Goal: Information Seeking & Learning: Find specific fact

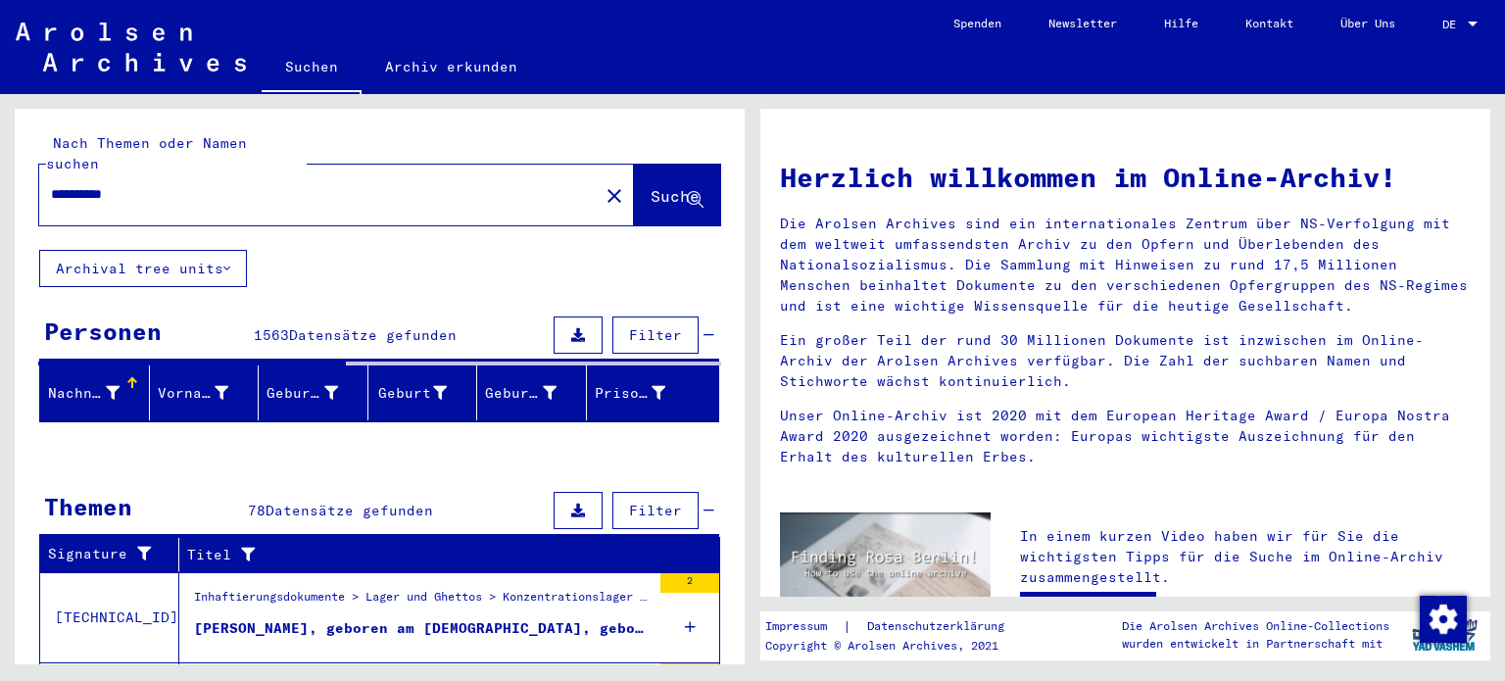
click at [220, 184] on input "**********" at bounding box center [313, 194] width 524 height 21
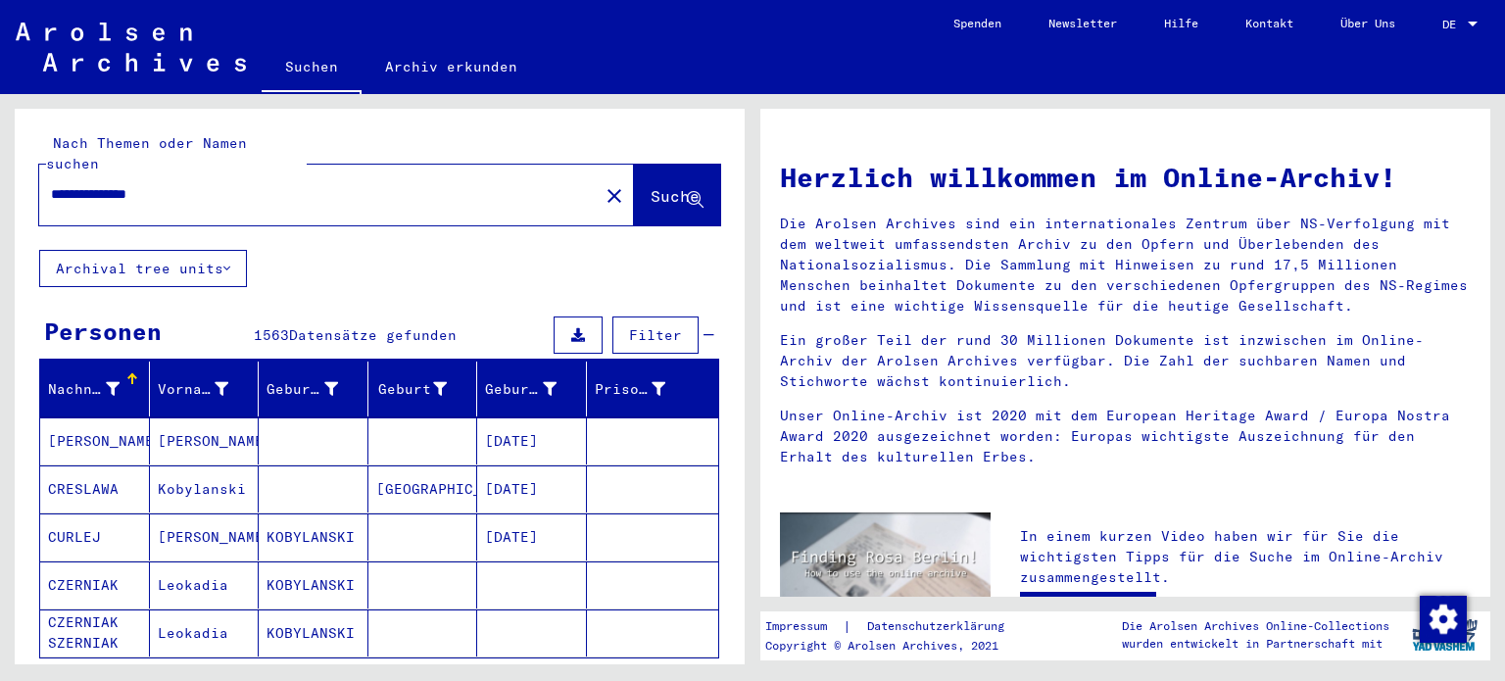
type input "**********"
click at [651, 186] on span "Suche" at bounding box center [675, 196] width 49 height 20
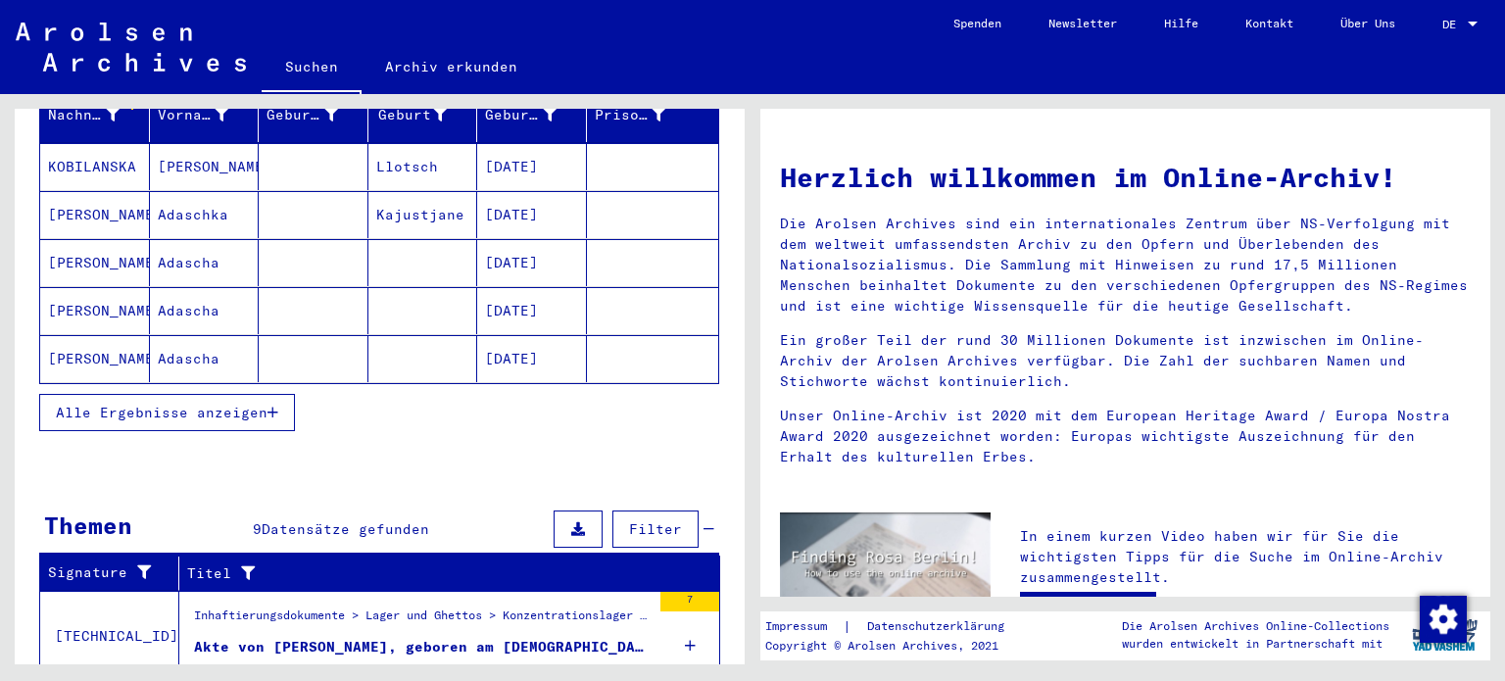
scroll to position [277, 0]
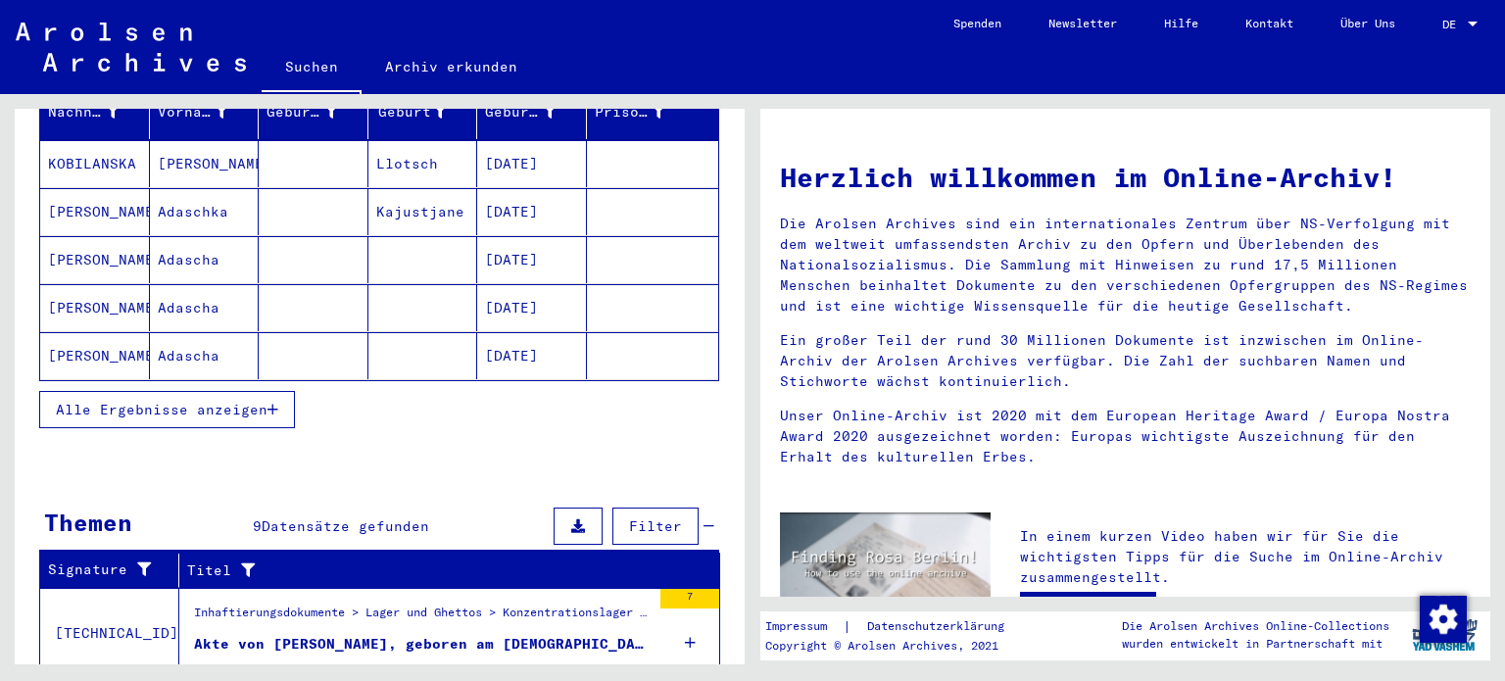
click at [176, 401] on button "Alle Ergebnisse anzeigen" at bounding box center [167, 409] width 256 height 37
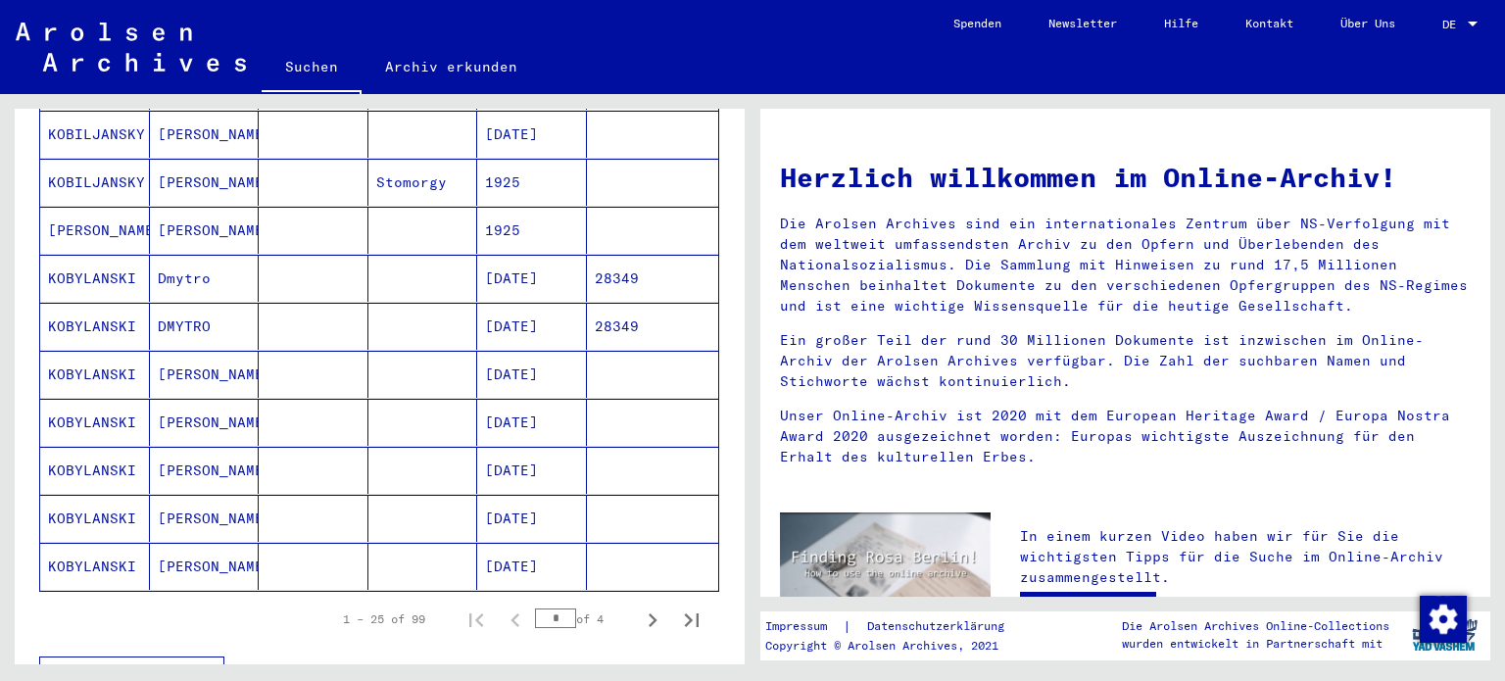
scroll to position [1035, 0]
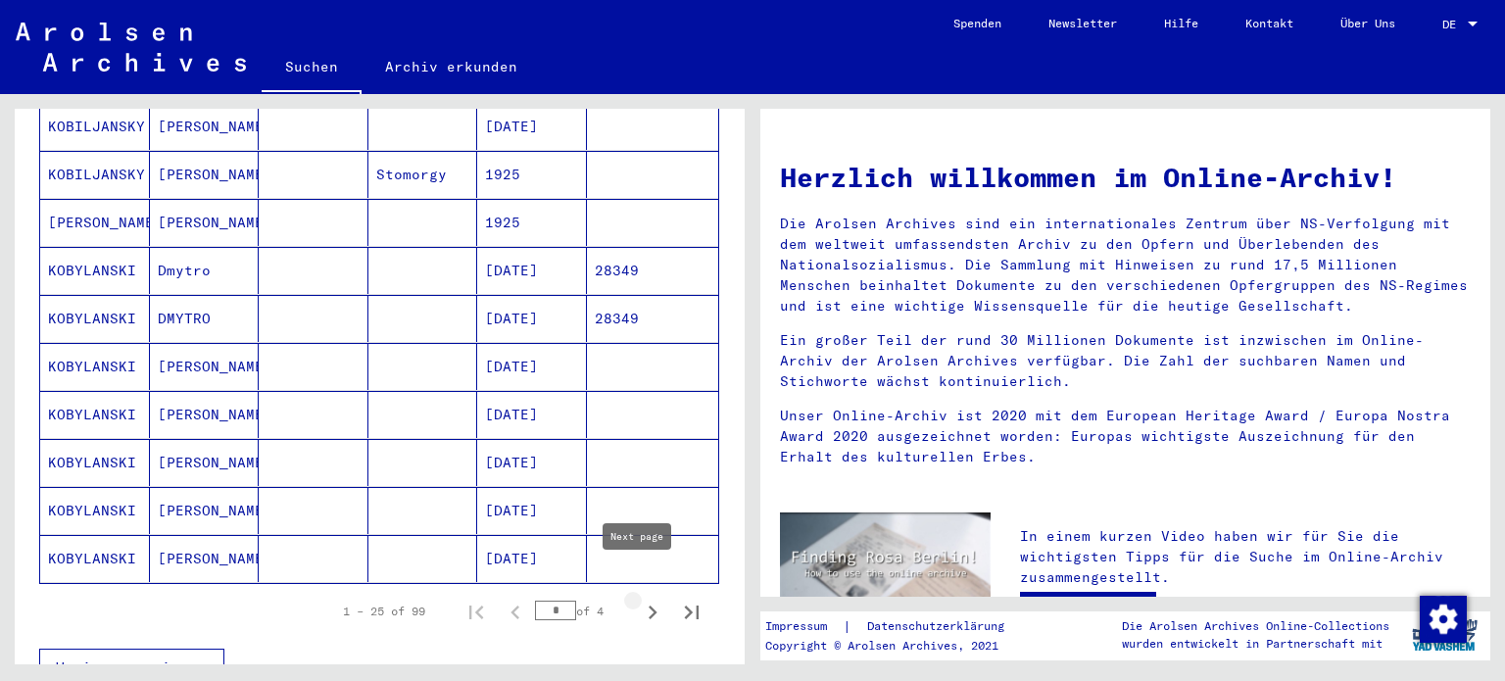
click at [649, 606] on icon "Next page" at bounding box center [653, 613] width 9 height 14
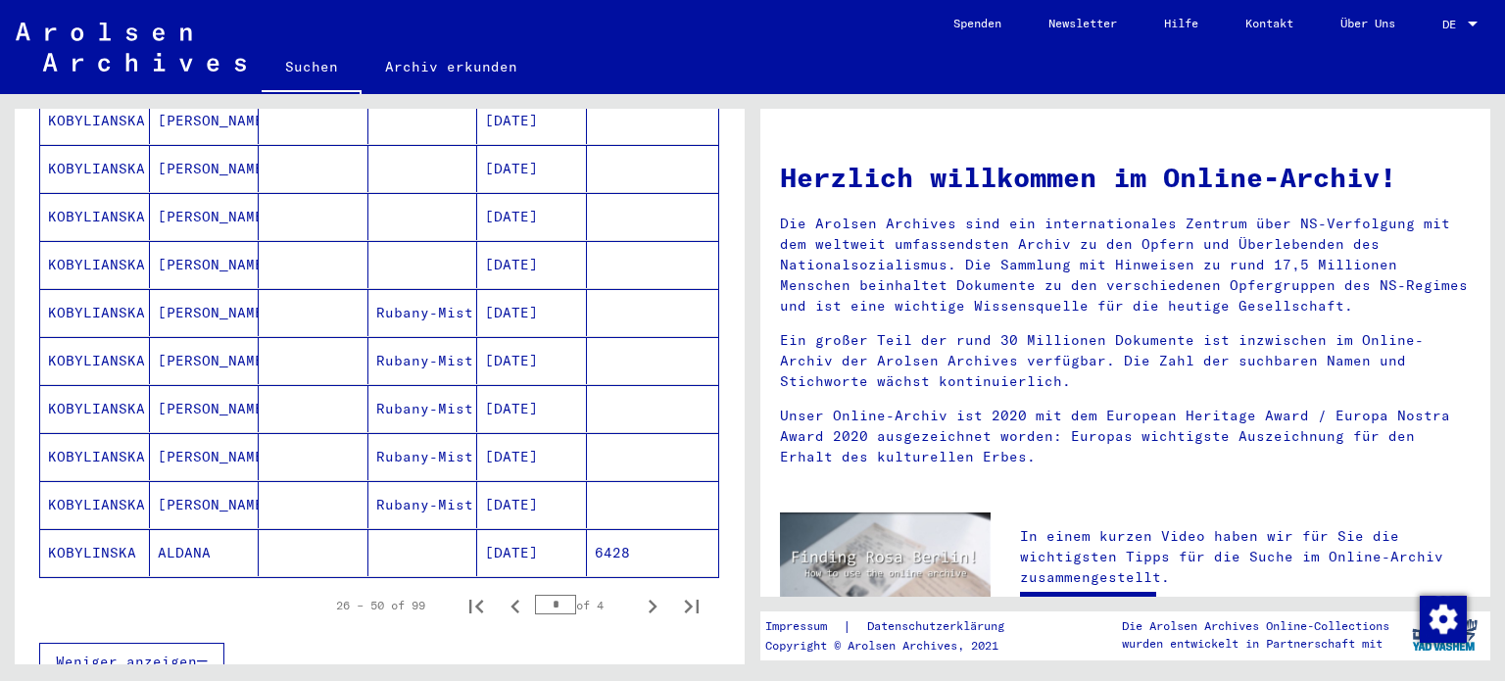
scroll to position [1046, 0]
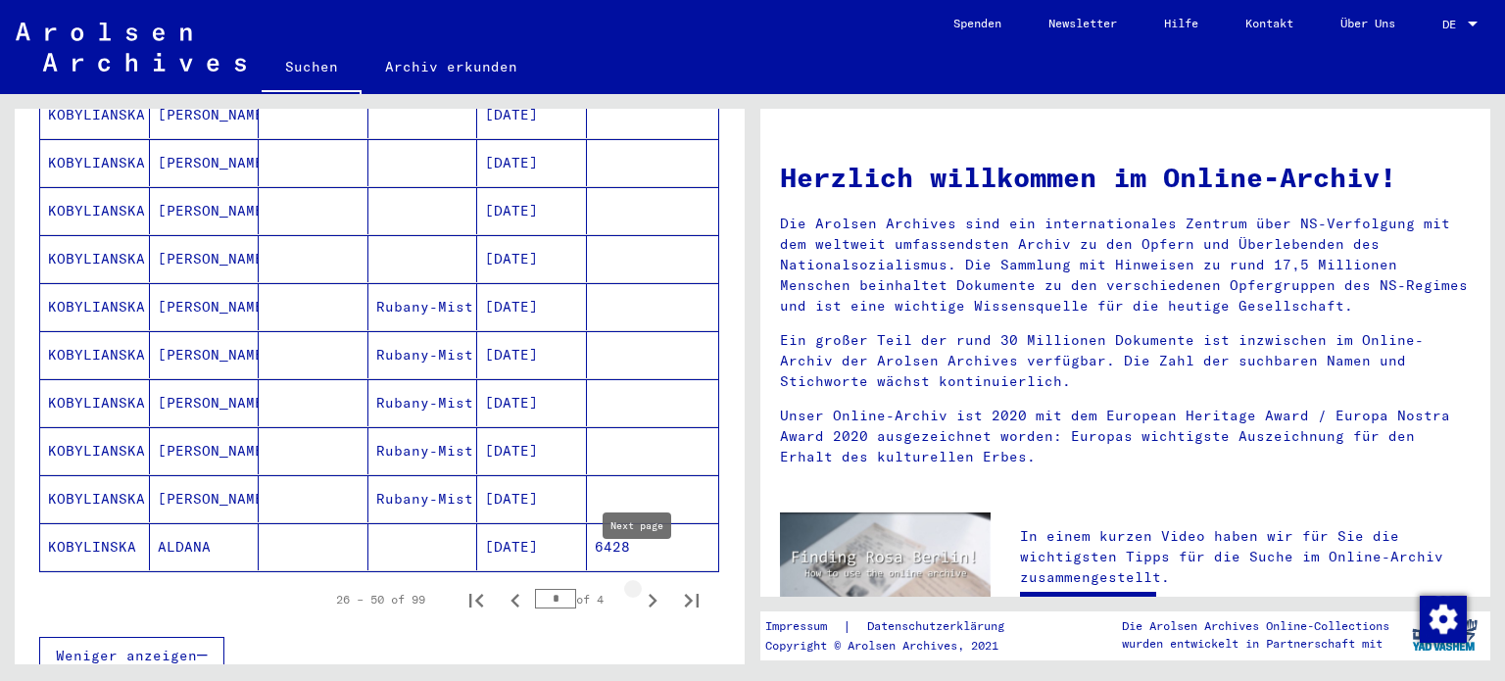
click at [639, 587] on icon "Next page" at bounding box center [652, 600] width 27 height 27
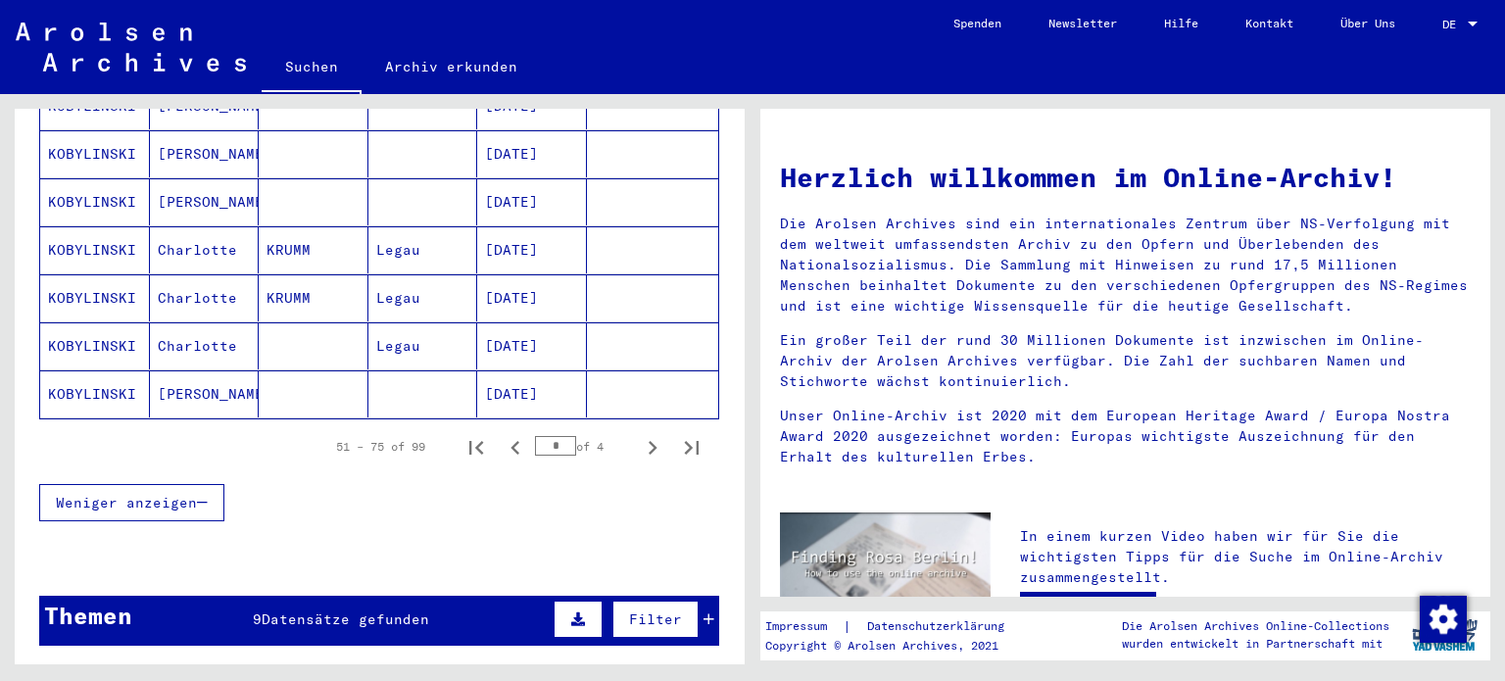
scroll to position [1195, 0]
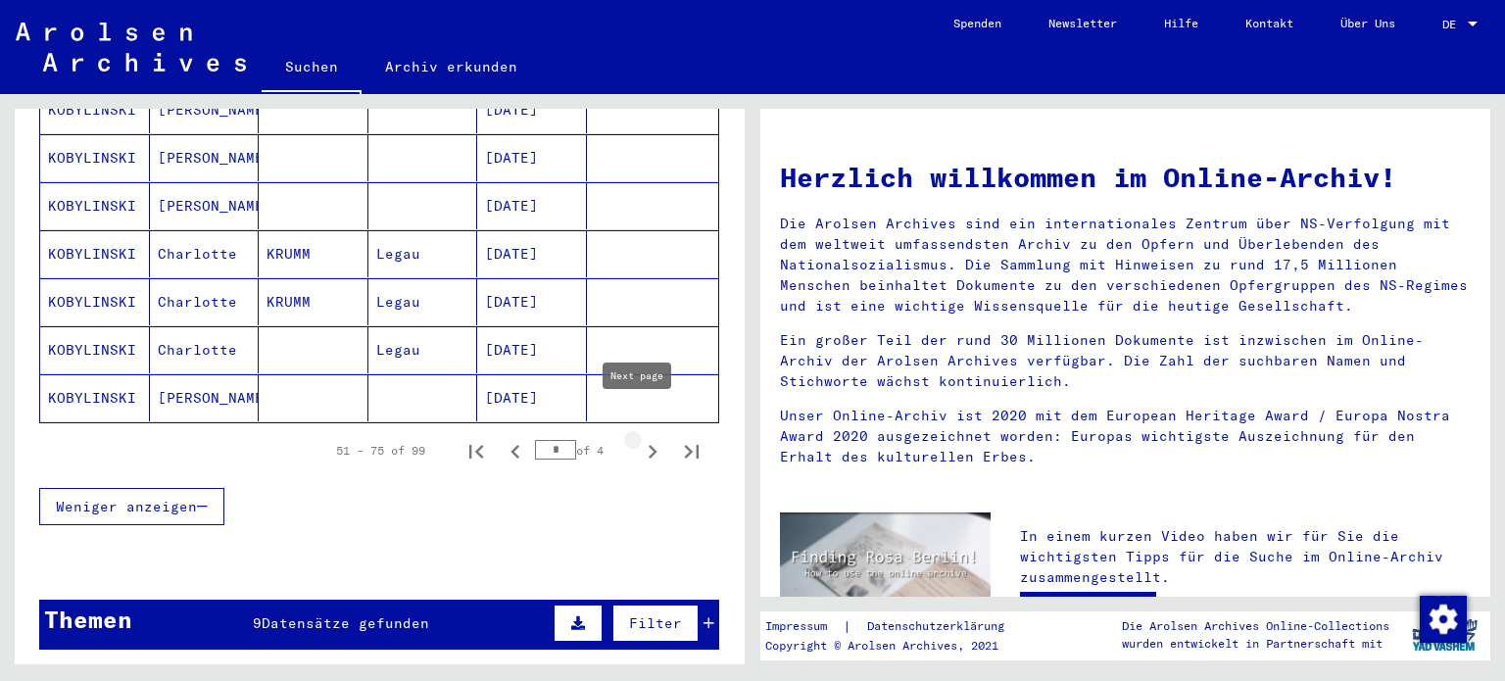
click at [649, 445] on icon "Next page" at bounding box center [653, 452] width 9 height 14
type input "*"
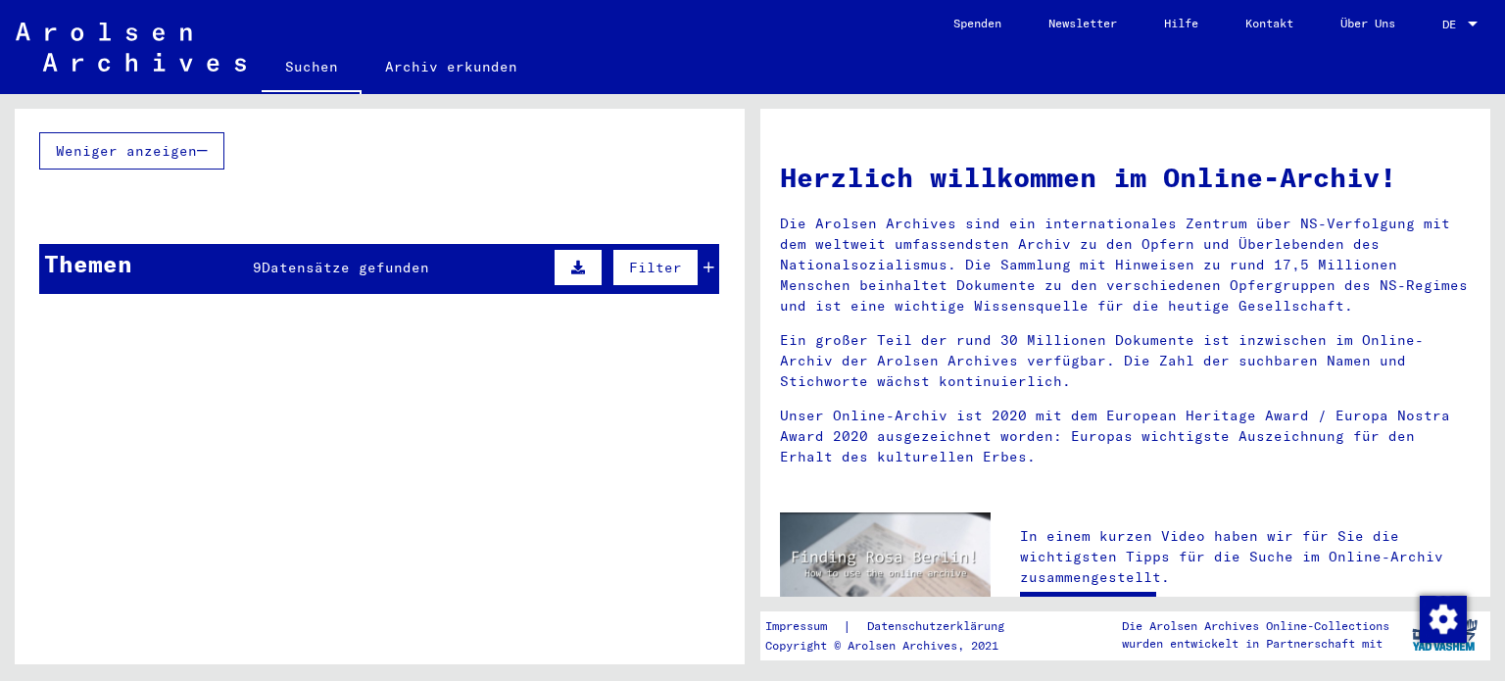
scroll to position [1501, 0]
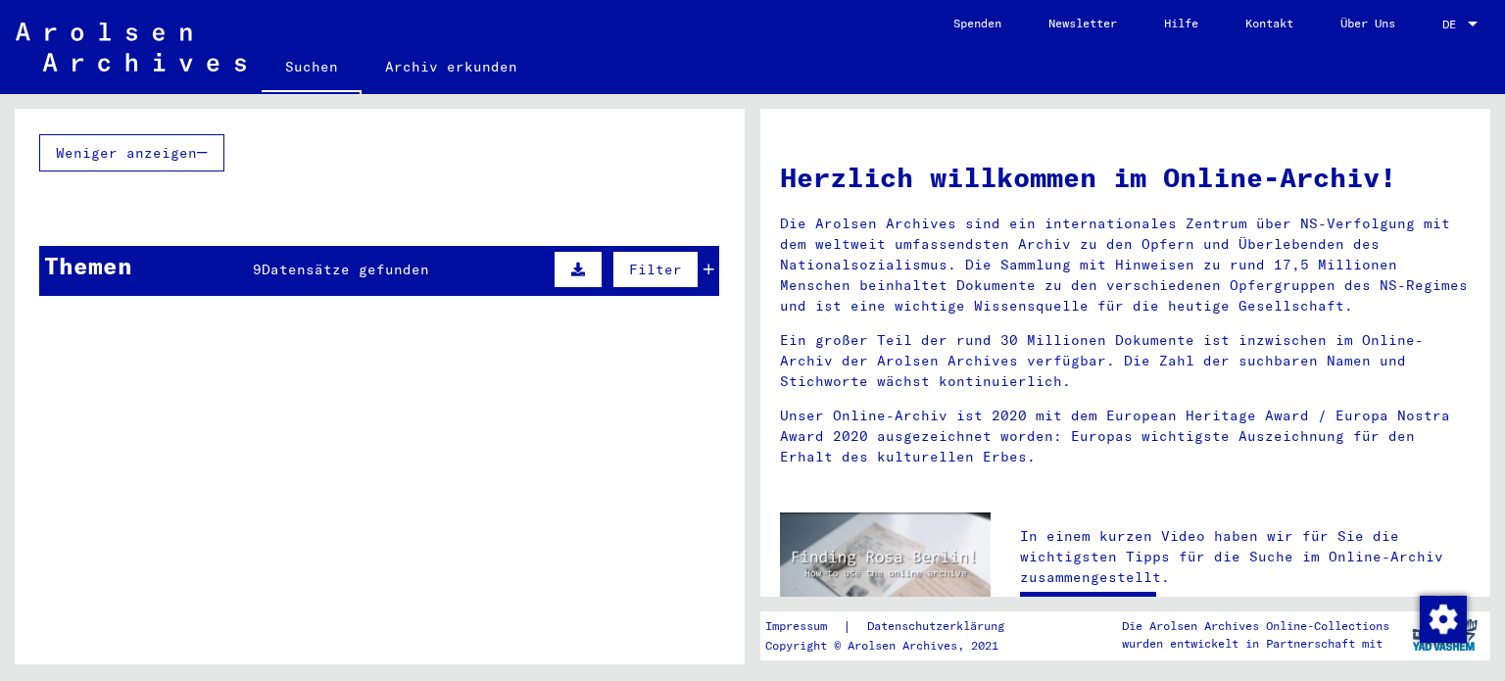
click at [424, 256] on div "Themen 9 Datensätze gefunden Filter" at bounding box center [379, 271] width 680 height 50
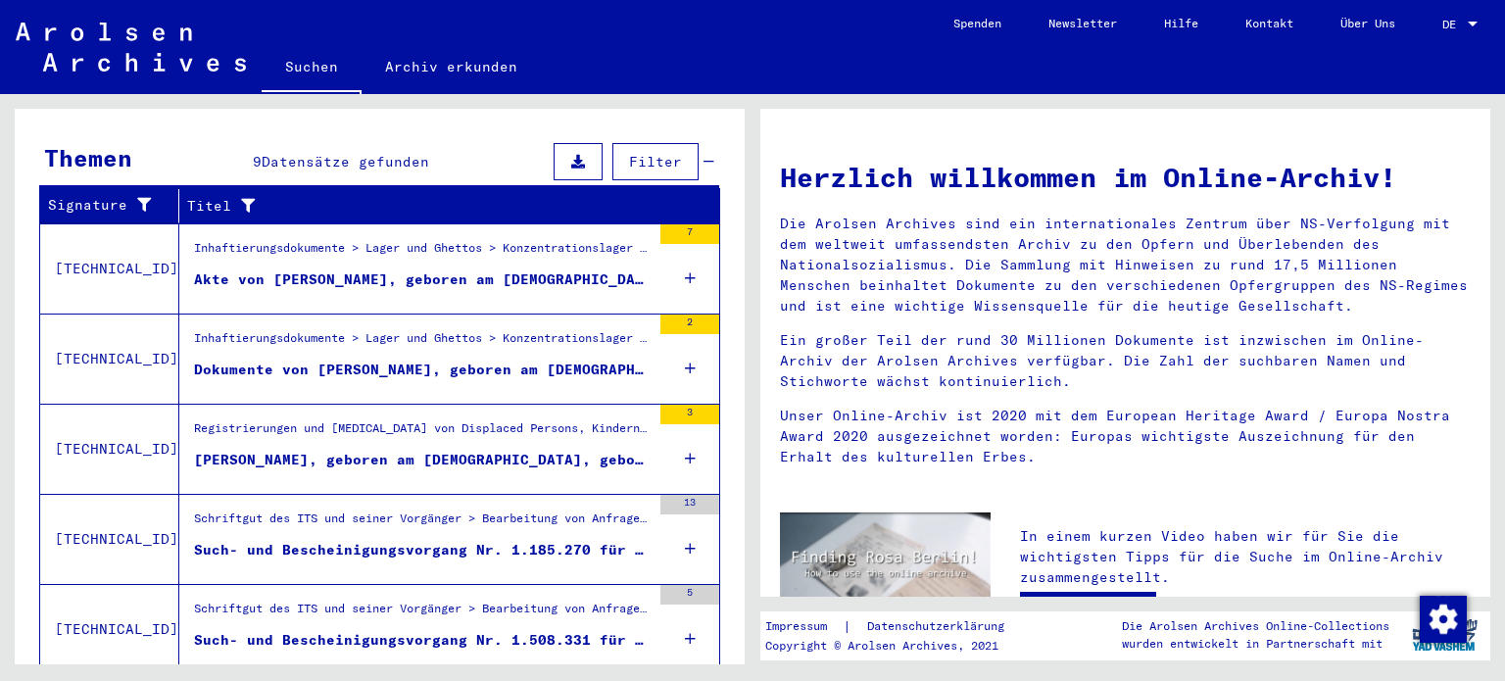
scroll to position [1607, 0]
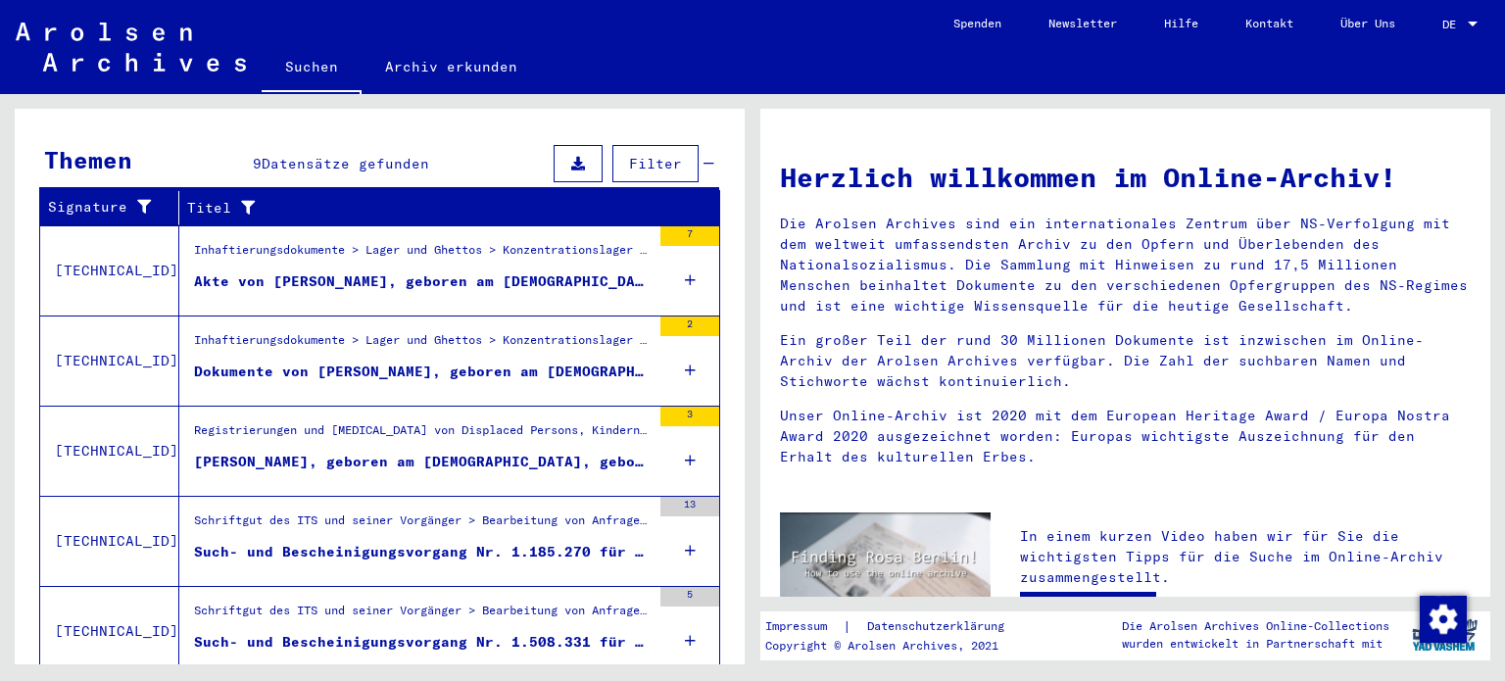
click at [459, 542] on figure "Such- und Bescheinigungsvorgang Nr. 1.185.270 für [PERSON_NAME] geboren [DEMOGR…" at bounding box center [422, 556] width 457 height 29
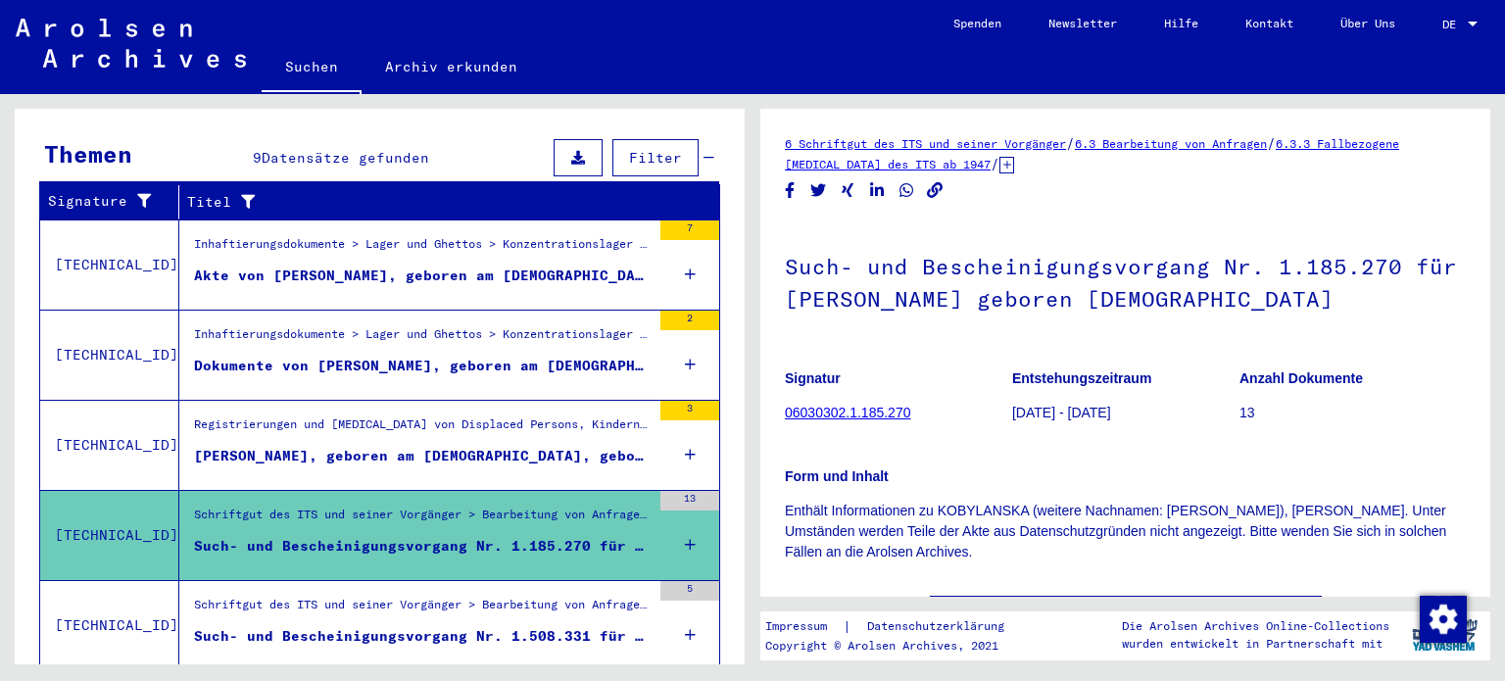
click at [461, 626] on div "Such- und Bescheinigungsvorgang Nr. 1.508.331 für [PERSON_NAME] geboren [DEMOGR…" at bounding box center [422, 636] width 457 height 21
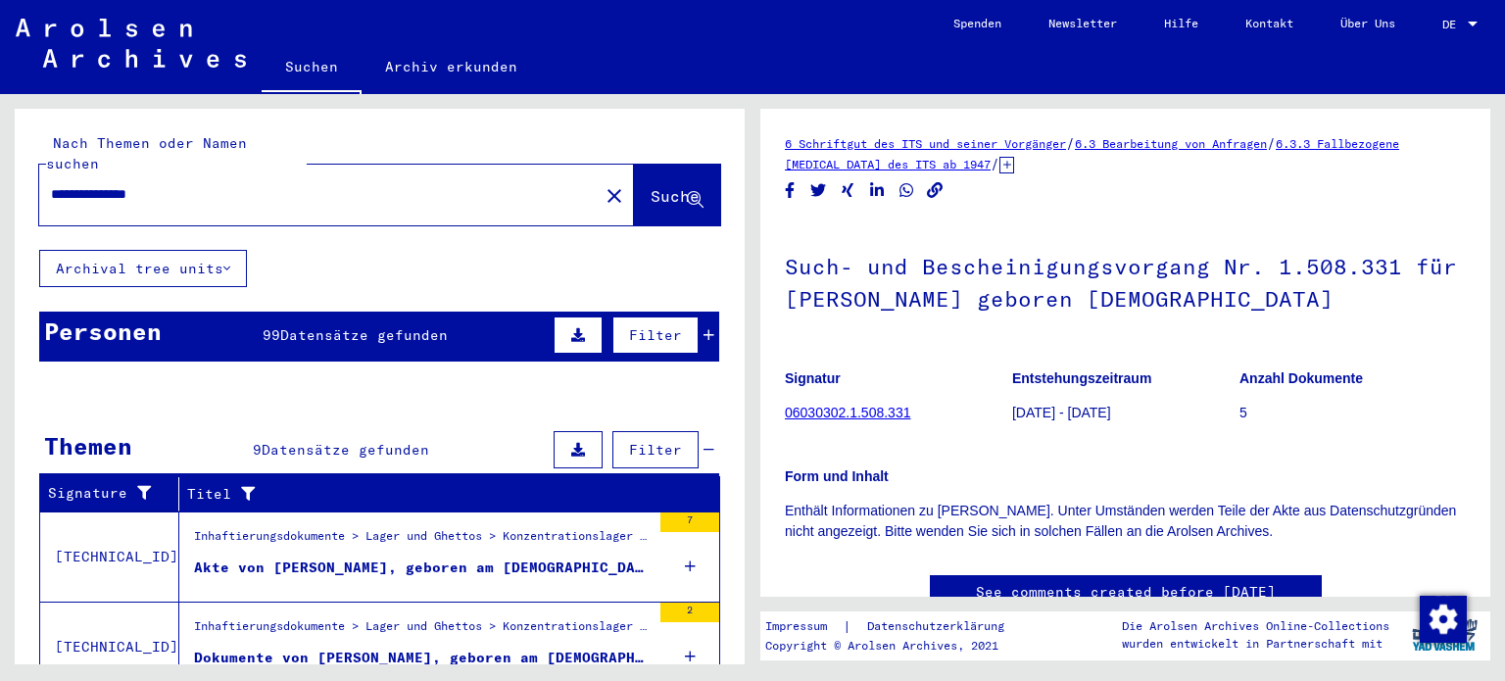
click at [294, 184] on input "**********" at bounding box center [319, 194] width 536 height 21
type input "*"
type input "**********"
click at [651, 186] on span "Suche" at bounding box center [675, 196] width 49 height 20
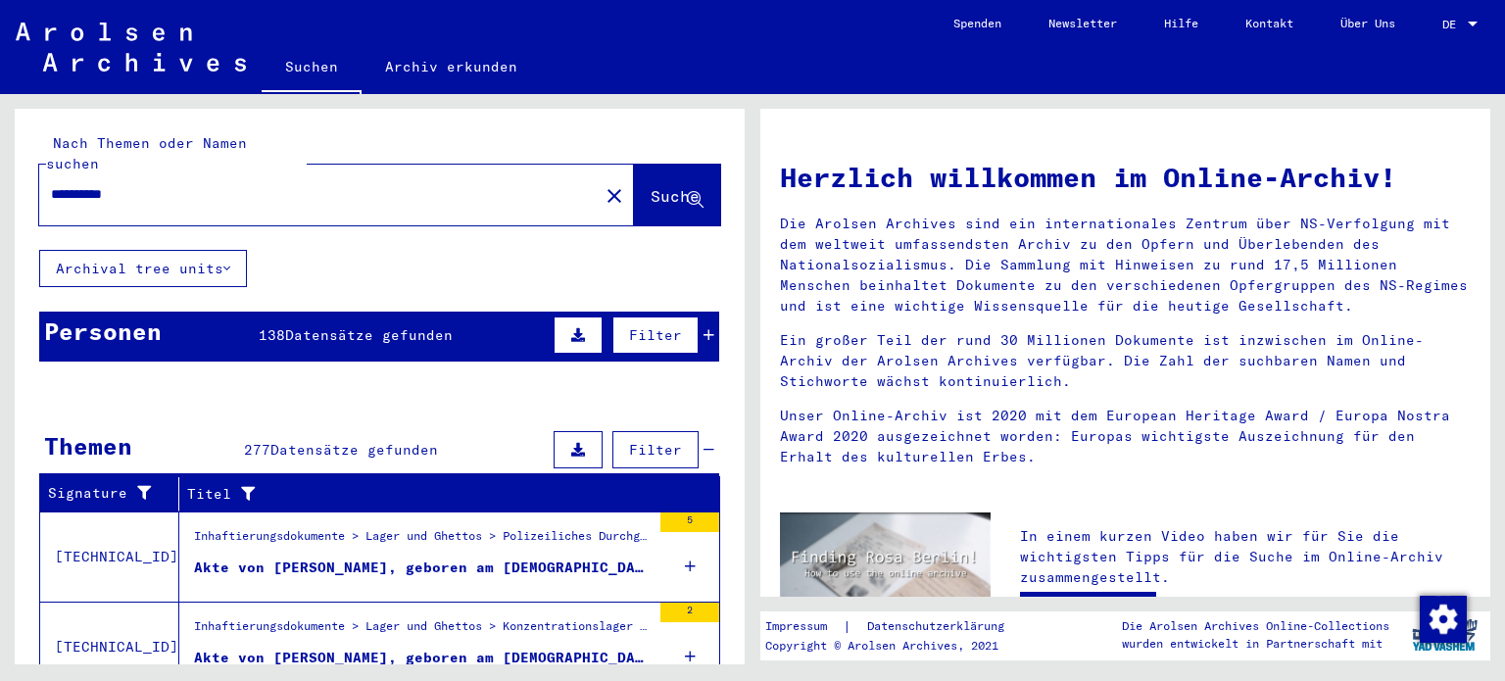
click at [361, 326] on span "Datensätze gefunden" at bounding box center [369, 335] width 168 height 18
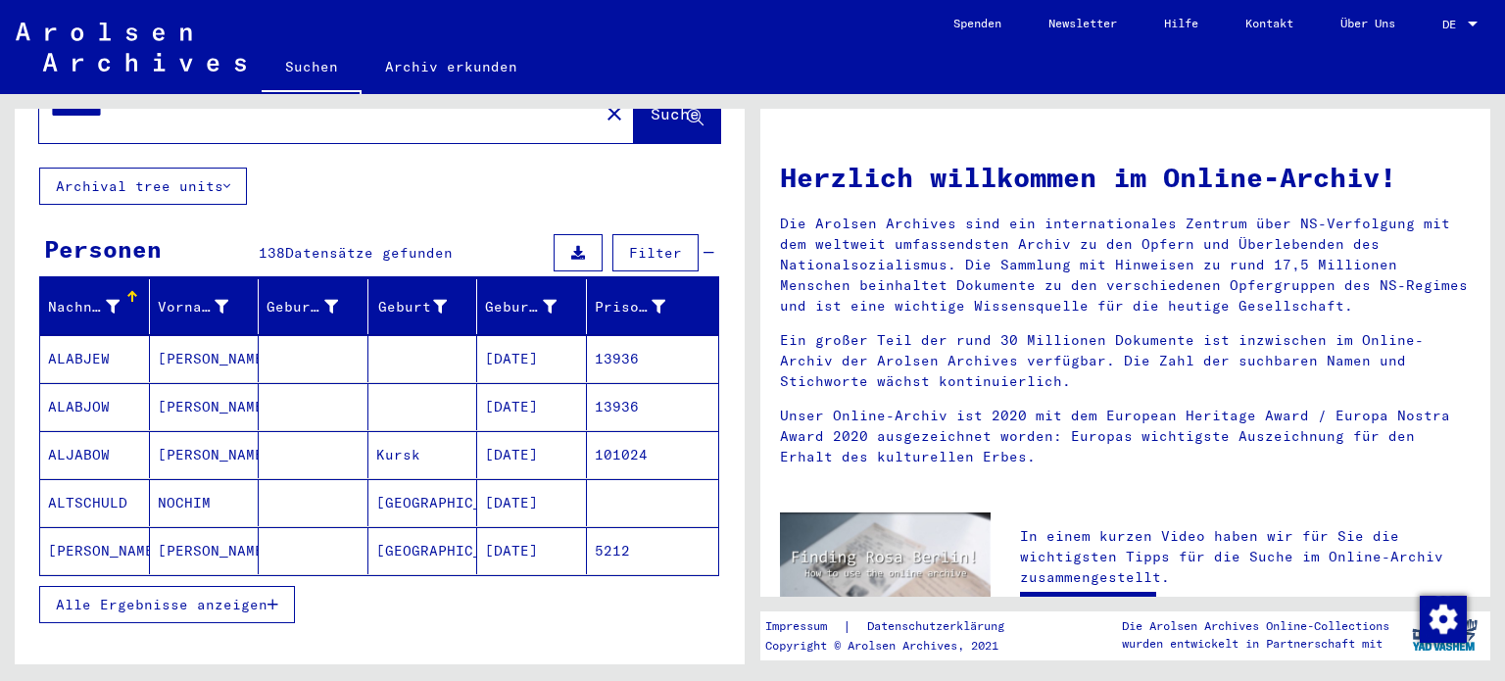
scroll to position [86, 0]
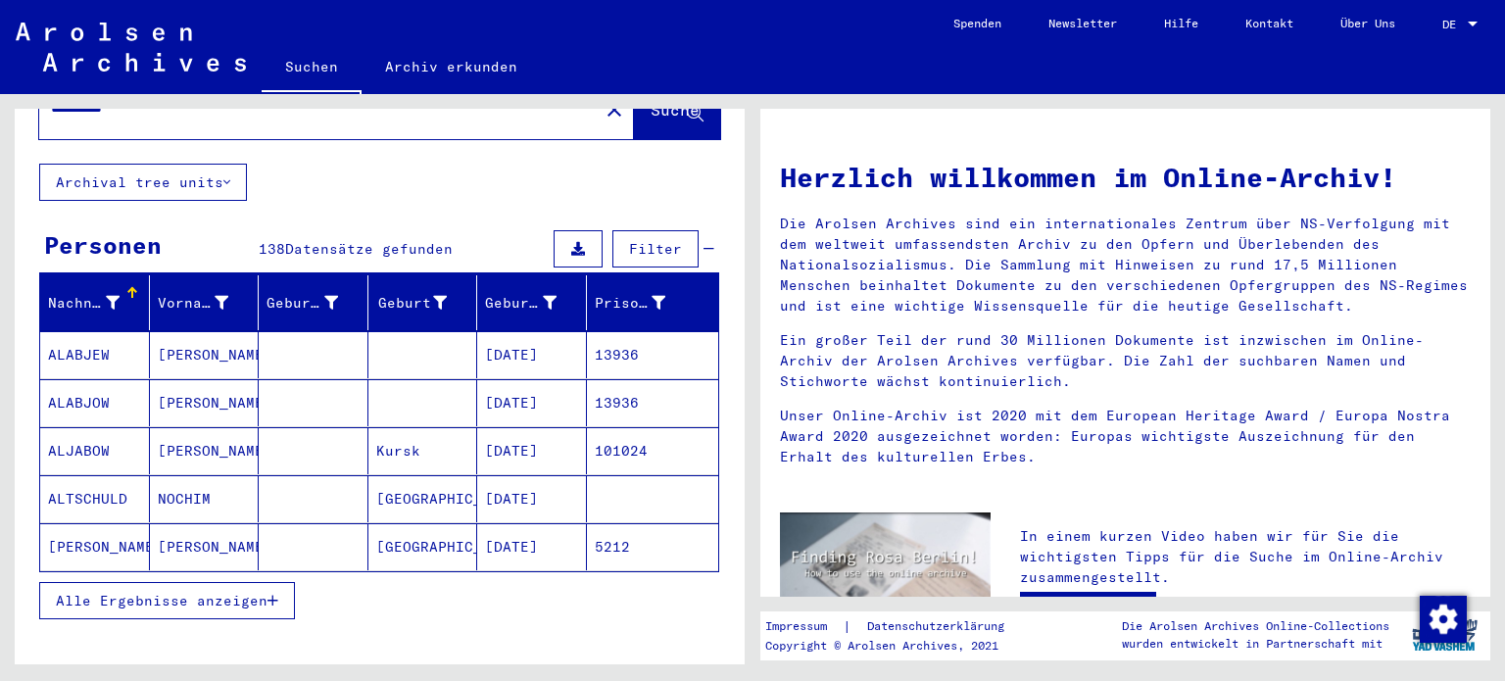
click at [201, 592] on span "Alle Ergebnisse anzeigen" at bounding box center [162, 601] width 212 height 18
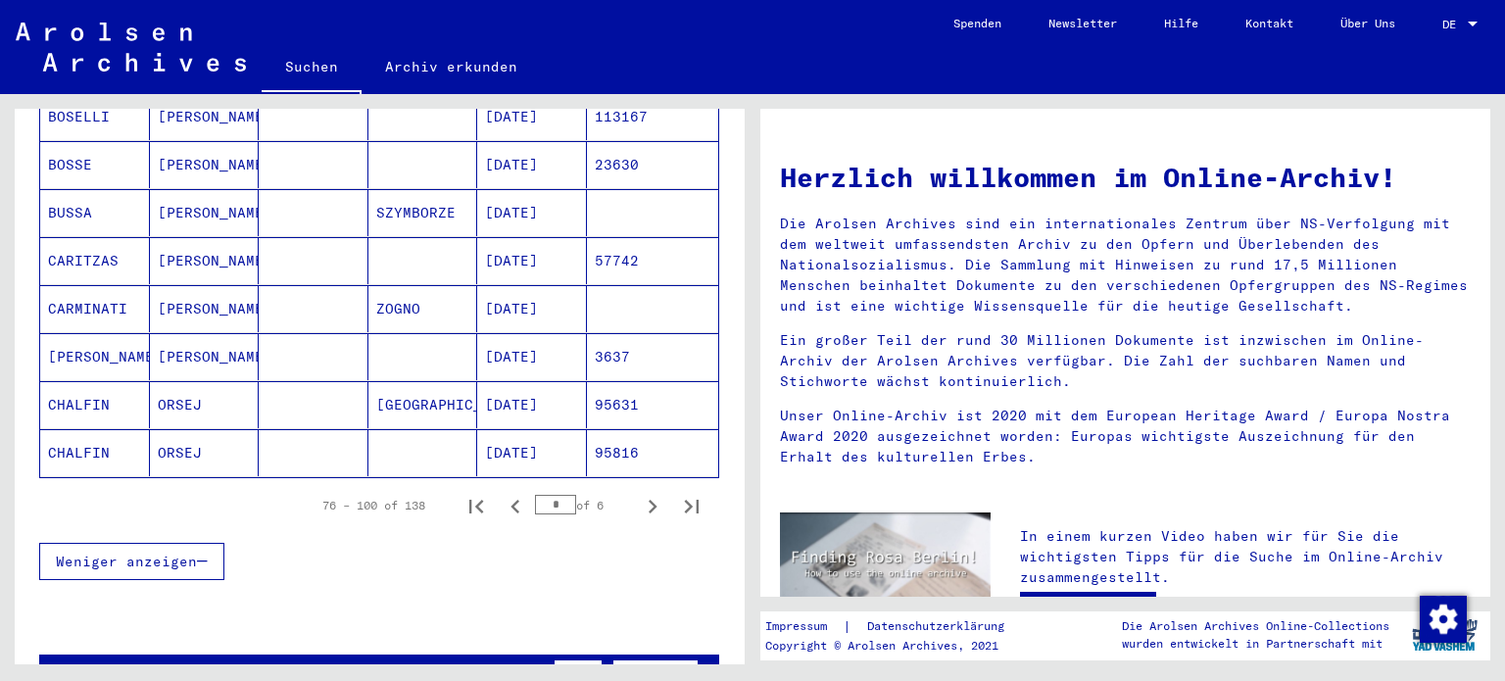
scroll to position [1141, 0]
click at [639, 493] on icon "Next page" at bounding box center [652, 506] width 27 height 27
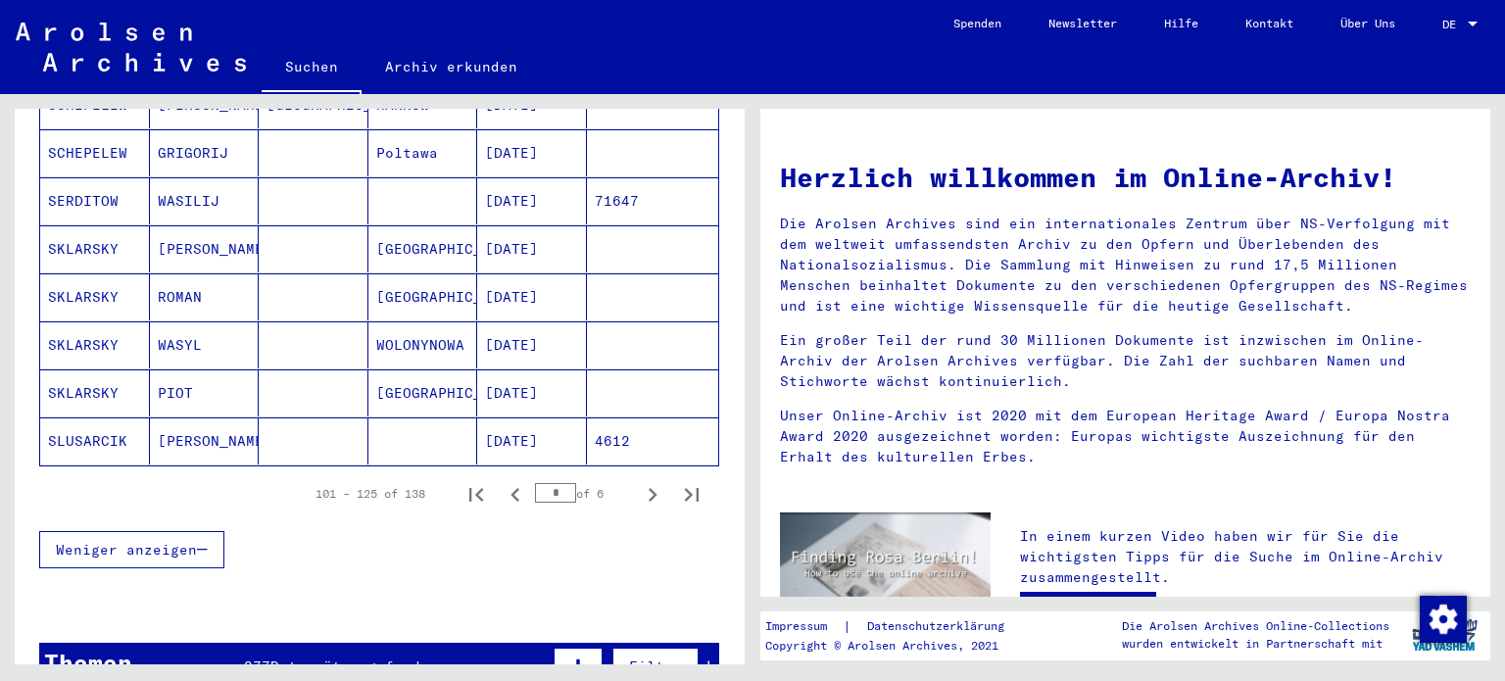
scroll to position [1154, 0]
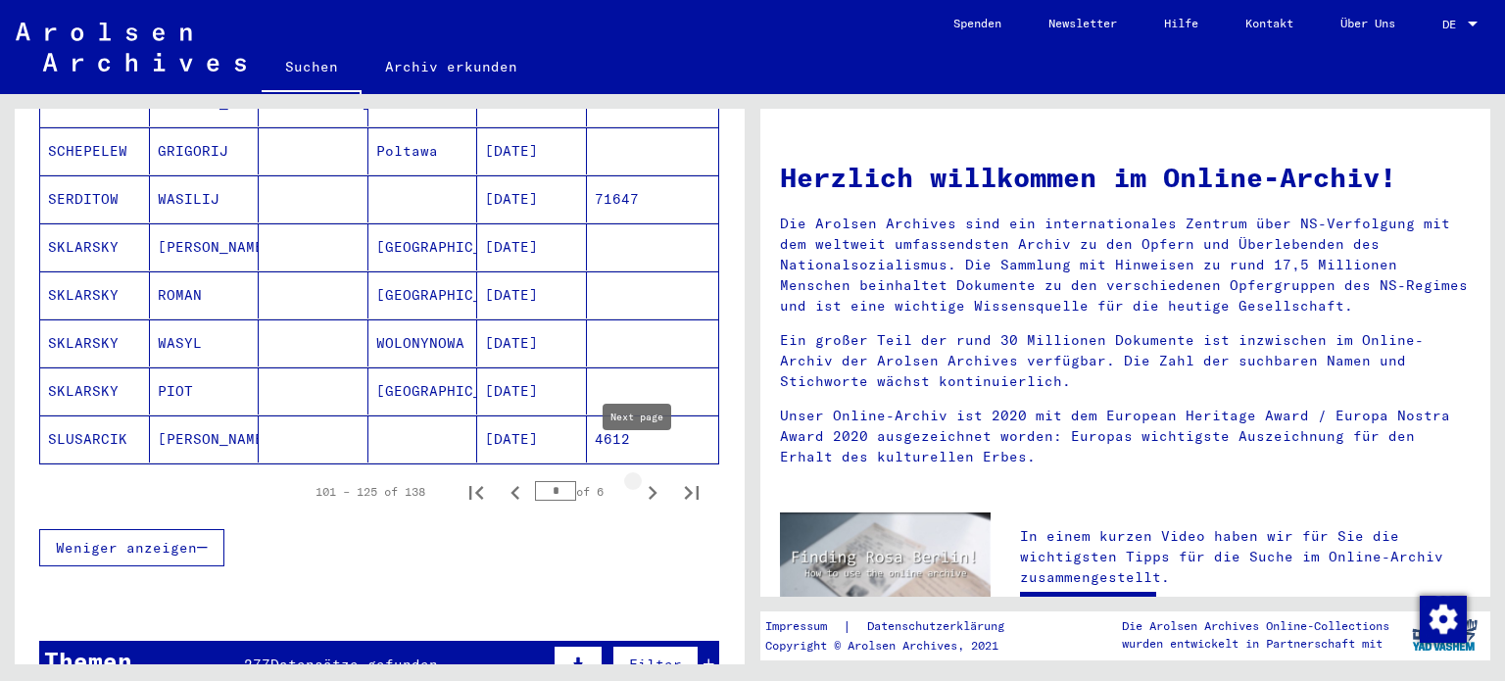
click at [639, 479] on icon "Next page" at bounding box center [652, 492] width 27 height 27
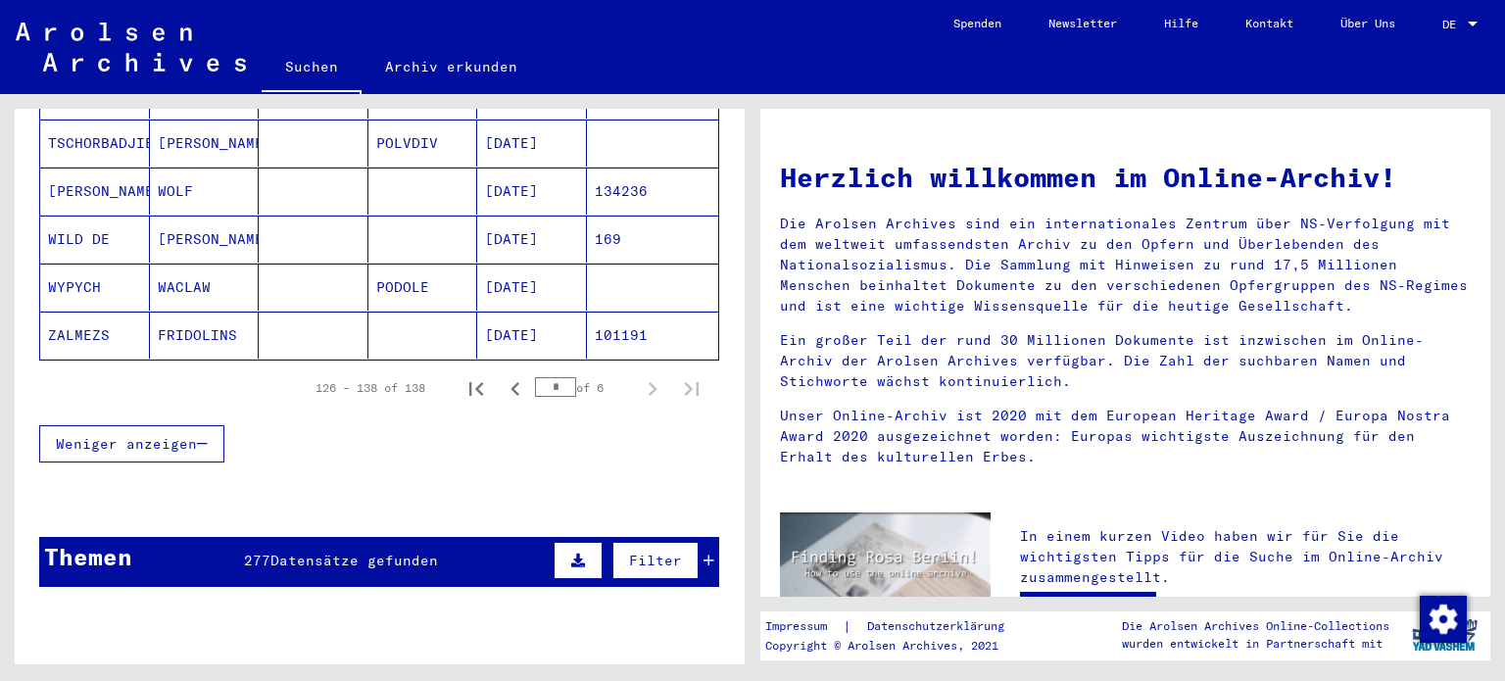
scroll to position [694, 0]
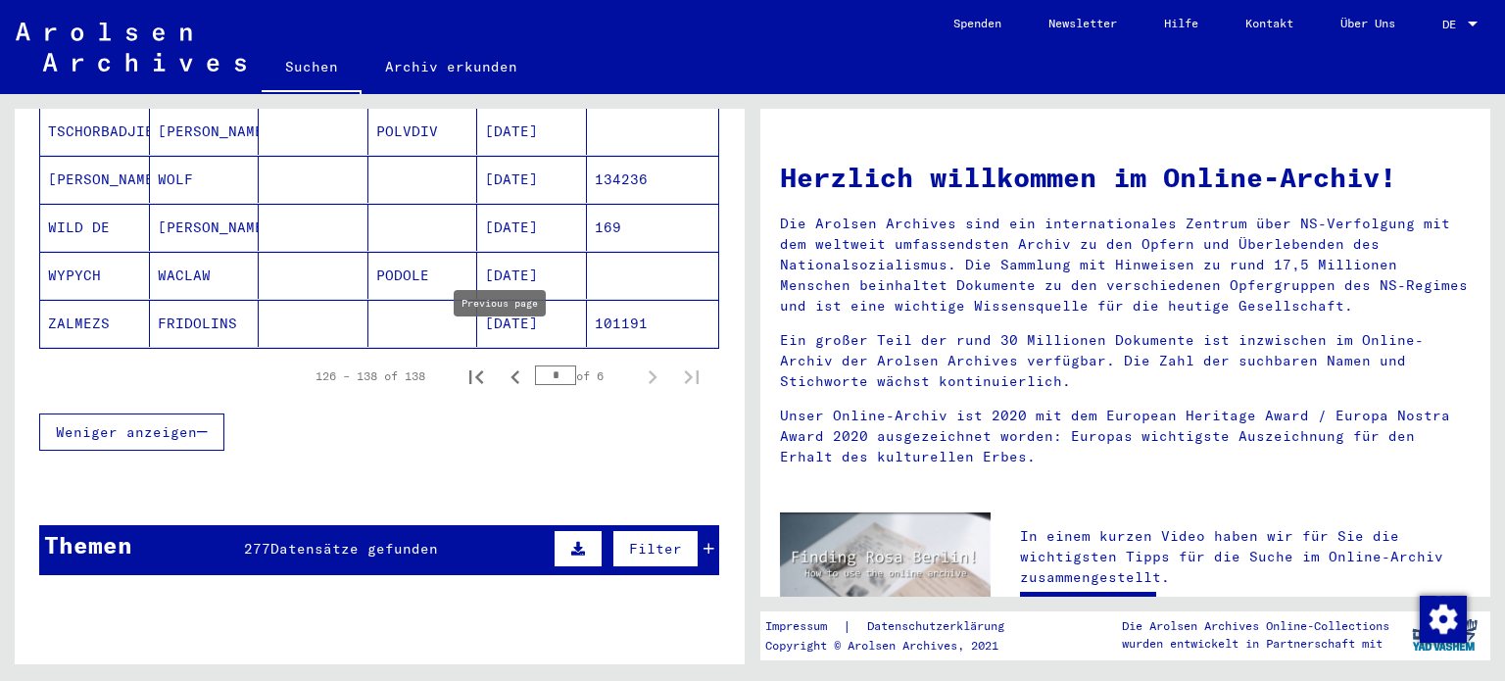
click at [502, 364] on icon "Previous page" at bounding box center [515, 377] width 27 height 27
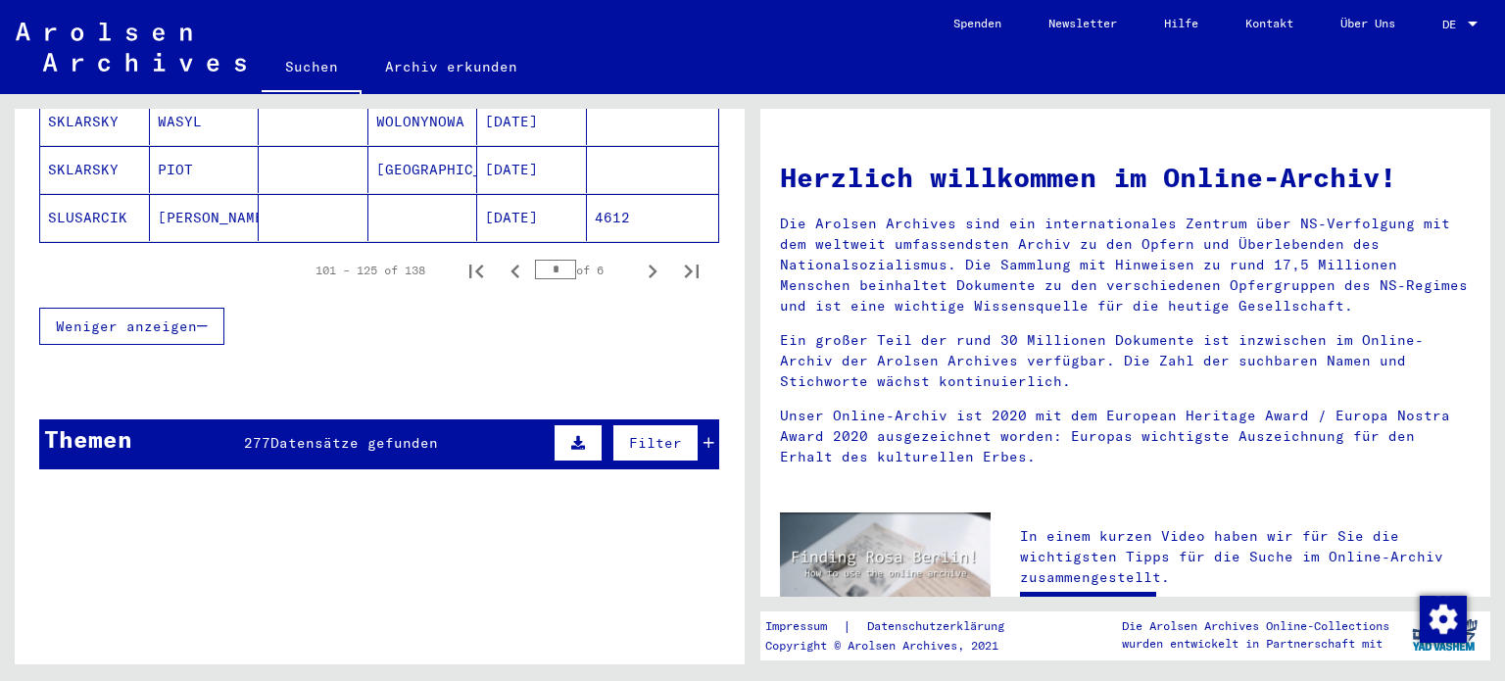
scroll to position [1377, 0]
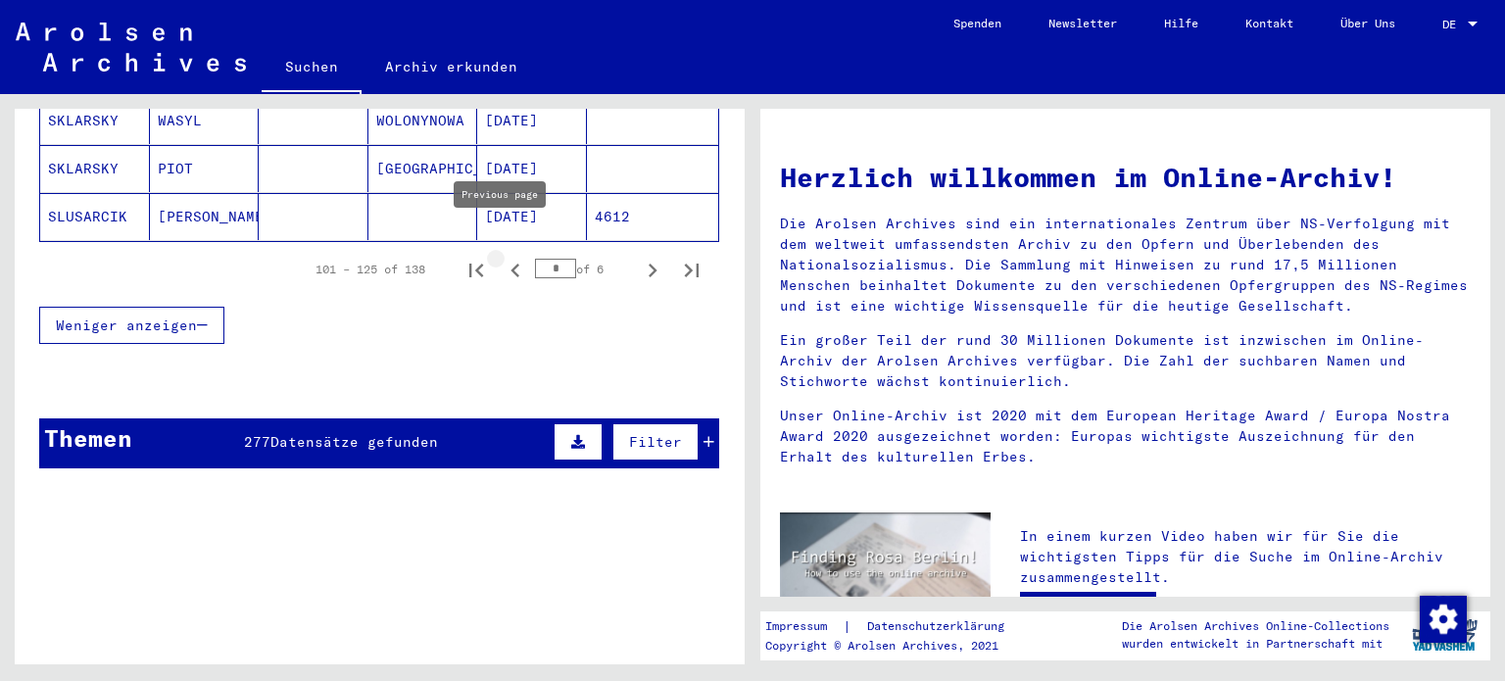
click at [502, 257] on icon "Previous page" at bounding box center [515, 270] width 27 height 27
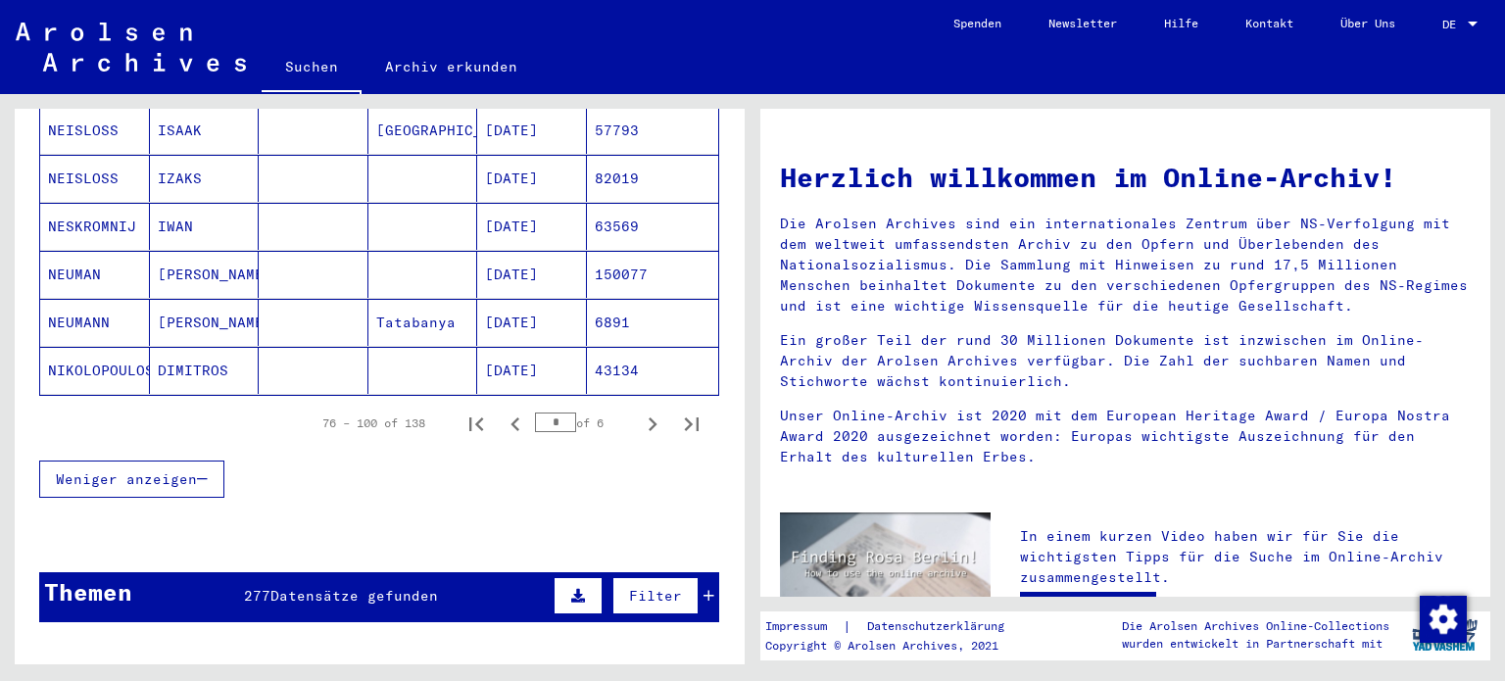
scroll to position [1223, 0]
click at [502, 411] on icon "Previous page" at bounding box center [515, 424] width 27 height 27
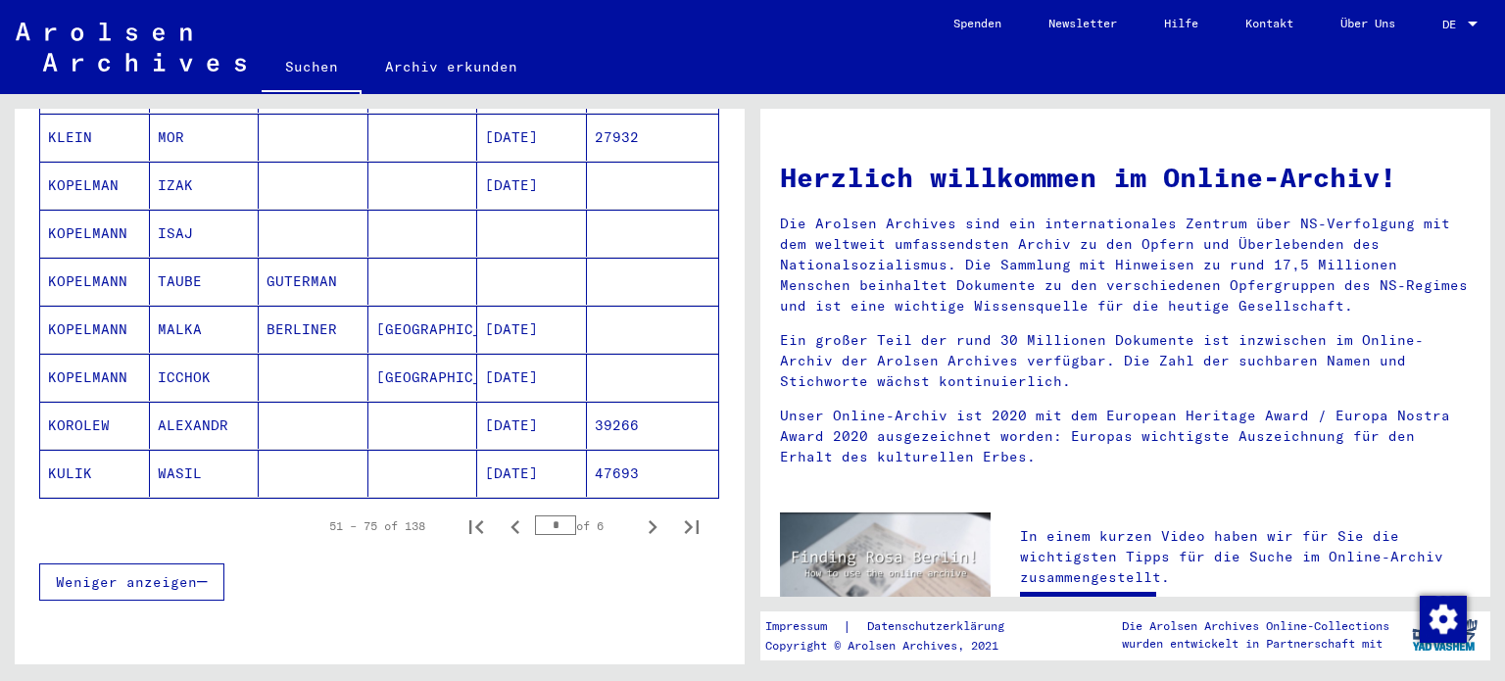
scroll to position [1121, 0]
click at [502, 512] on icon "Previous page" at bounding box center [515, 525] width 27 height 27
type input "*"
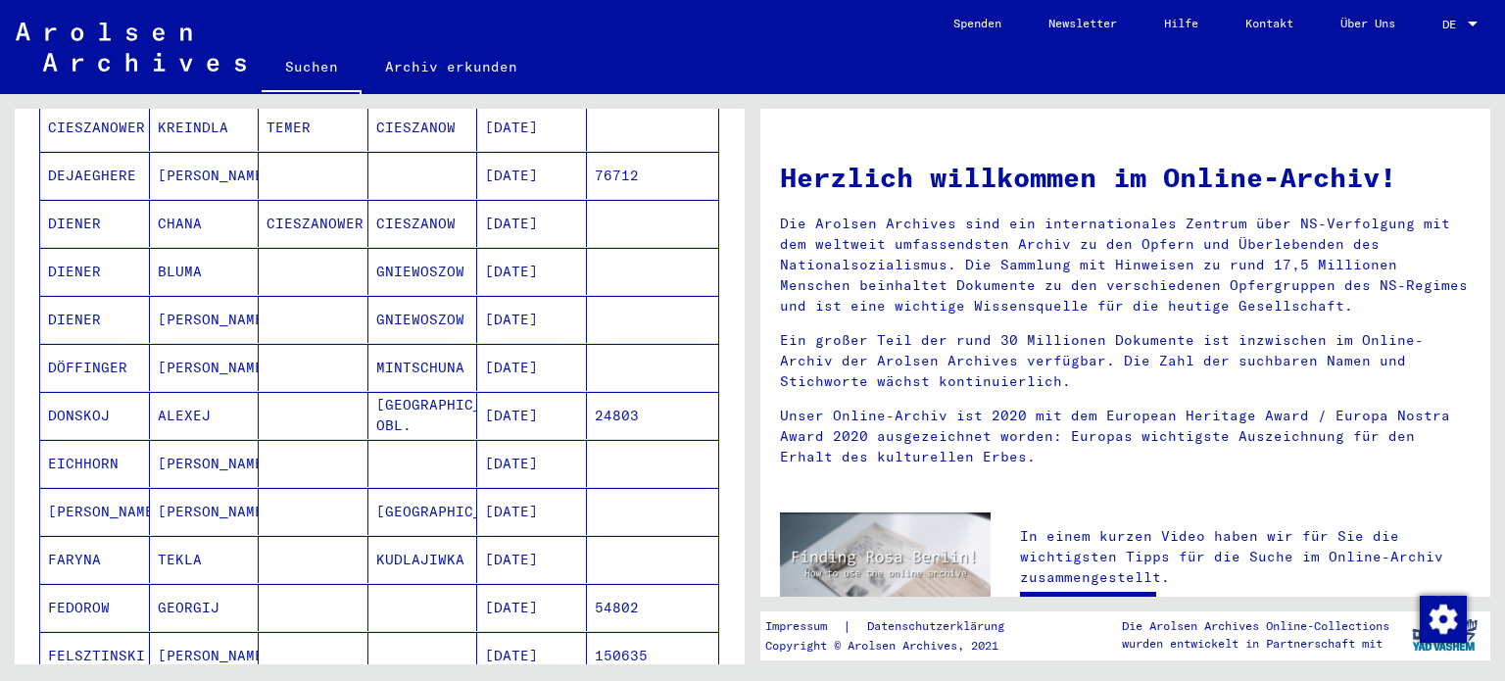
scroll to position [0, 0]
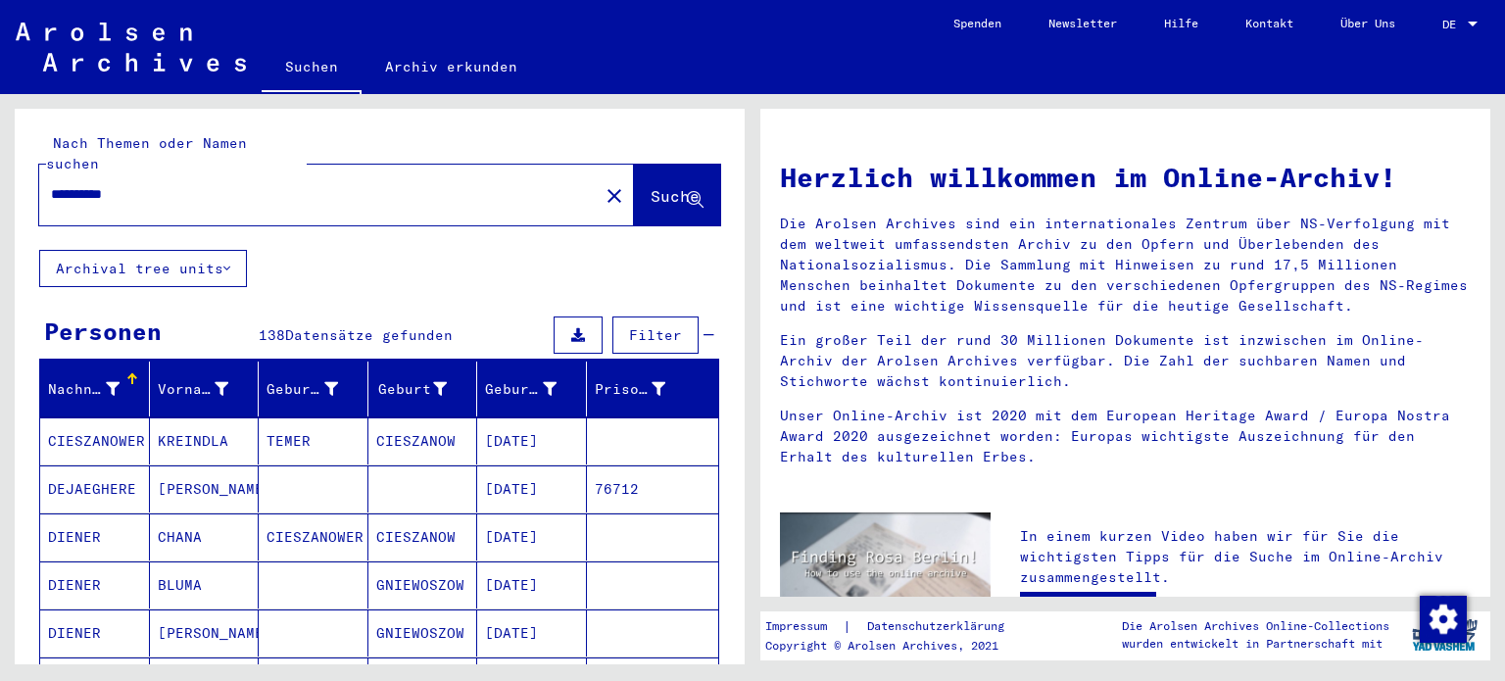
click at [196, 184] on input "**********" at bounding box center [313, 194] width 524 height 21
type input "*"
type input "**********"
click at [651, 186] on span "Suche" at bounding box center [675, 196] width 49 height 20
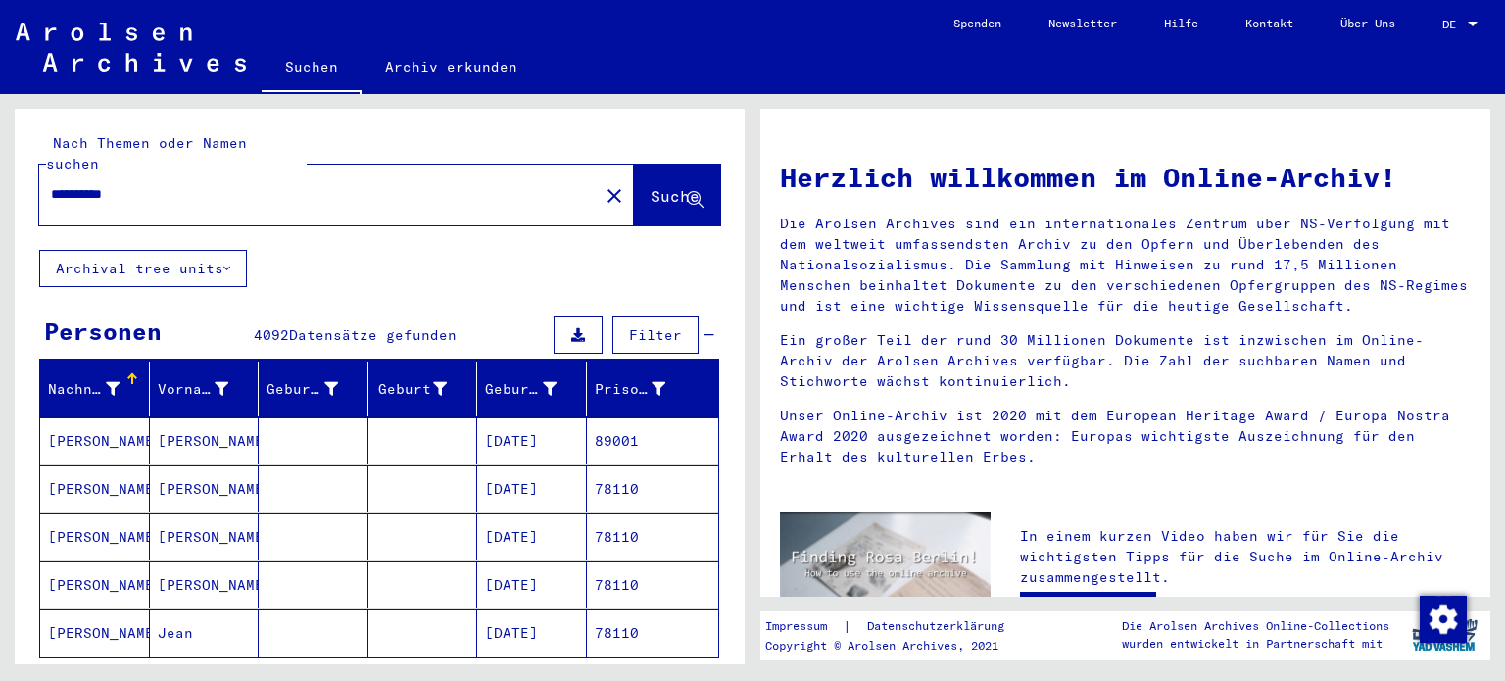
click at [192, 184] on input "**********" at bounding box center [313, 194] width 524 height 21
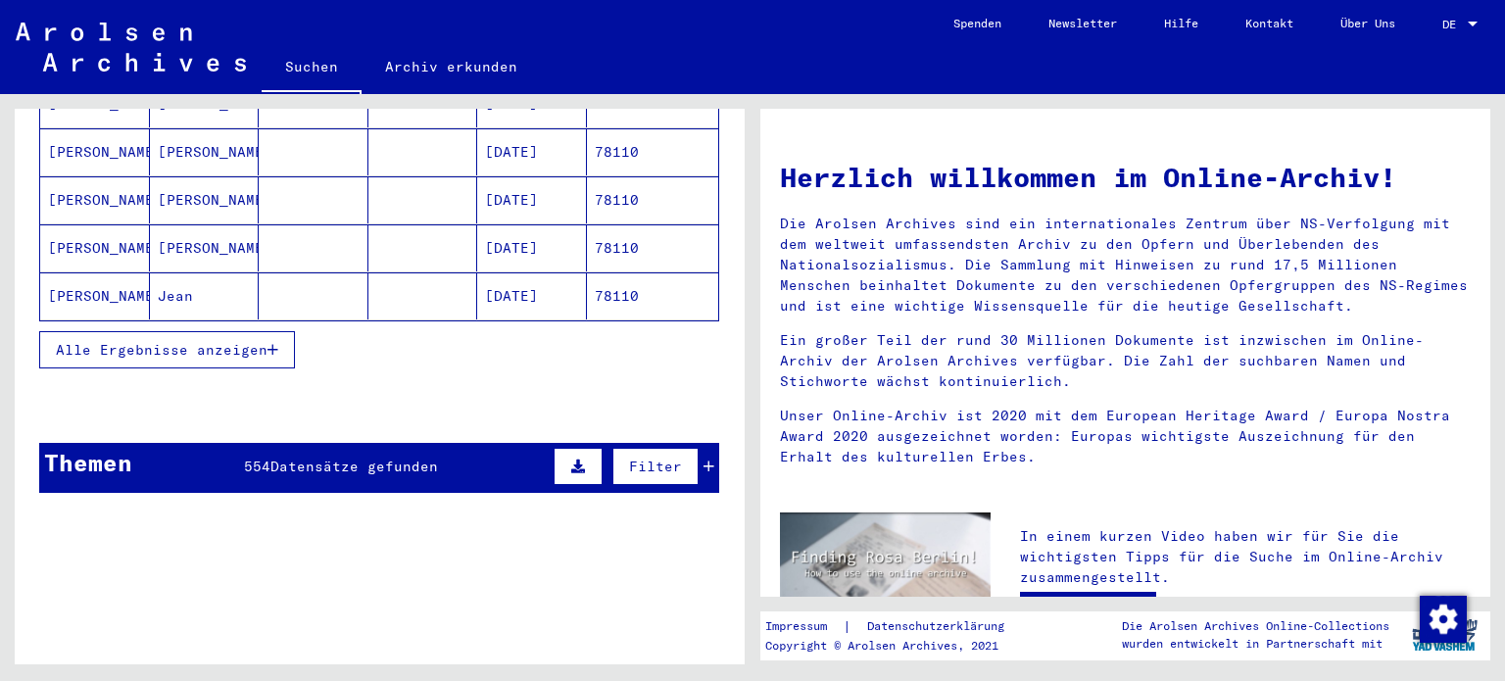
scroll to position [333, 0]
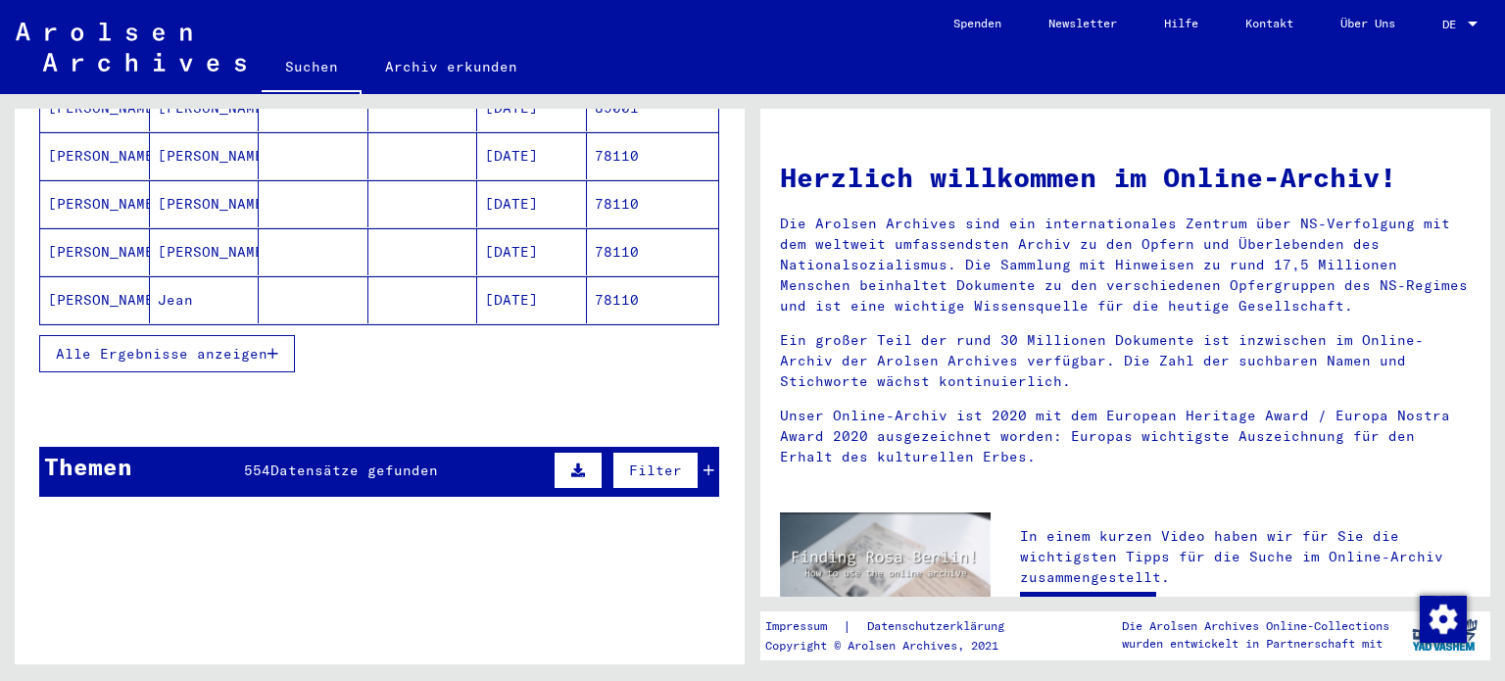
click at [200, 345] on span "Alle Ergebnisse anzeigen" at bounding box center [162, 354] width 212 height 18
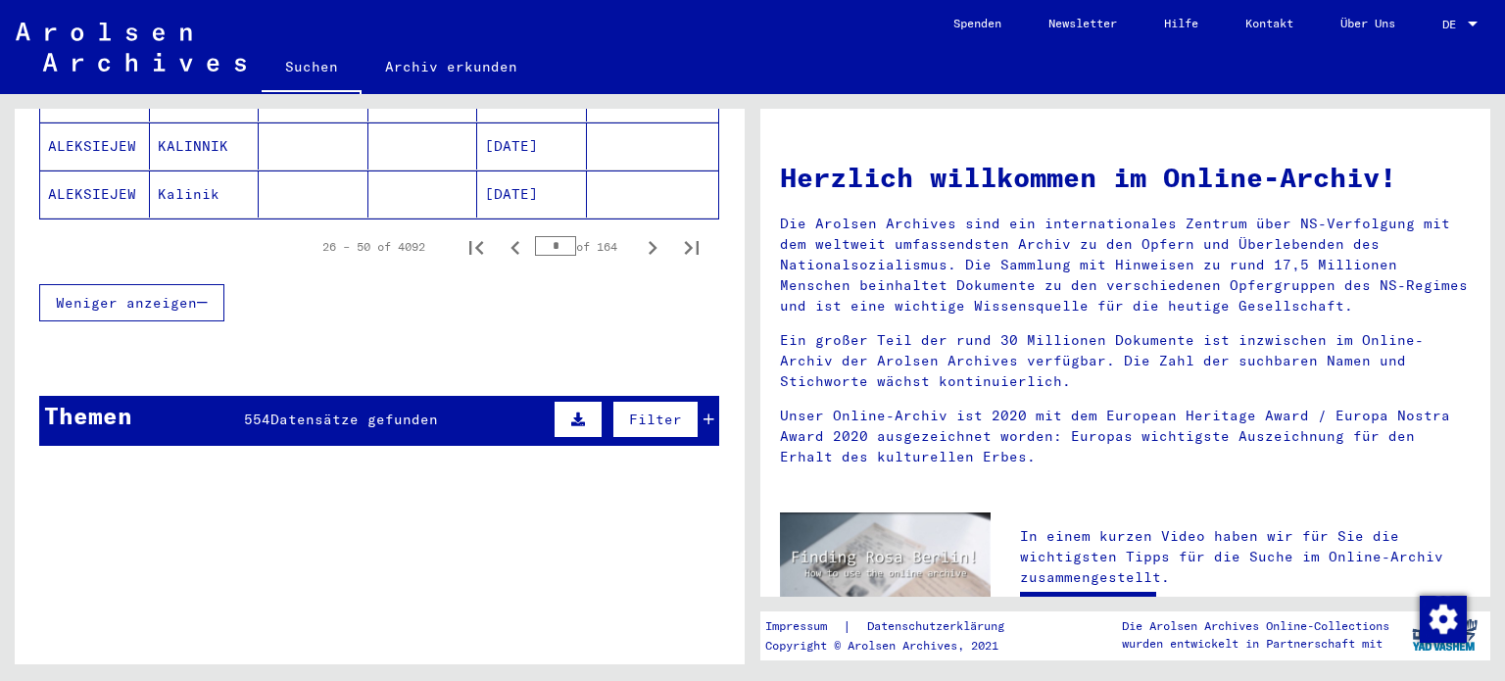
scroll to position [1442, 0]
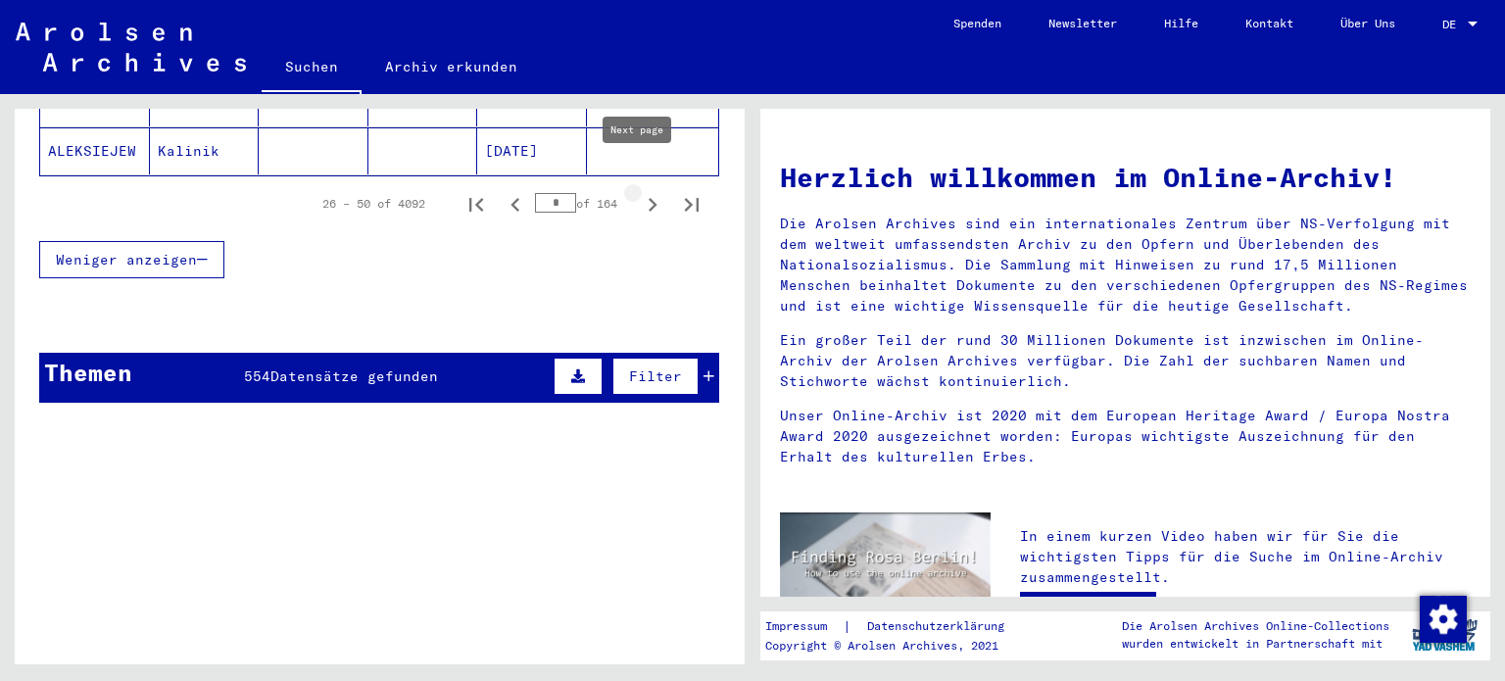
click at [639, 191] on icon "Next page" at bounding box center [652, 204] width 27 height 27
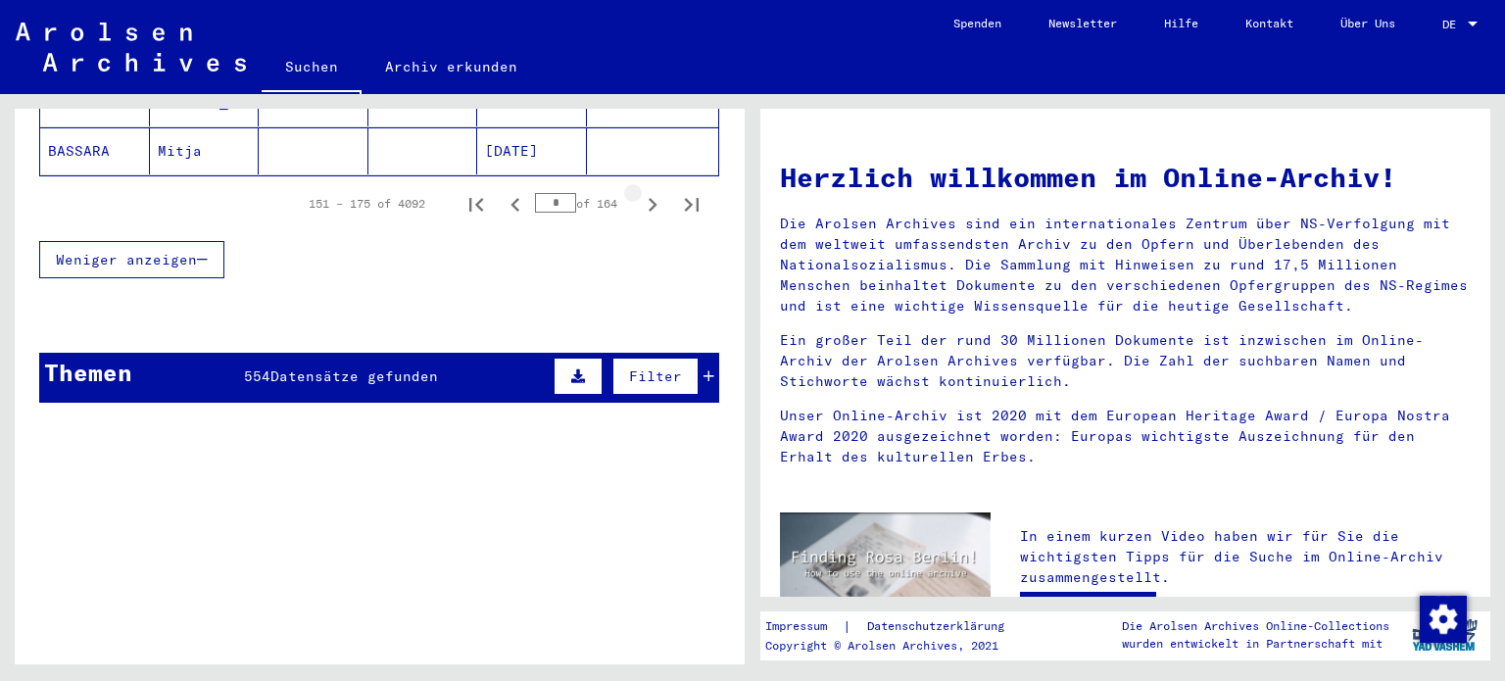
click at [639, 191] on icon "Next page" at bounding box center [652, 204] width 27 height 27
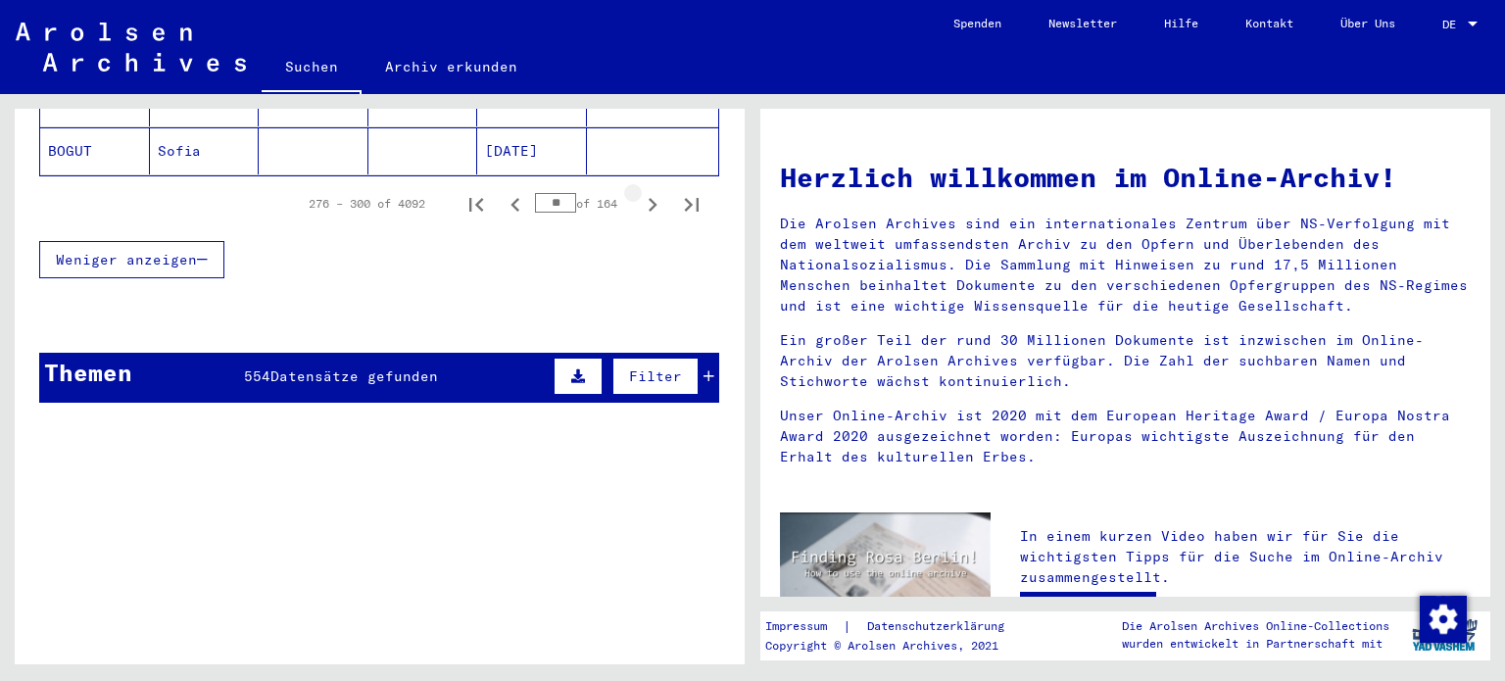
click at [639, 191] on icon "Next page" at bounding box center [652, 204] width 27 height 27
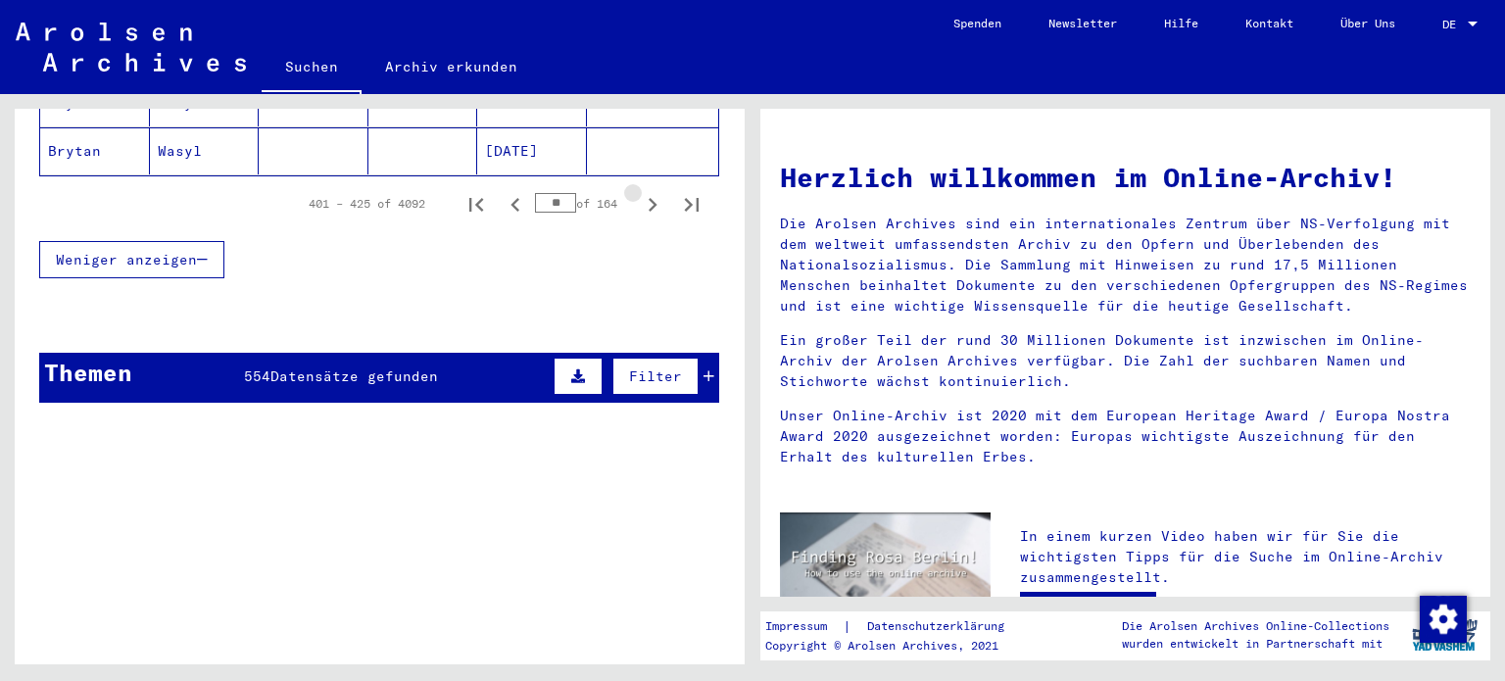
click at [639, 191] on icon "Next page" at bounding box center [652, 204] width 27 height 27
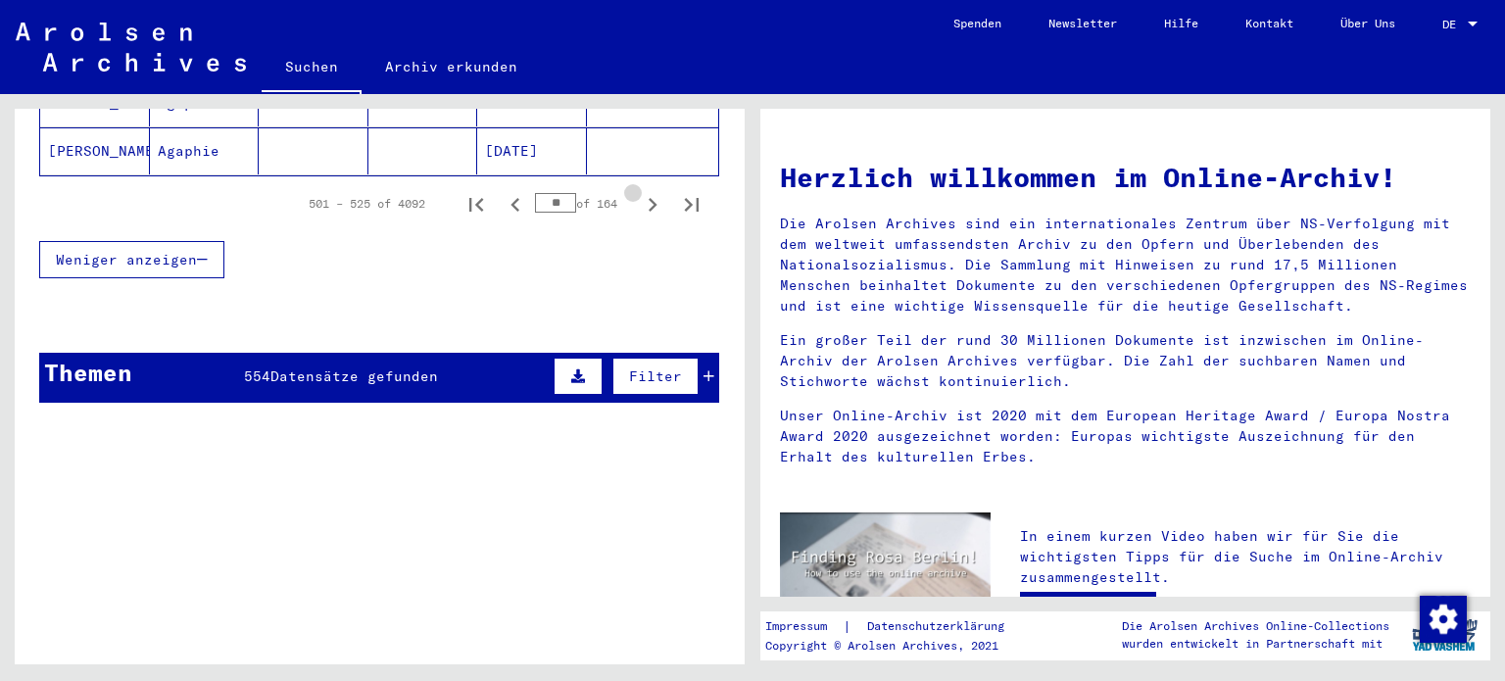
click at [639, 191] on icon "Next page" at bounding box center [652, 204] width 27 height 27
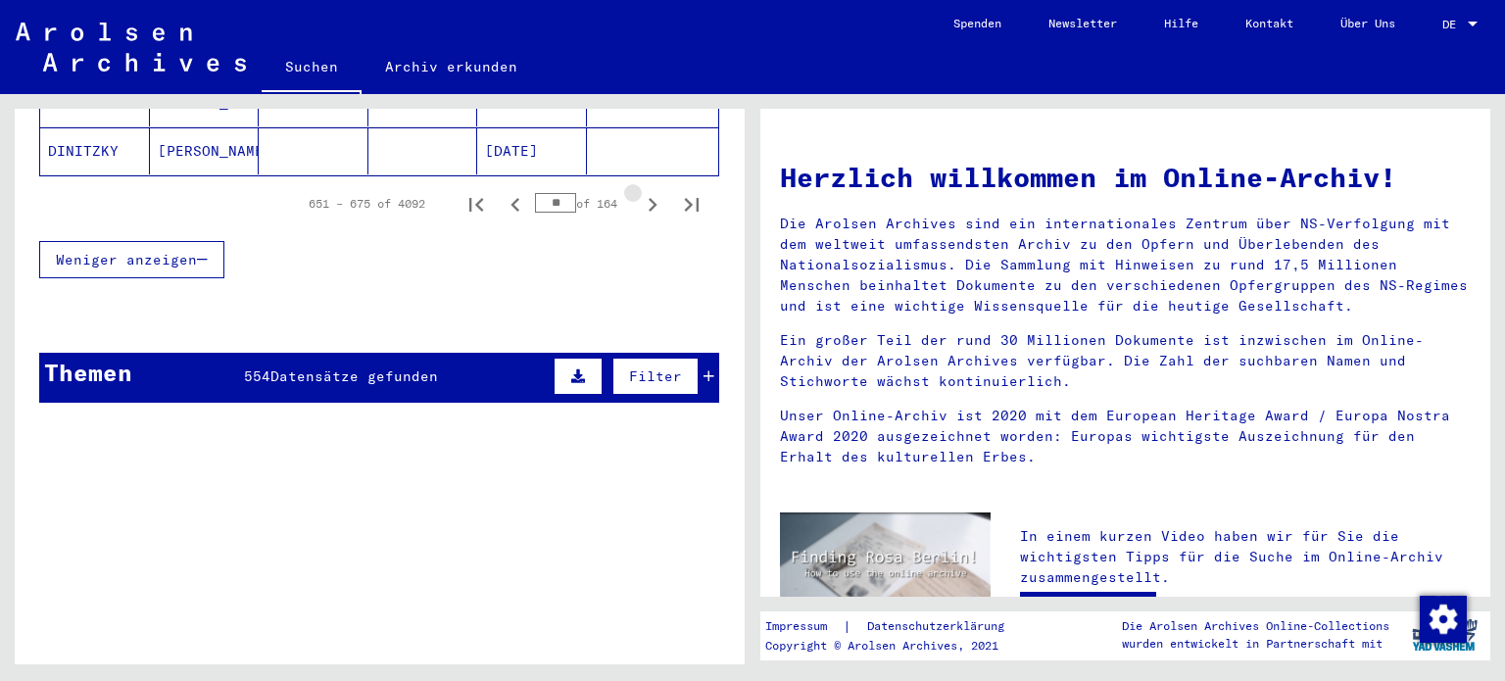
click at [639, 191] on icon "Next page" at bounding box center [652, 204] width 27 height 27
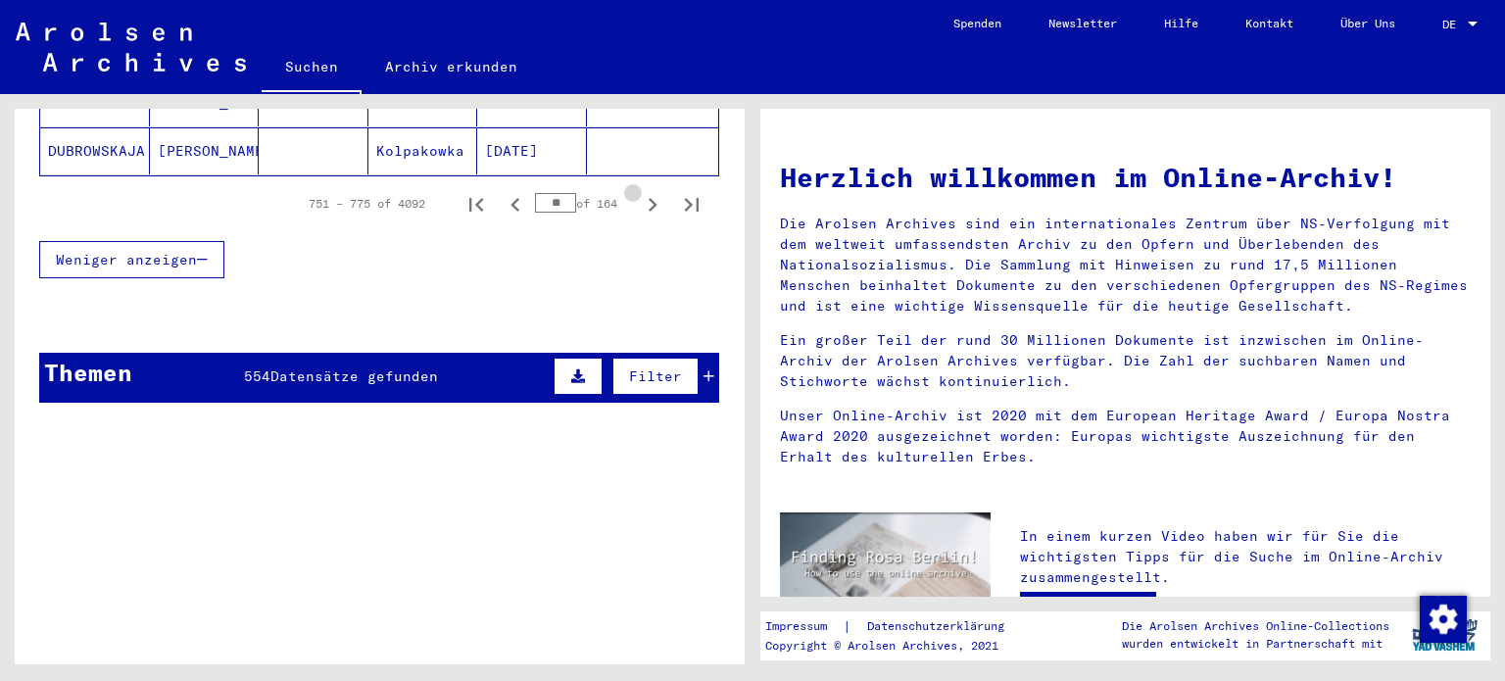
click at [639, 191] on icon "Next page" at bounding box center [652, 204] width 27 height 27
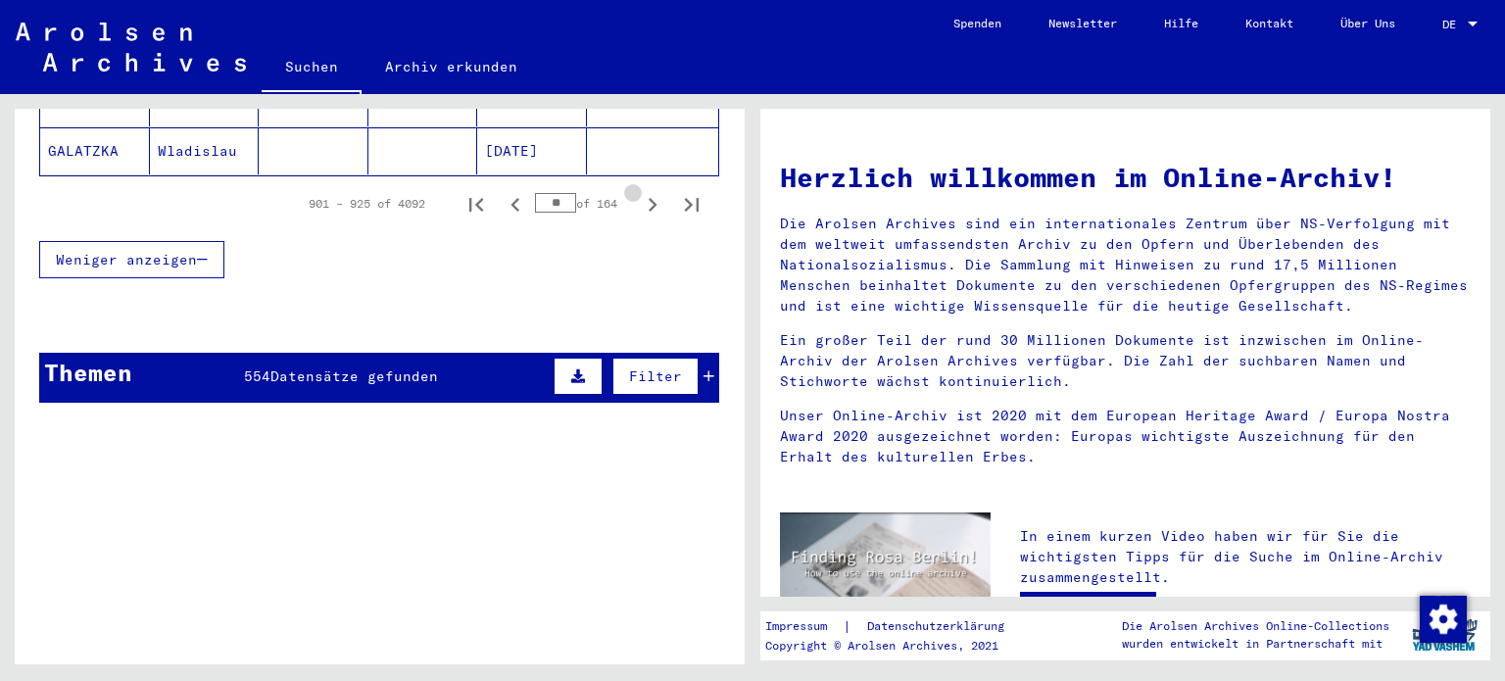
click at [639, 191] on icon "Next page" at bounding box center [652, 204] width 27 height 27
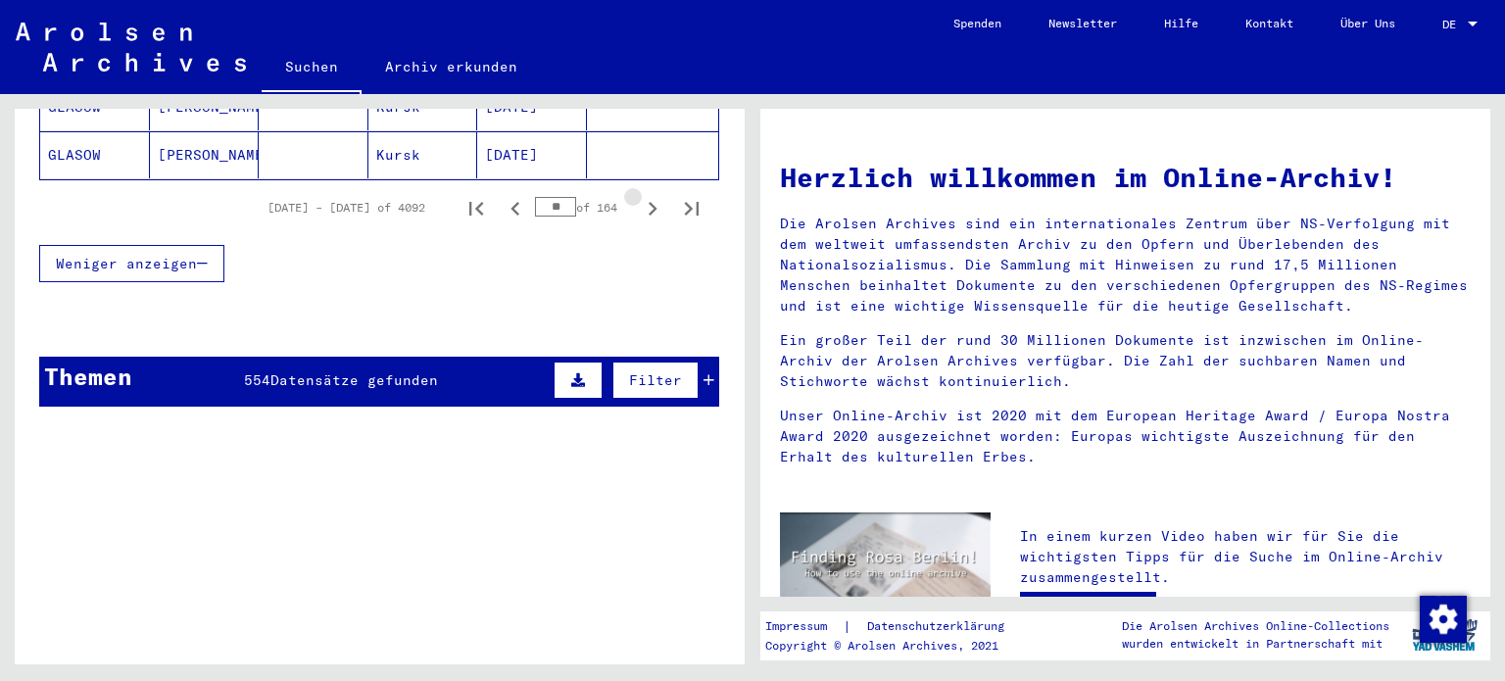
scroll to position [1446, 0]
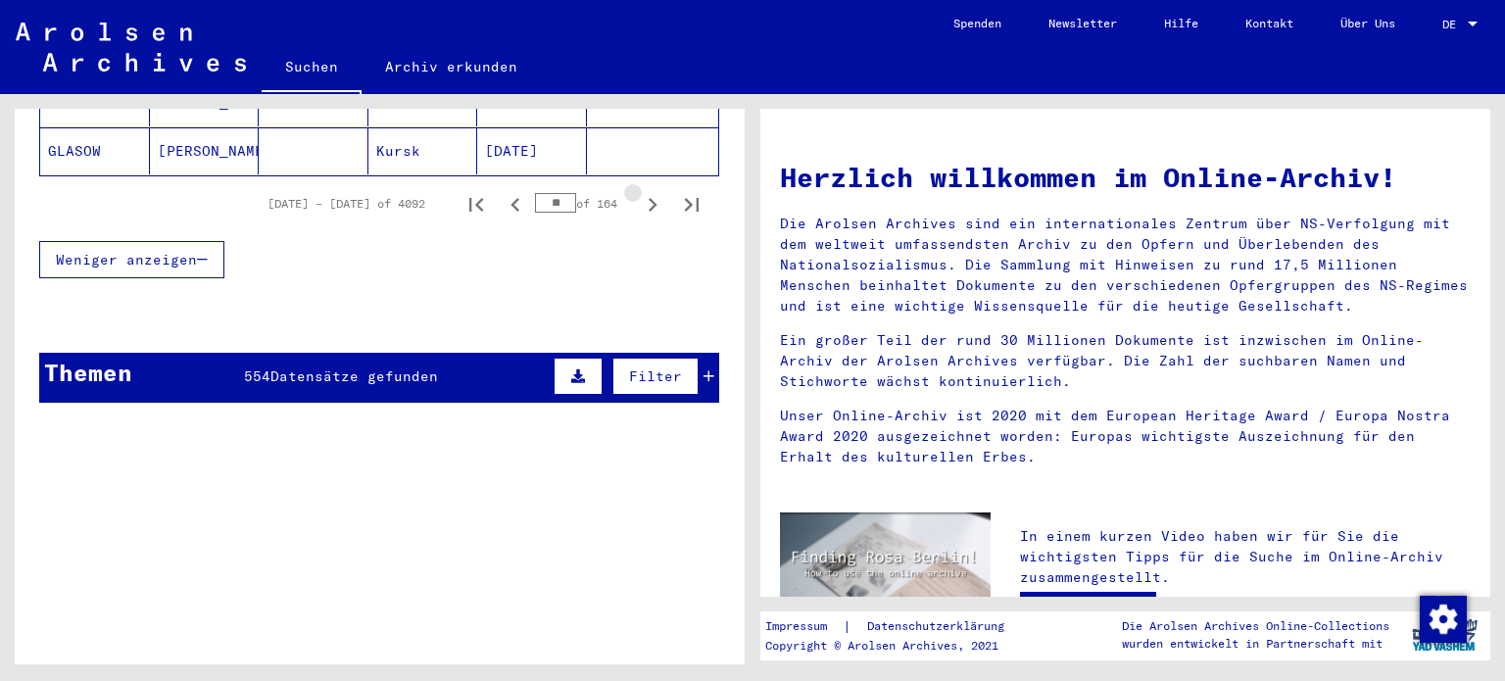
click at [639, 191] on icon "Next page" at bounding box center [652, 204] width 27 height 27
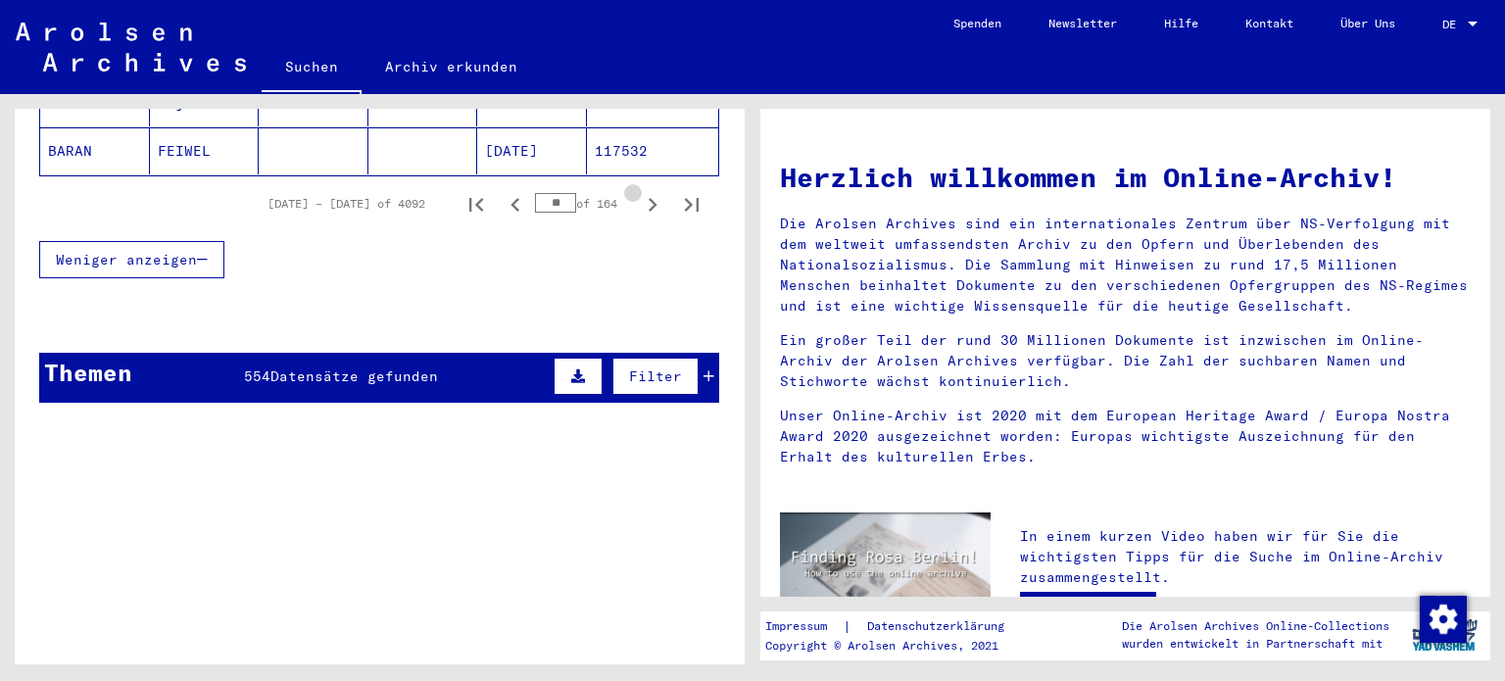
click at [639, 191] on icon "Next page" at bounding box center [652, 204] width 27 height 27
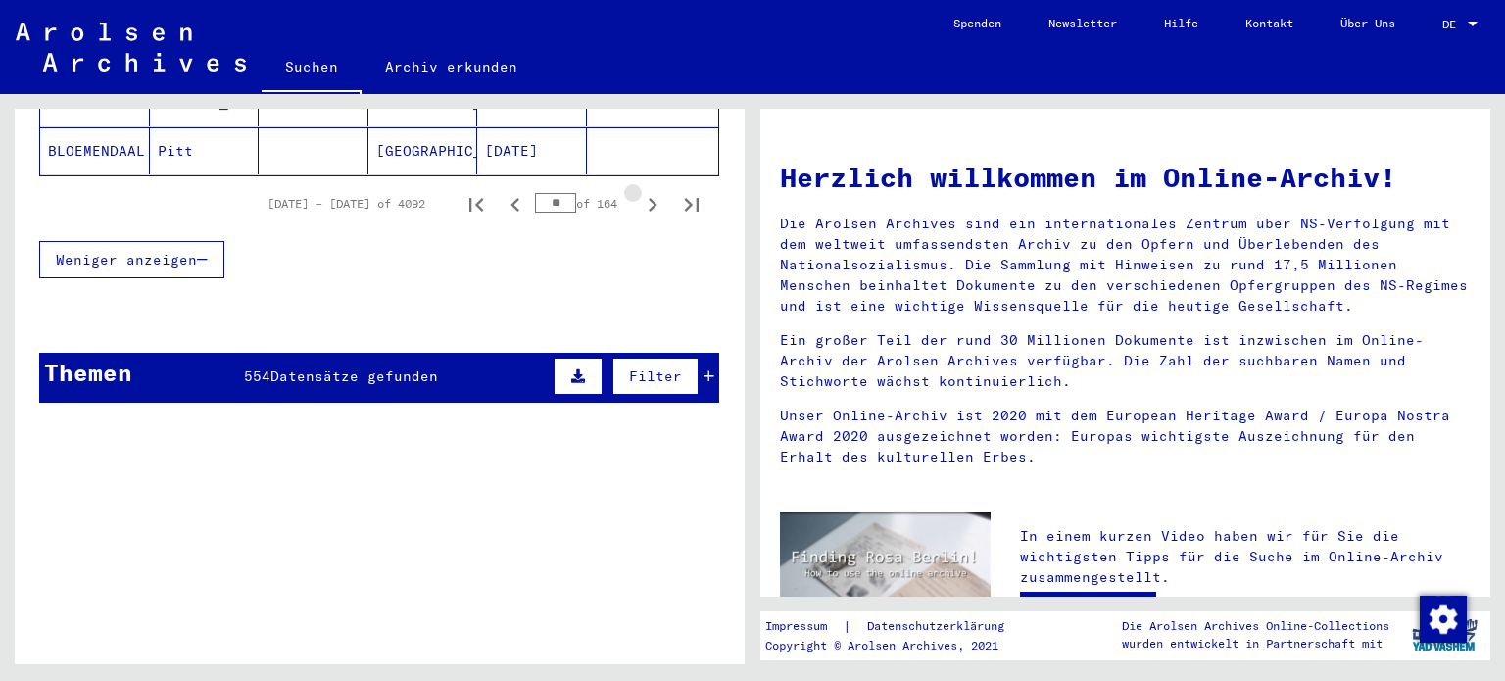
click at [639, 191] on icon "Next page" at bounding box center [652, 204] width 27 height 27
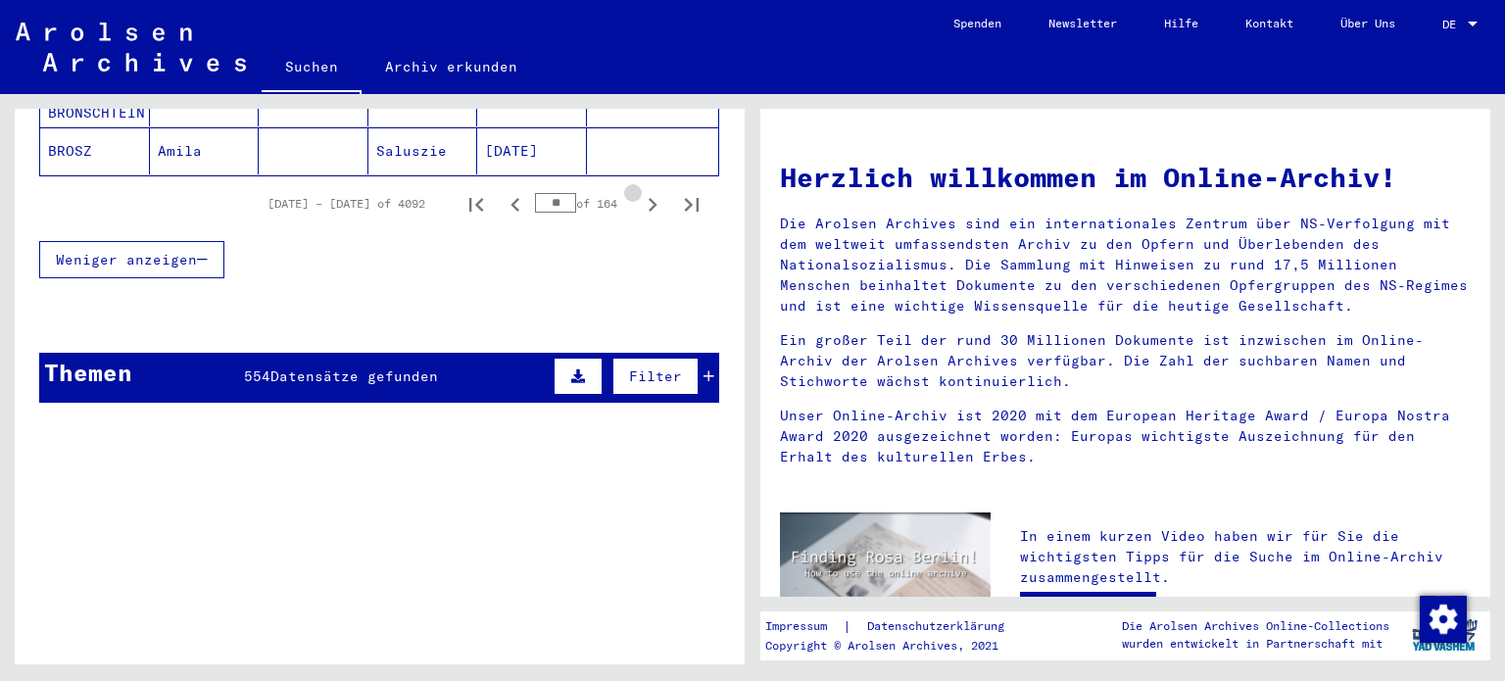
click at [639, 191] on icon "Next page" at bounding box center [652, 204] width 27 height 27
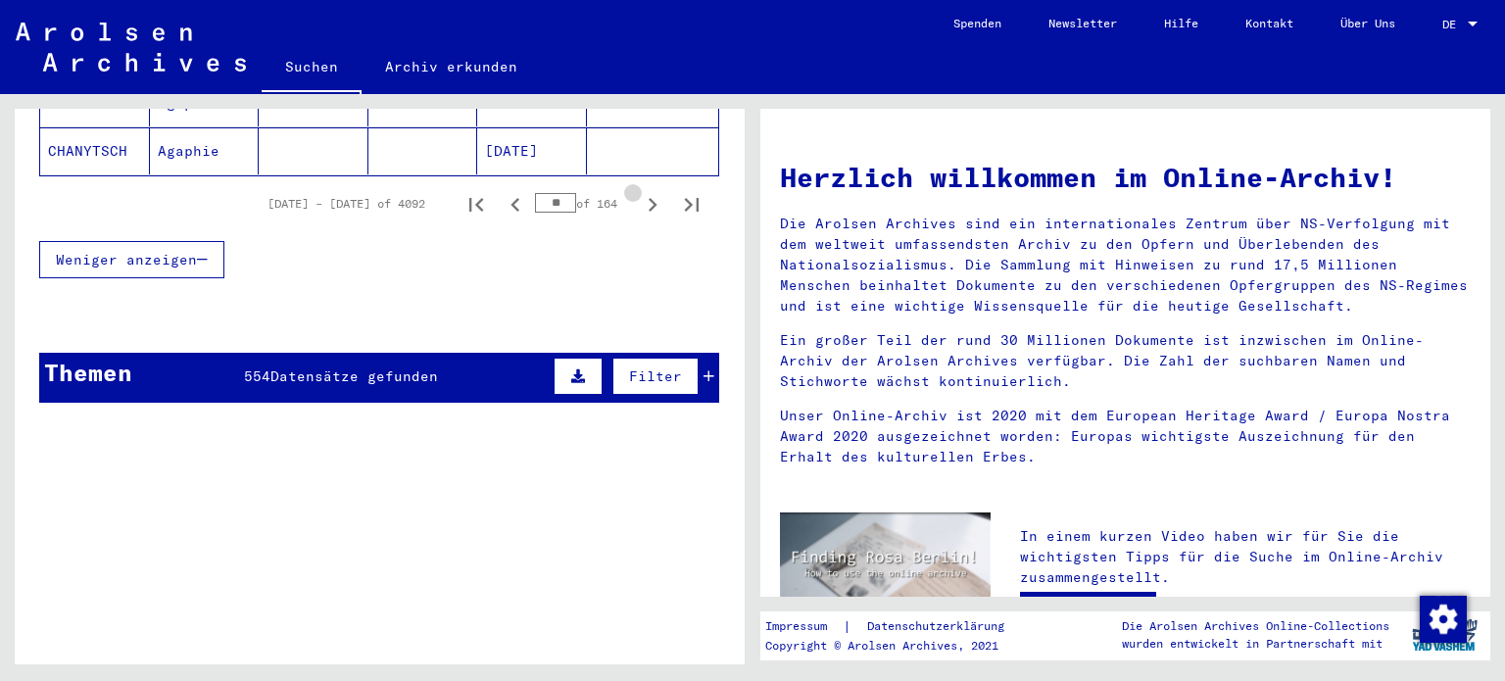
click at [639, 191] on icon "Next page" at bounding box center [652, 204] width 27 height 27
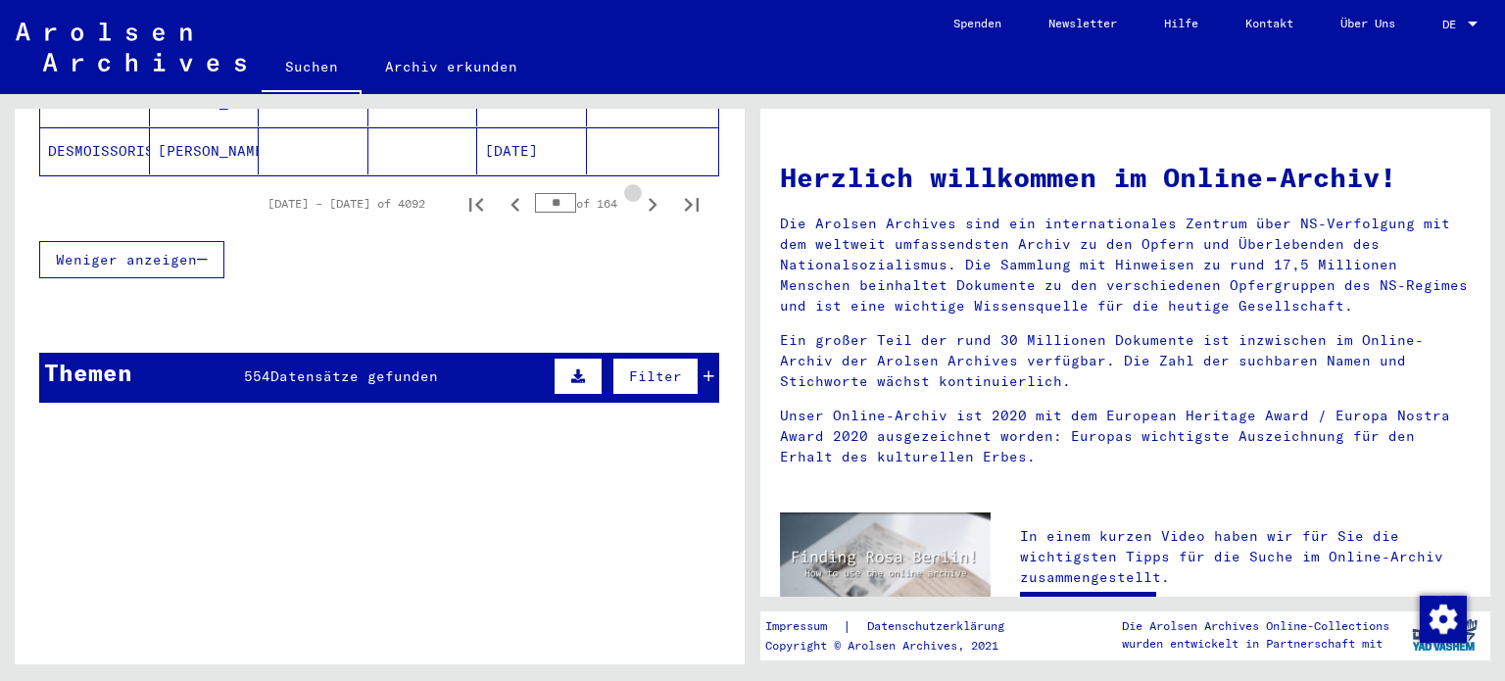
click at [639, 191] on icon "Next page" at bounding box center [652, 204] width 27 height 27
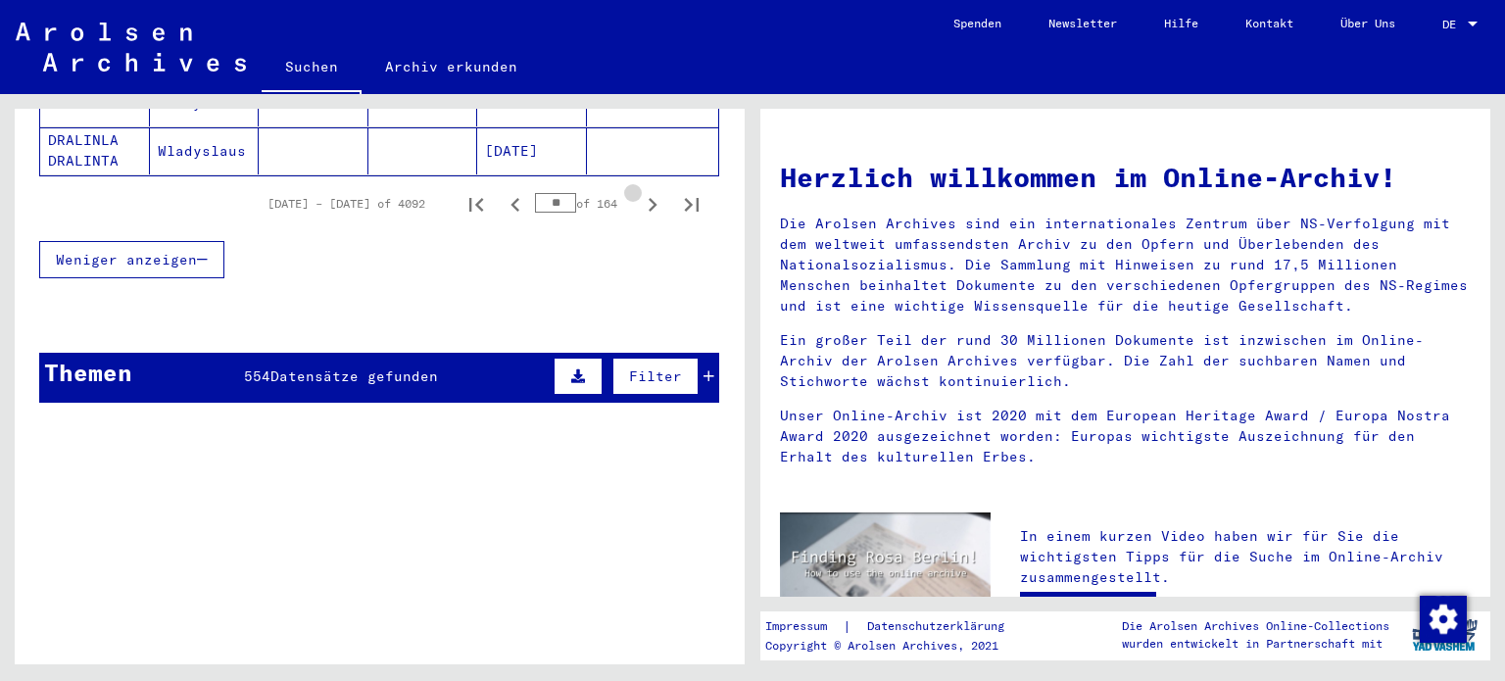
click at [639, 191] on icon "Next page" at bounding box center [652, 204] width 27 height 27
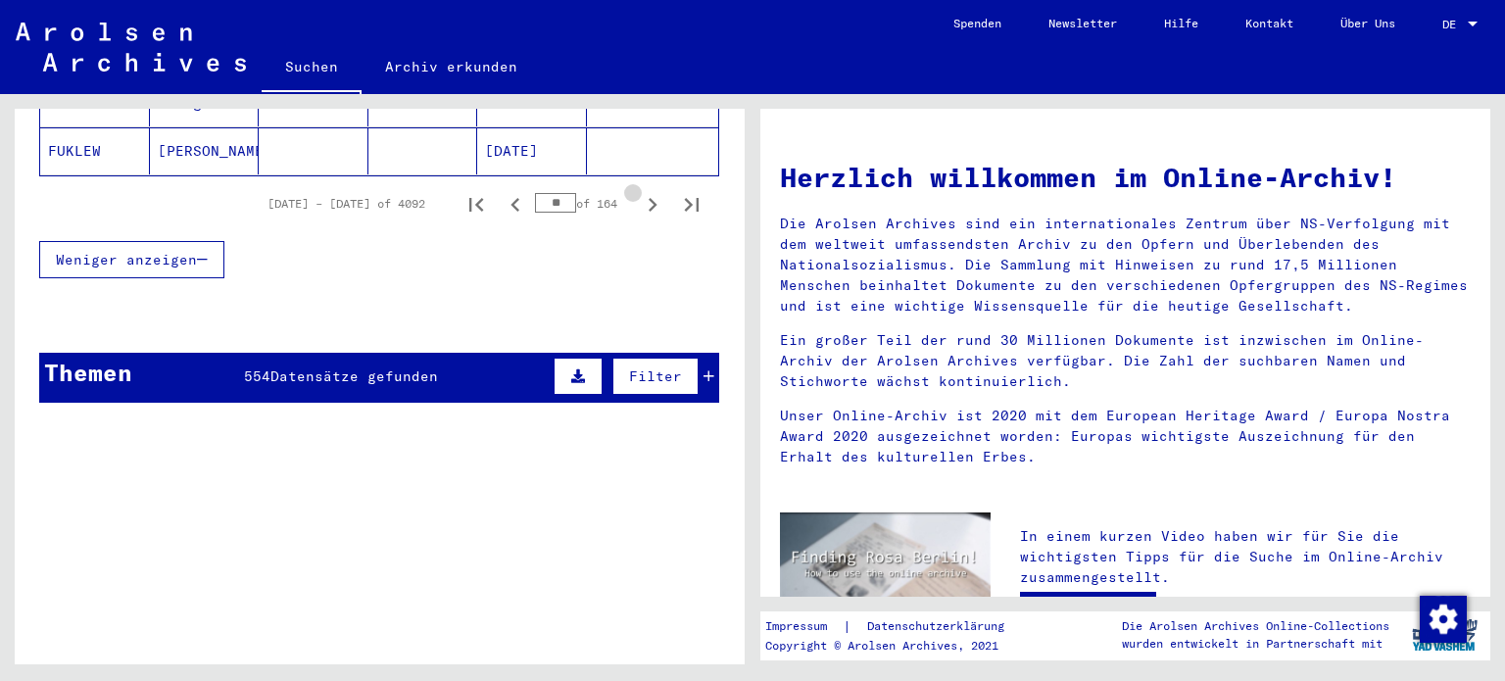
click at [639, 191] on icon "Next page" at bounding box center [652, 204] width 27 height 27
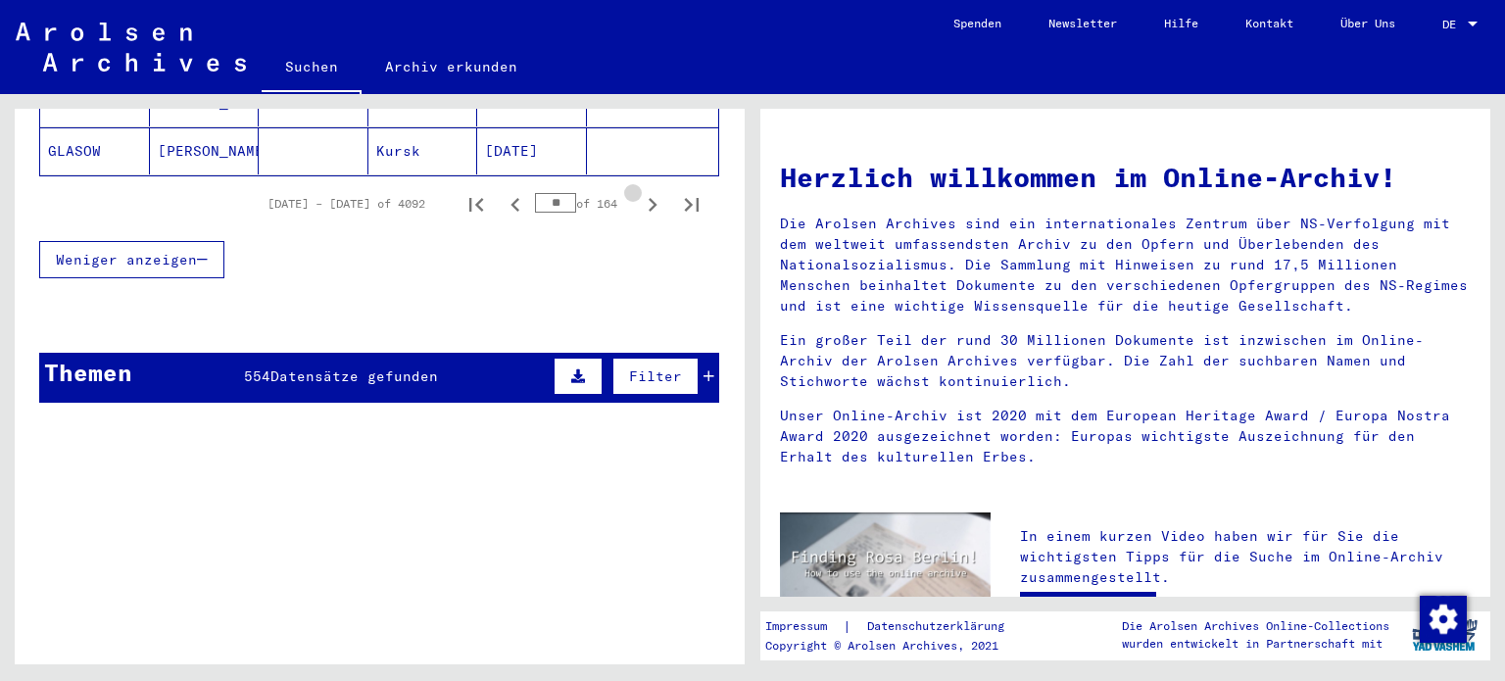
click at [639, 191] on icon "Next page" at bounding box center [652, 204] width 27 height 27
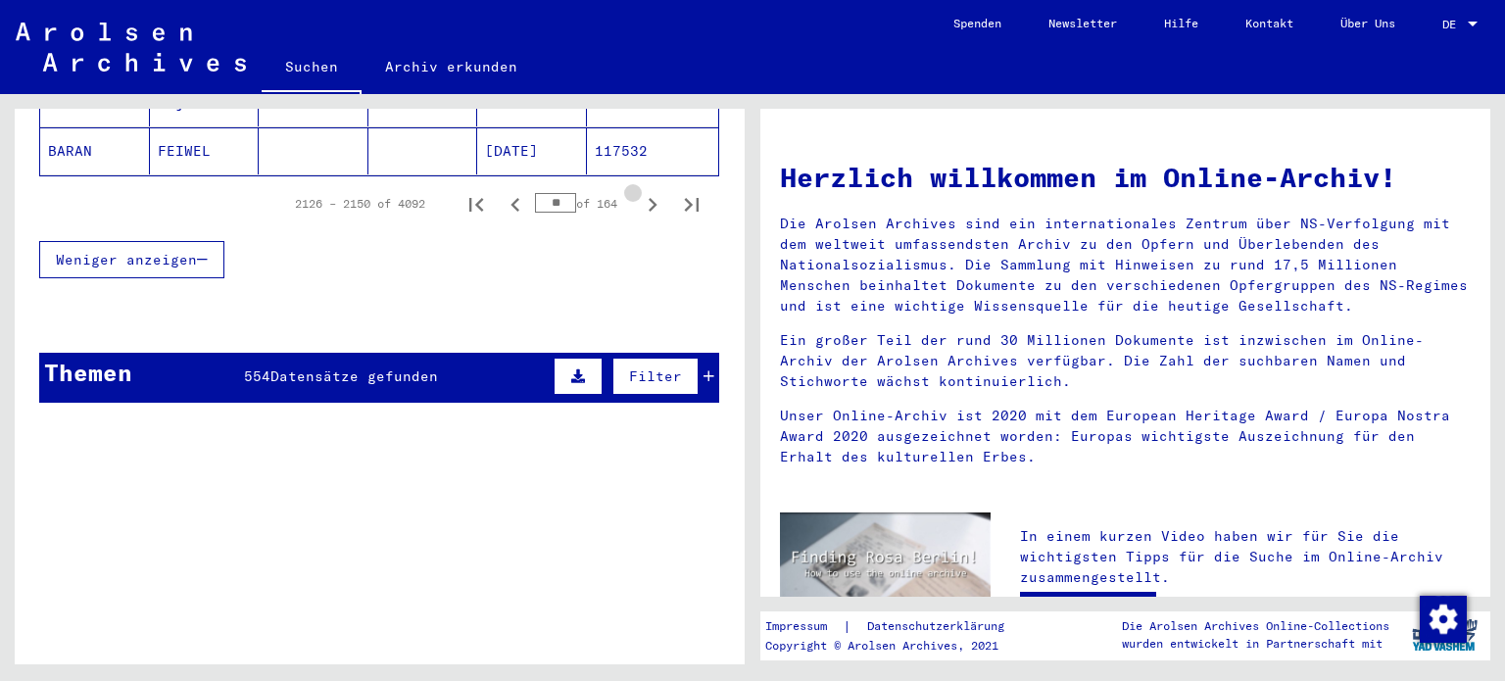
click at [639, 191] on icon "Next page" at bounding box center [652, 204] width 27 height 27
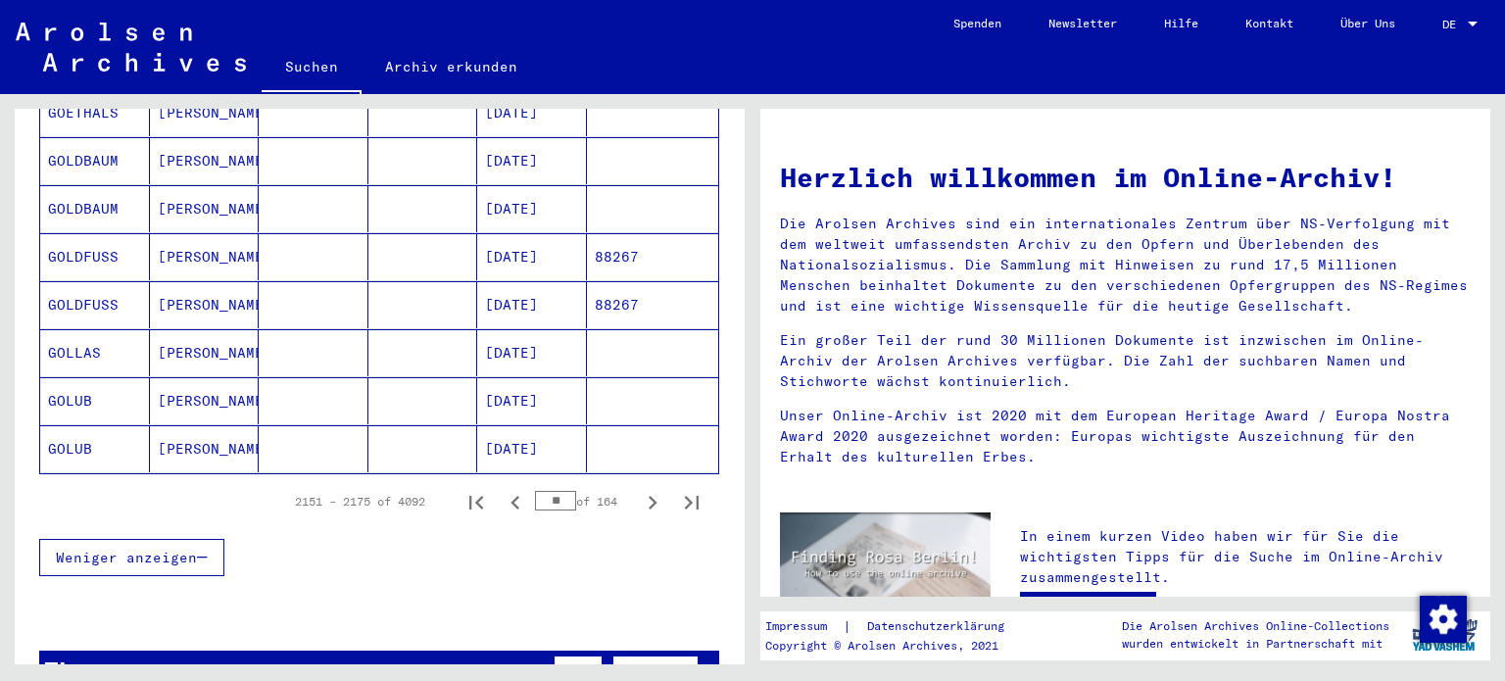
scroll to position [1115, 0]
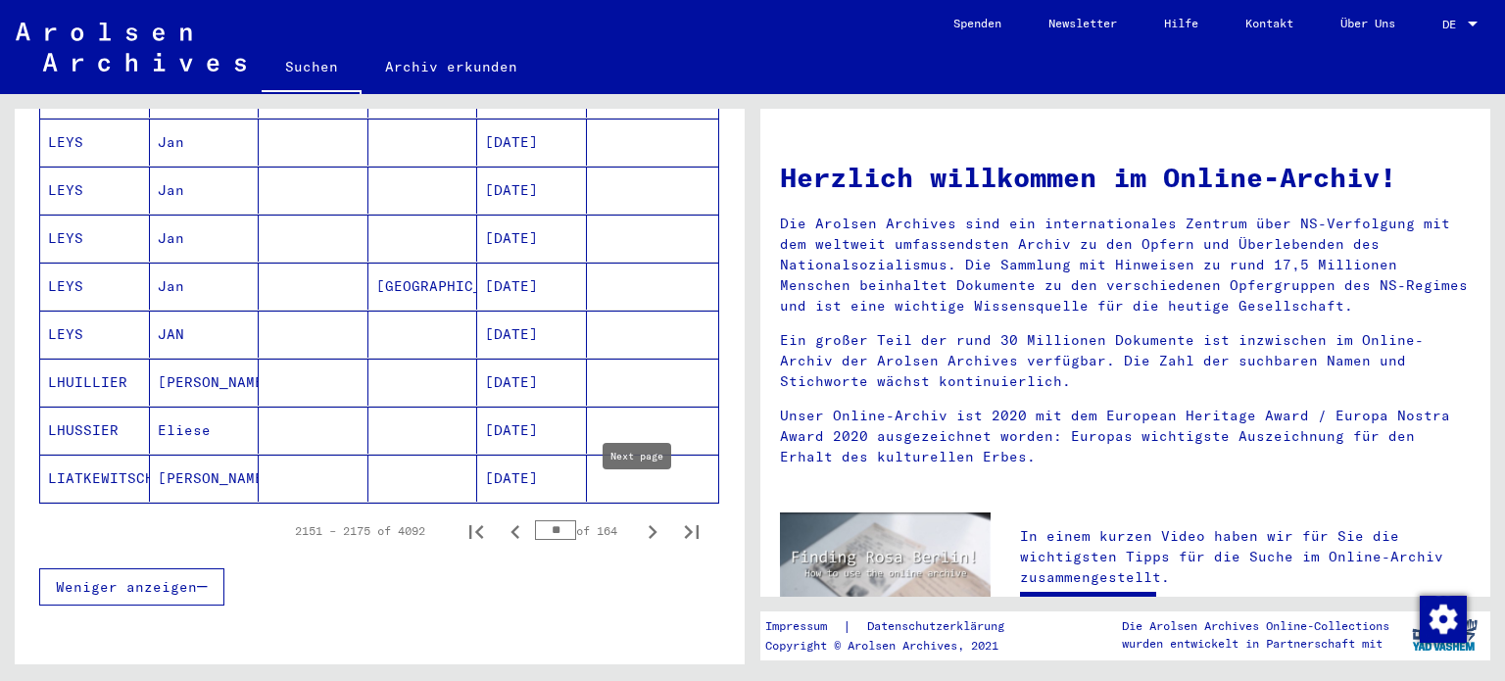
click at [639, 518] on icon "Next page" at bounding box center [652, 531] width 27 height 27
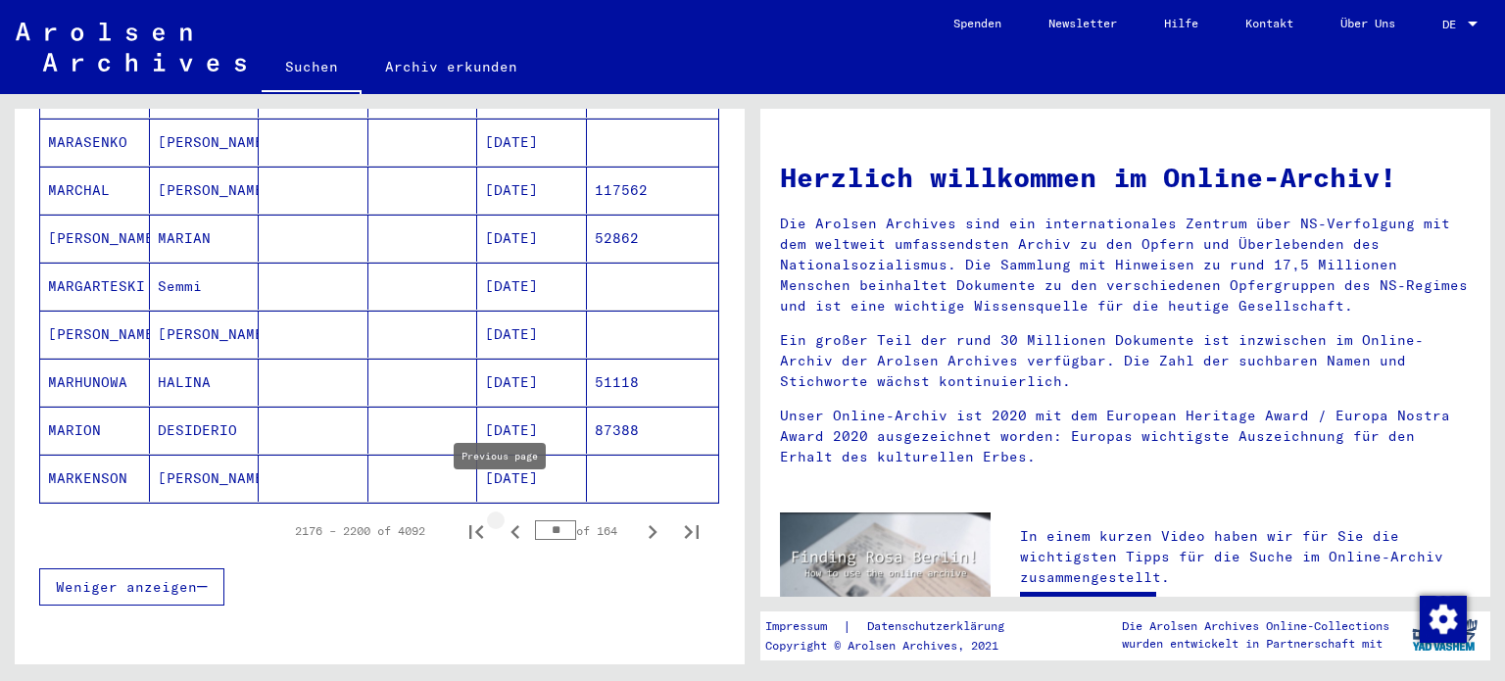
click at [504, 518] on icon "Previous page" at bounding box center [515, 531] width 27 height 27
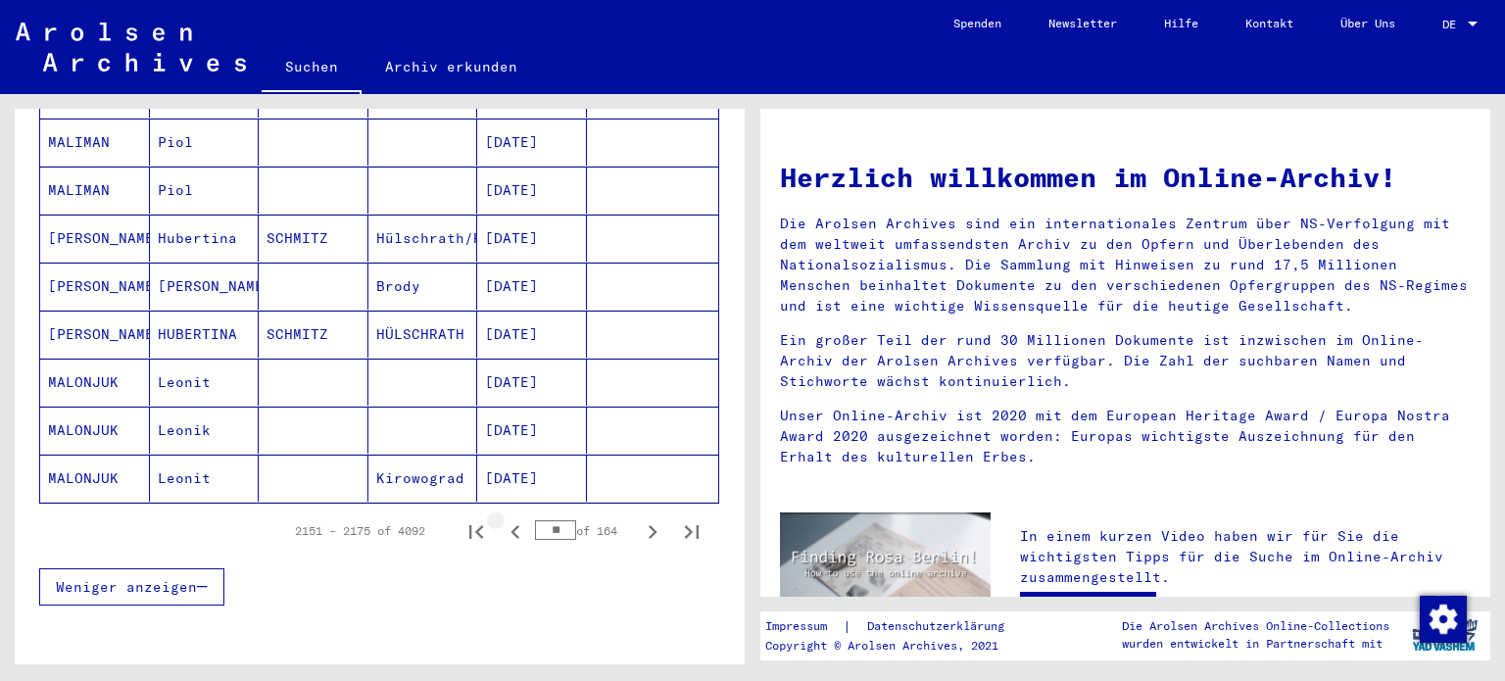
click at [504, 518] on icon "Previous page" at bounding box center [515, 531] width 27 height 27
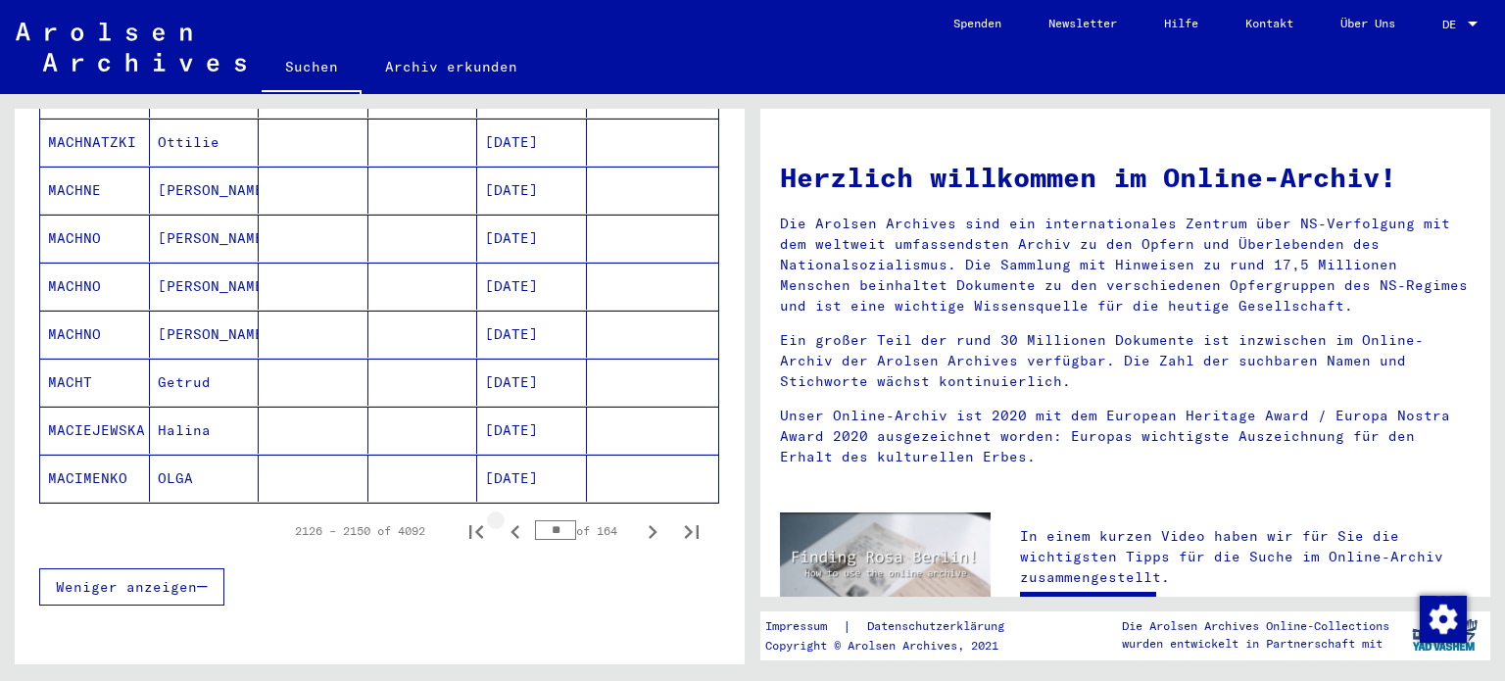
click at [504, 518] on icon "Previous page" at bounding box center [515, 531] width 27 height 27
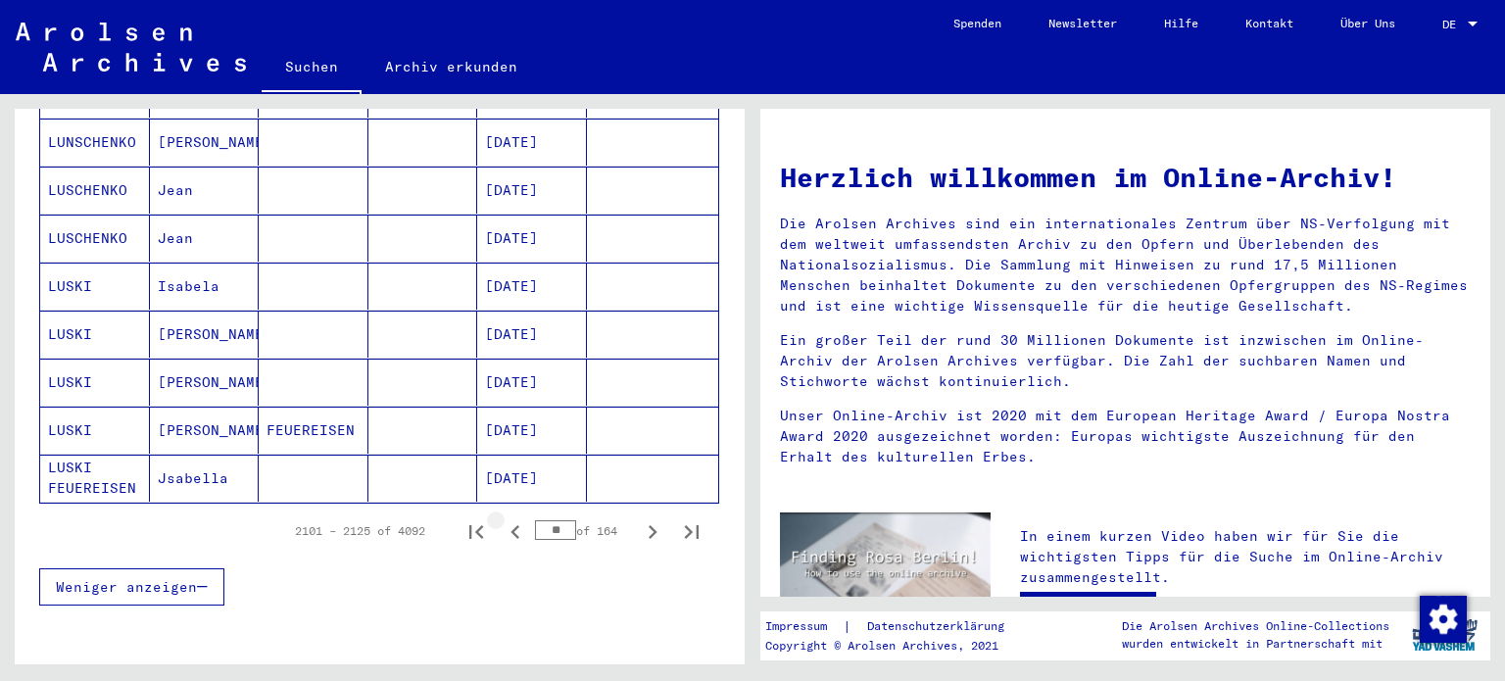
click at [504, 518] on icon "Previous page" at bounding box center [515, 531] width 27 height 27
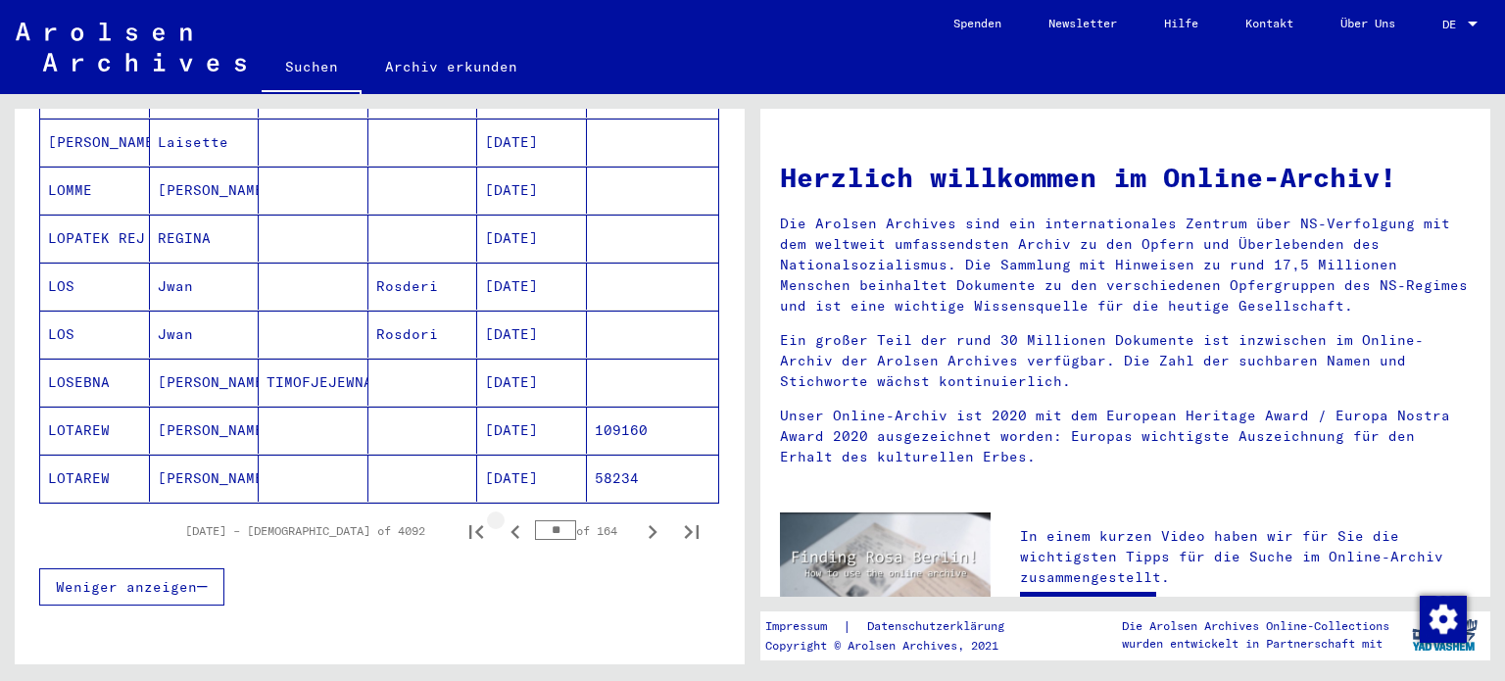
click at [504, 518] on icon "Previous page" at bounding box center [515, 531] width 27 height 27
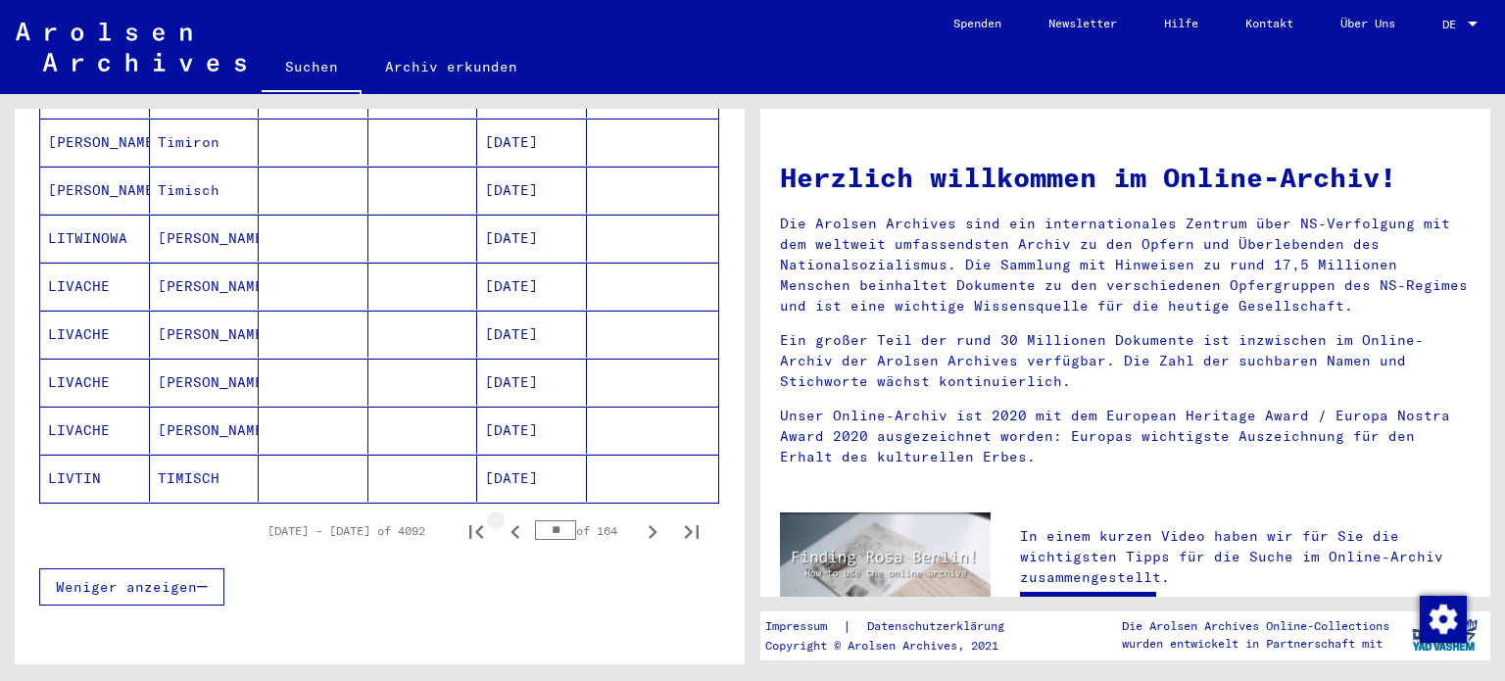
click at [504, 518] on icon "Previous page" at bounding box center [515, 531] width 27 height 27
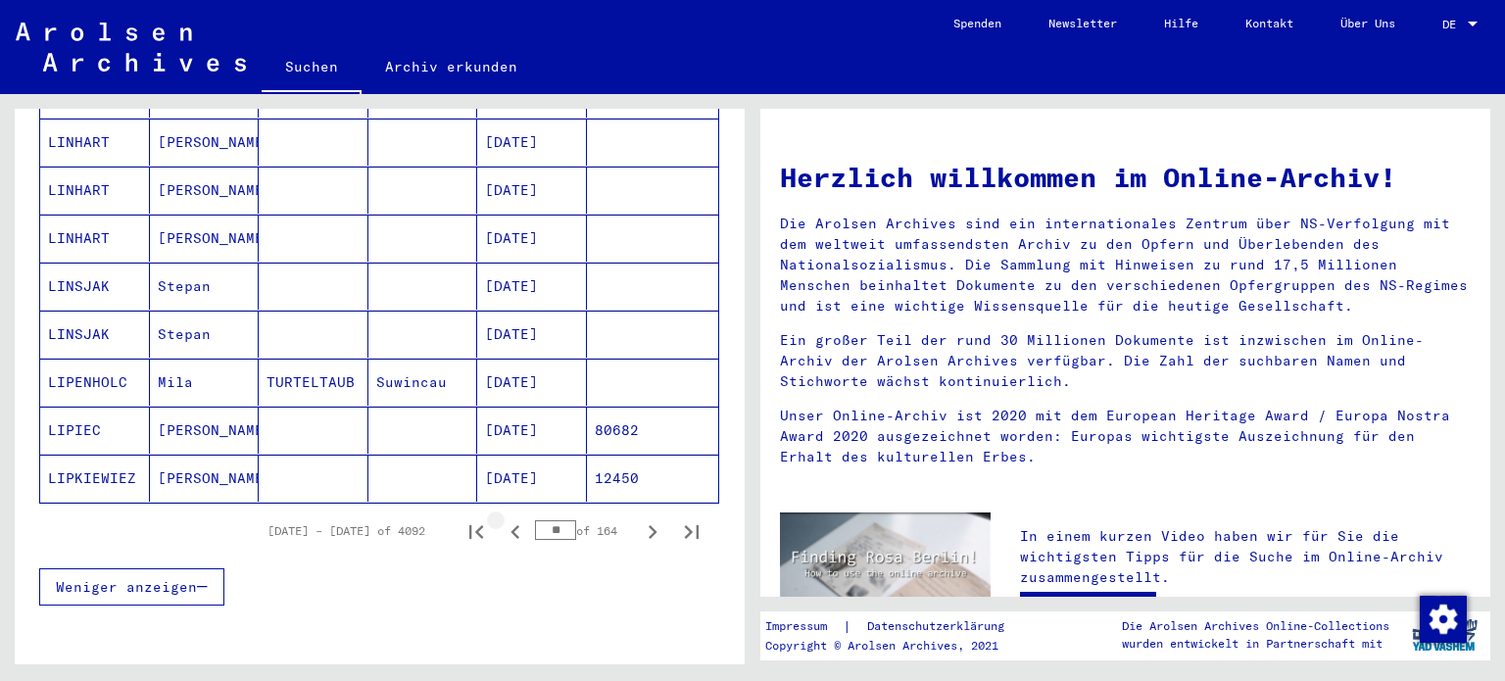
click at [504, 518] on icon "Previous page" at bounding box center [515, 531] width 27 height 27
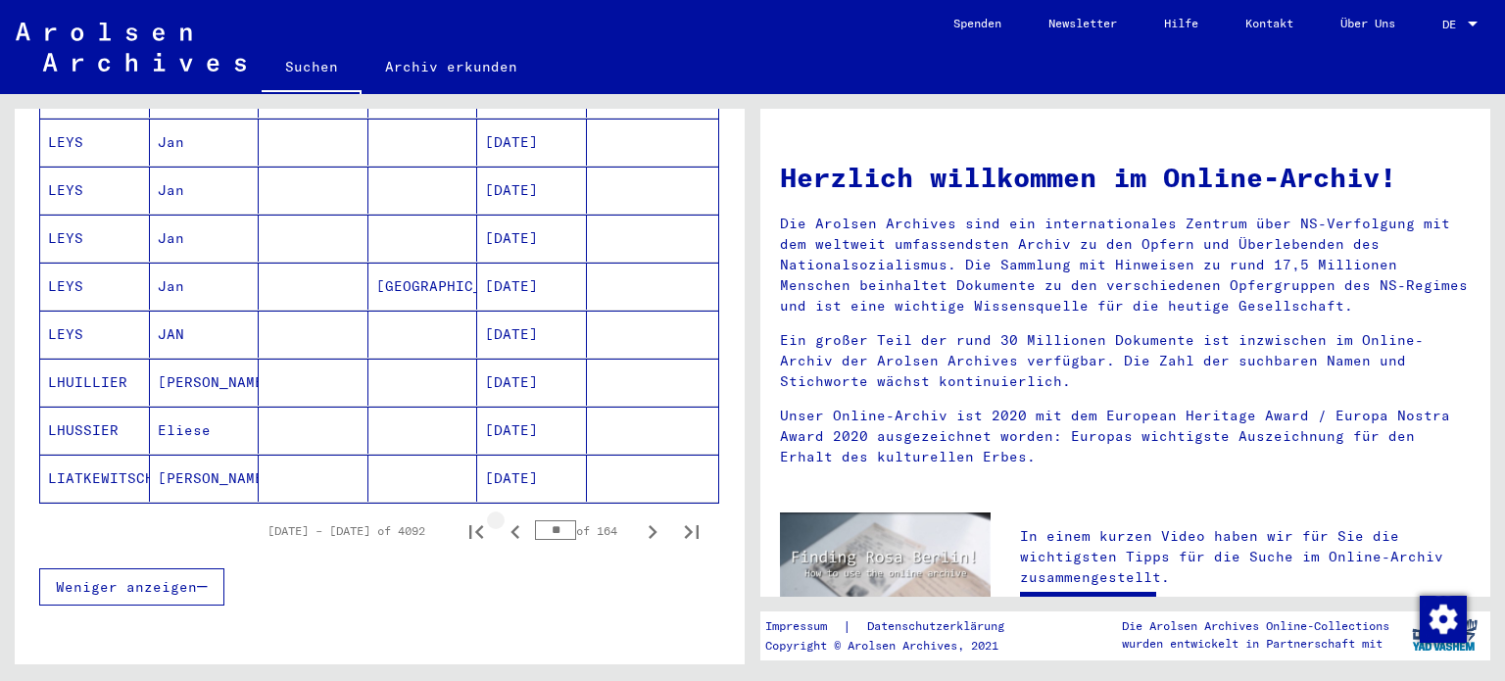
click at [504, 518] on icon "Previous page" at bounding box center [515, 531] width 27 height 27
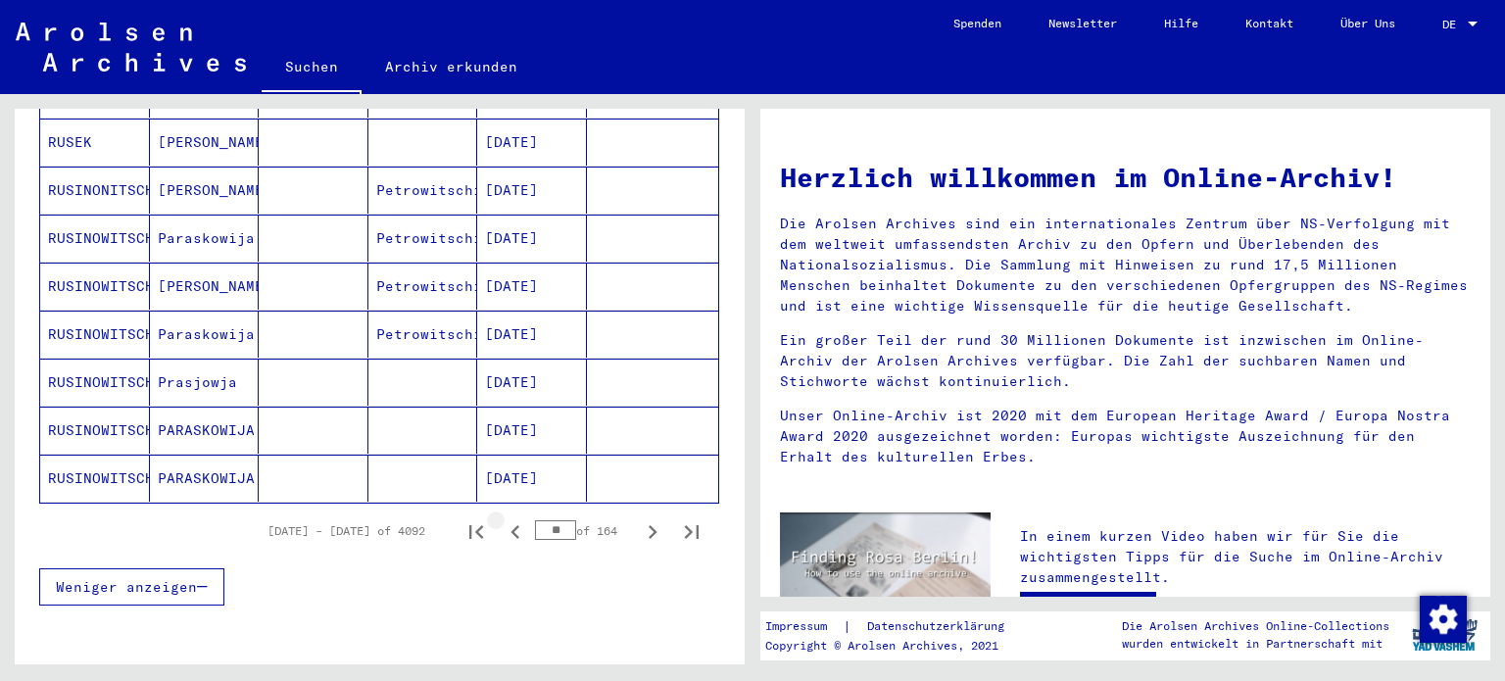
click at [504, 518] on icon "Previous page" at bounding box center [515, 531] width 27 height 27
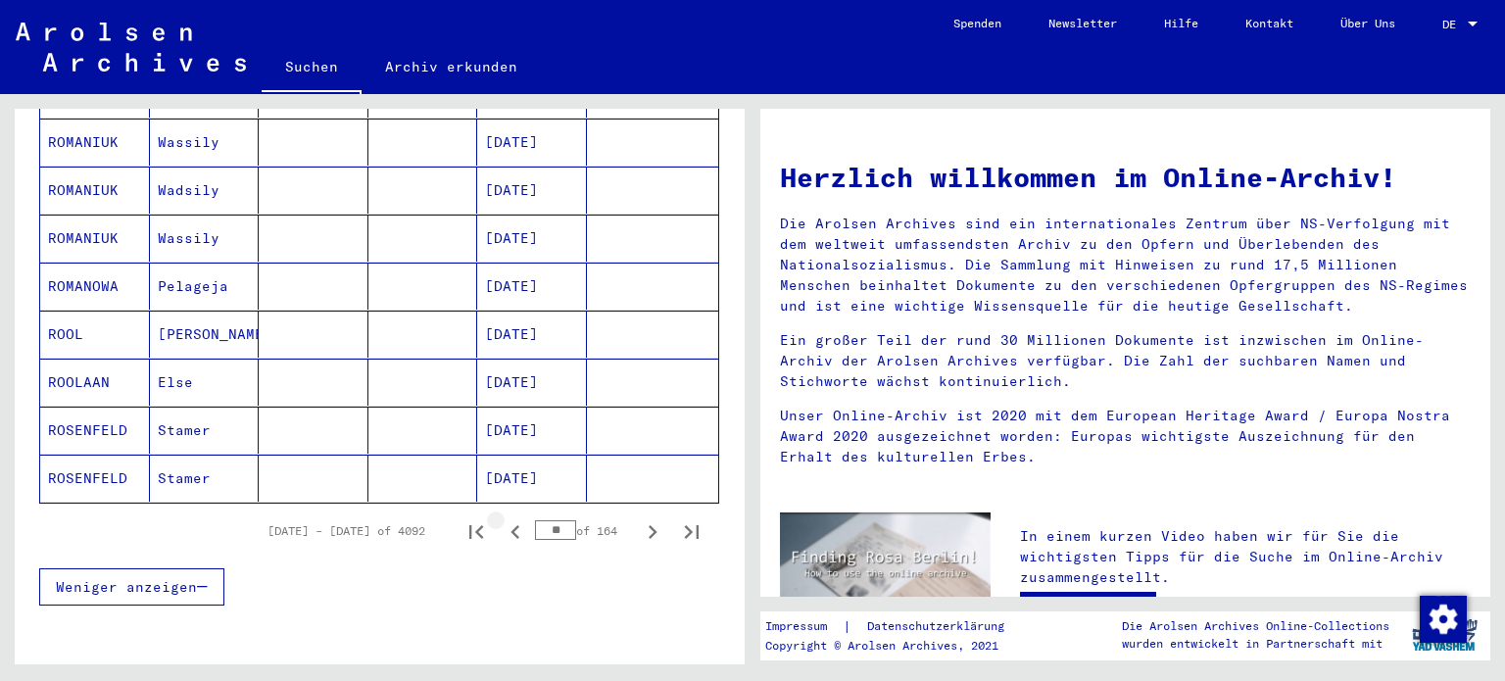
click at [504, 518] on icon "Previous page" at bounding box center [515, 531] width 27 height 27
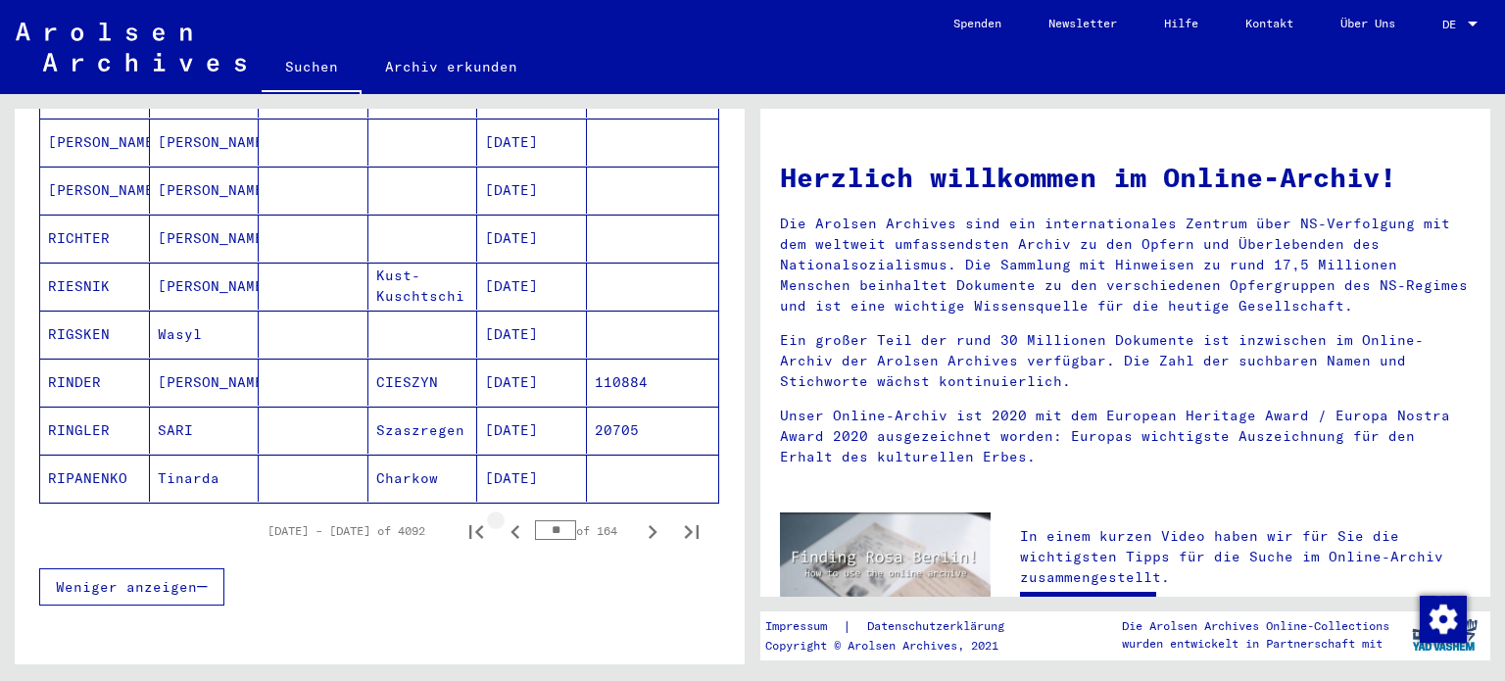
click at [504, 518] on icon "Previous page" at bounding box center [515, 531] width 27 height 27
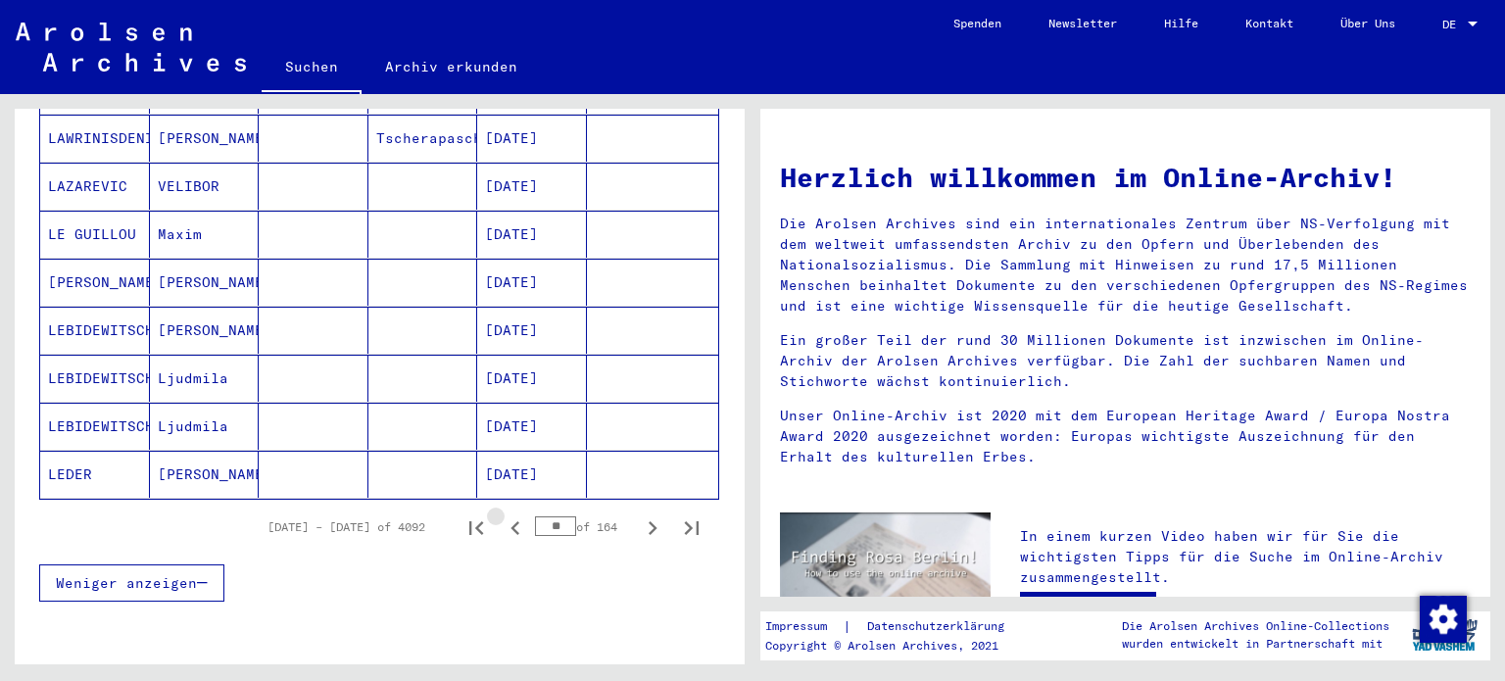
click at [504, 514] on icon "Previous page" at bounding box center [515, 527] width 27 height 27
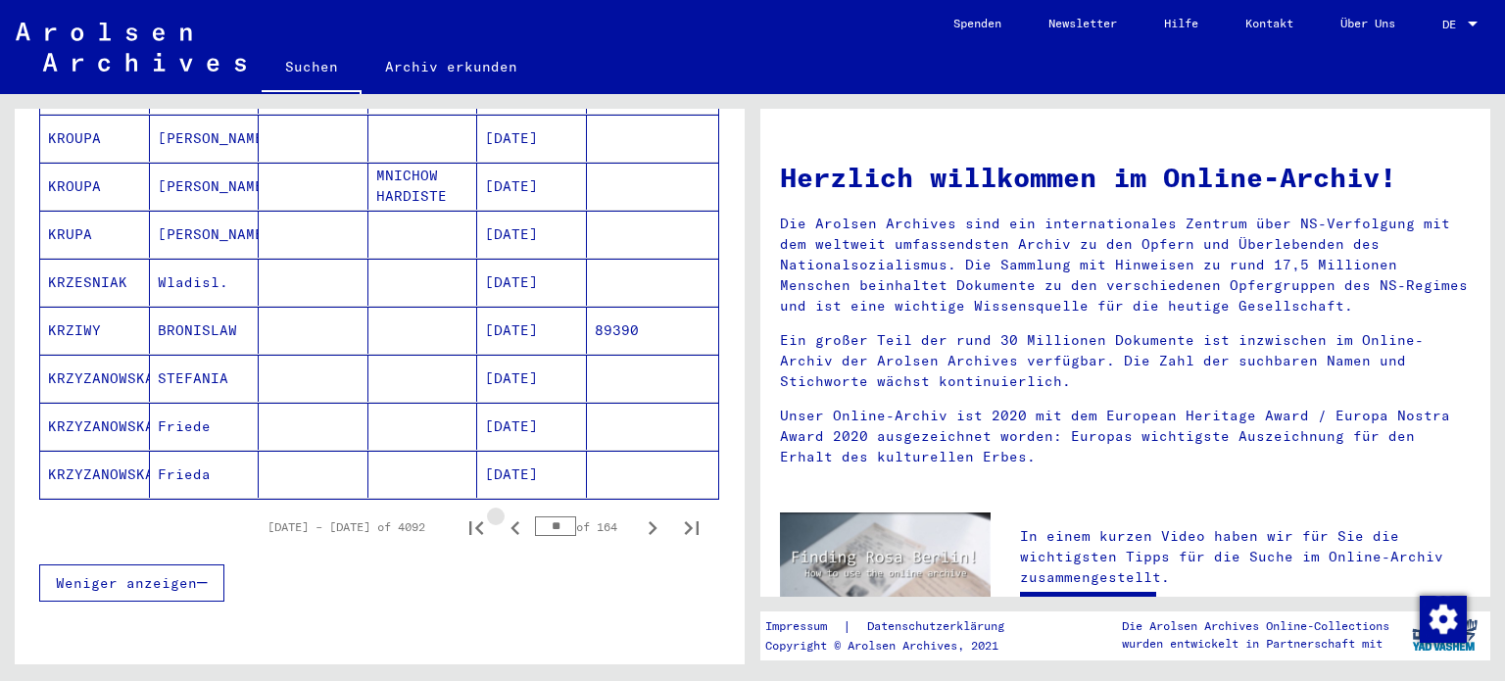
scroll to position [1115, 0]
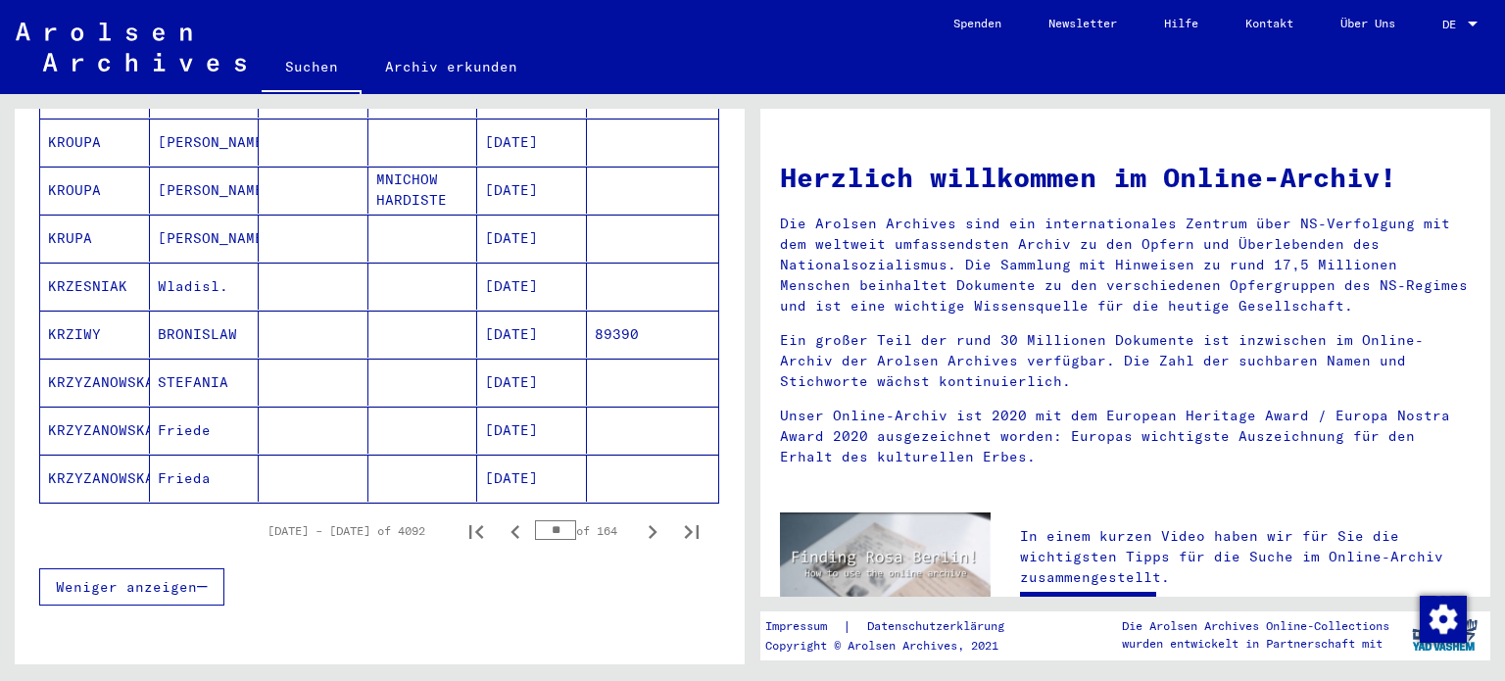
click at [504, 518] on icon "Previous page" at bounding box center [515, 531] width 27 height 27
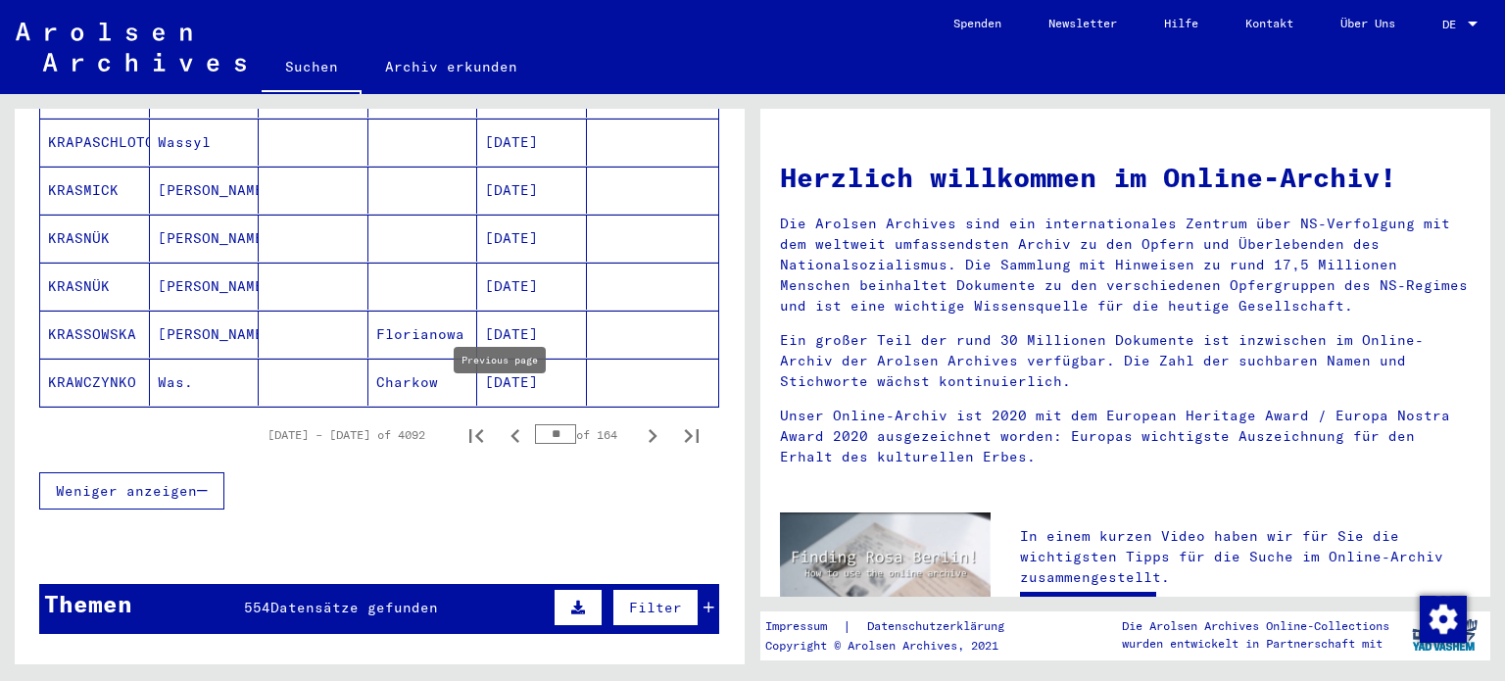
scroll to position [1211, 0]
click at [503, 422] on icon "Previous page" at bounding box center [515, 435] width 27 height 27
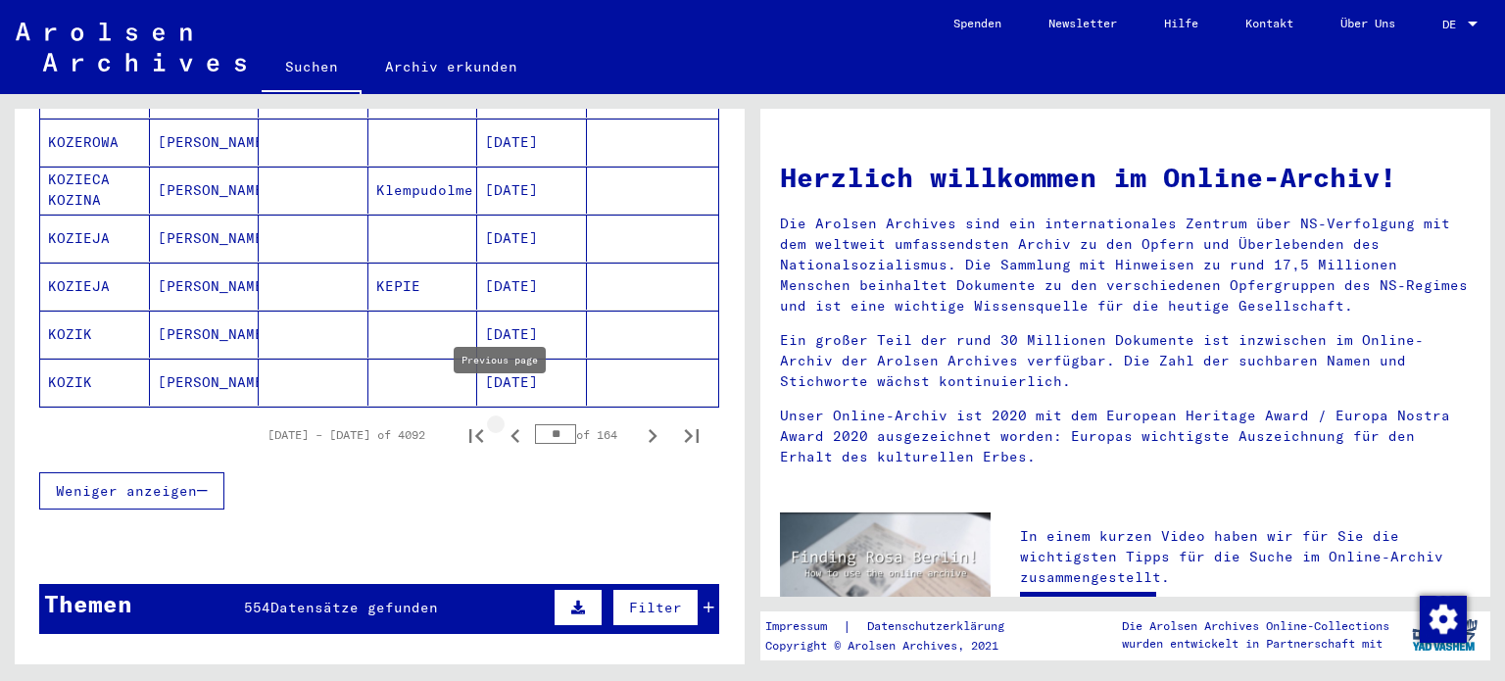
click at [510, 429] on icon "Previous page" at bounding box center [514, 436] width 9 height 14
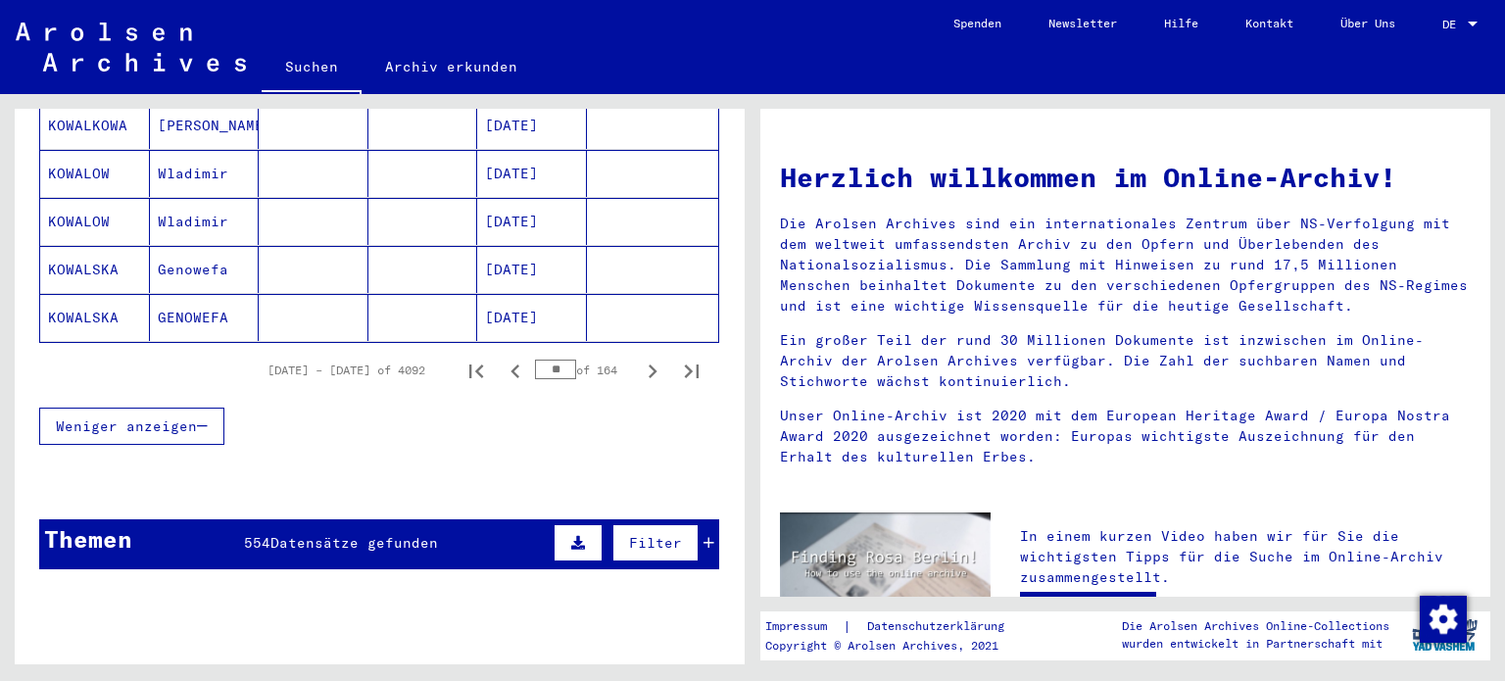
scroll to position [1274, 0]
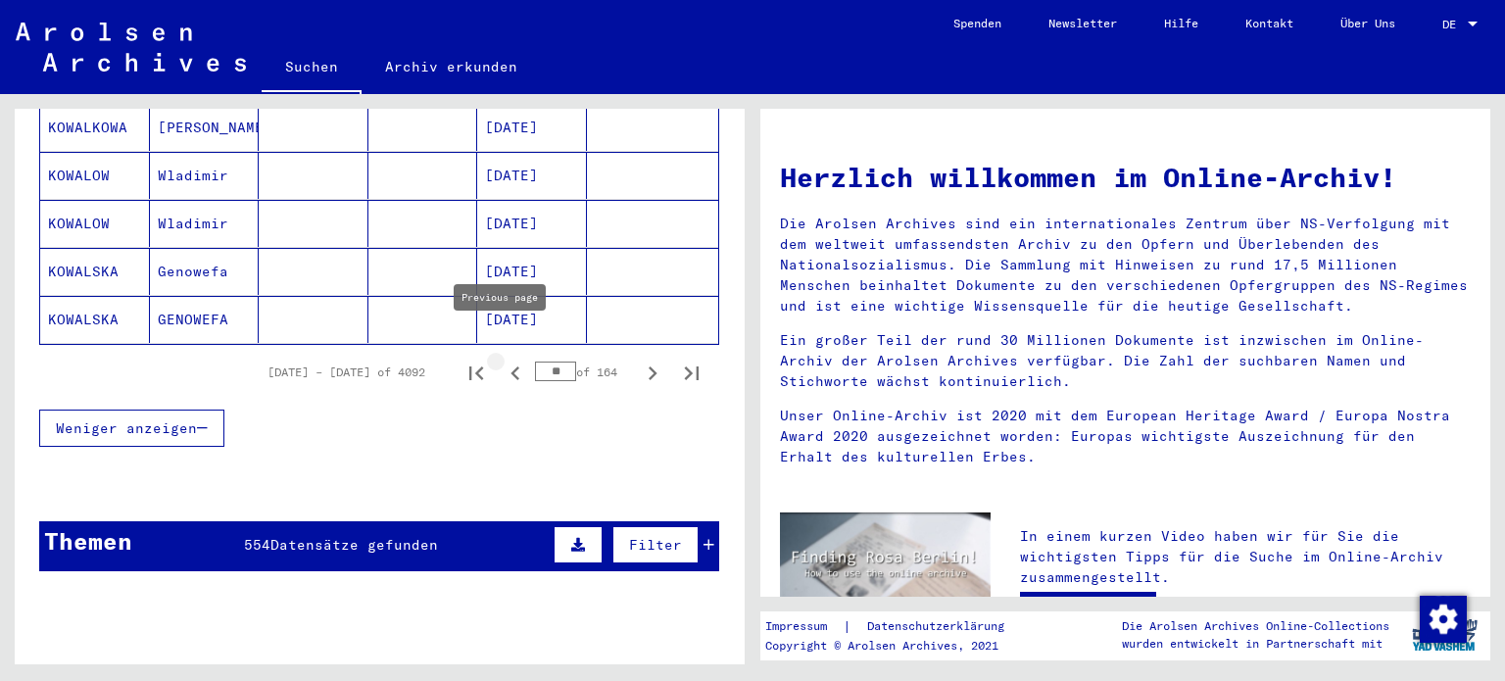
click at [502, 360] on icon "Previous page" at bounding box center [515, 373] width 27 height 27
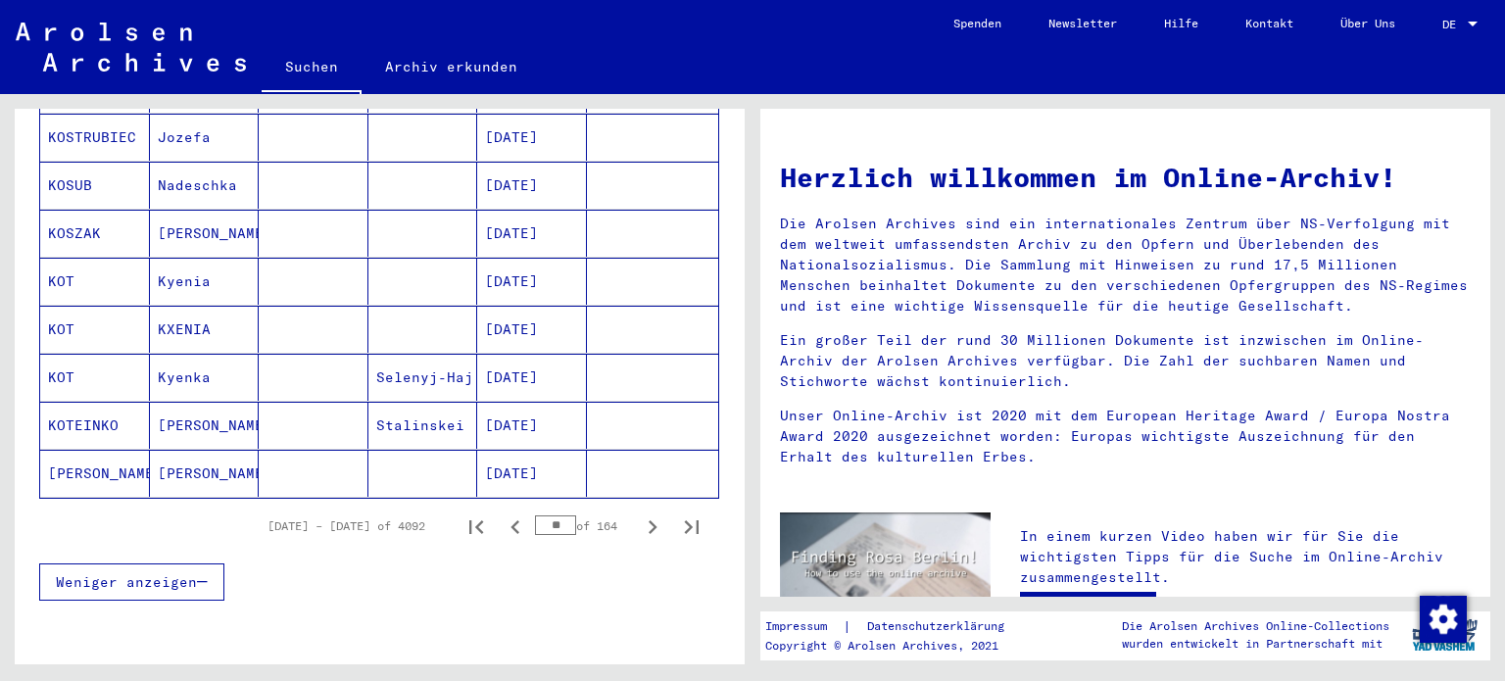
scroll to position [1140, 0]
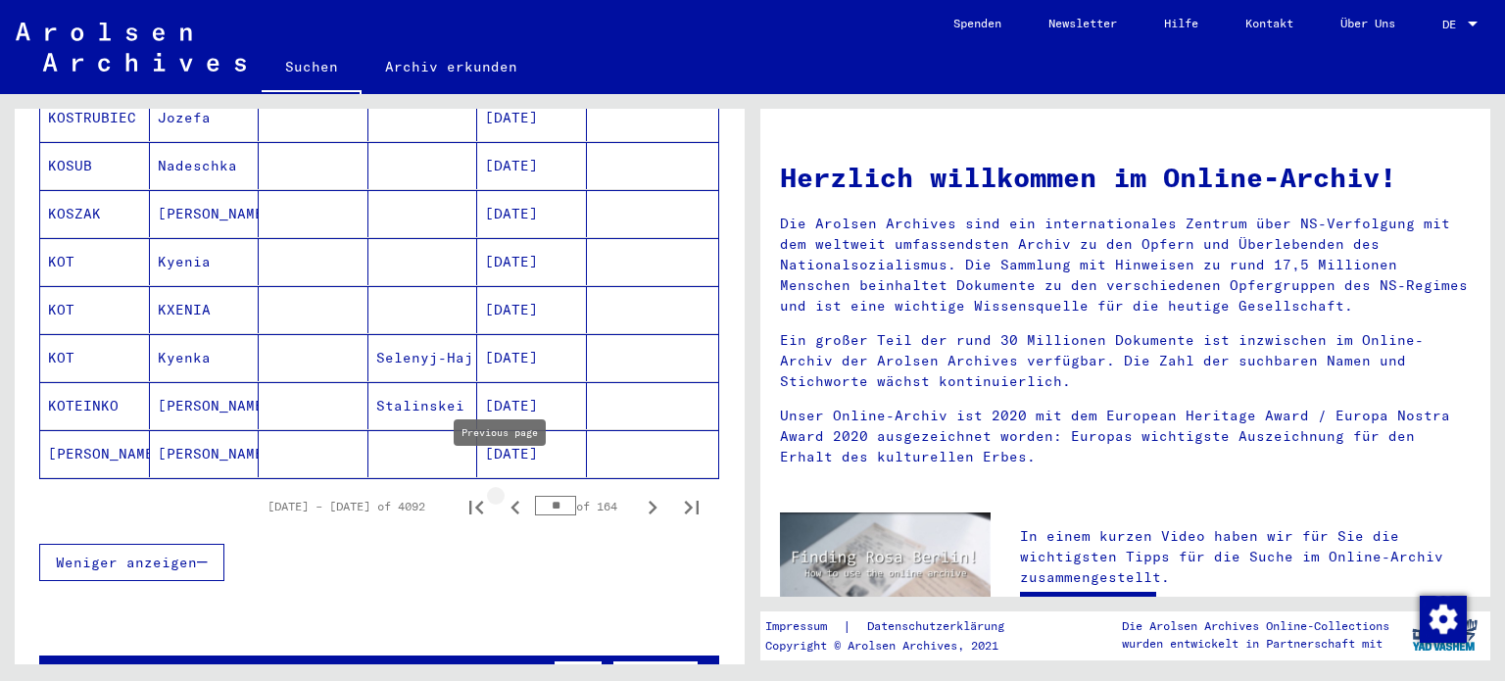
click at [502, 494] on icon "Previous page" at bounding box center [515, 507] width 27 height 27
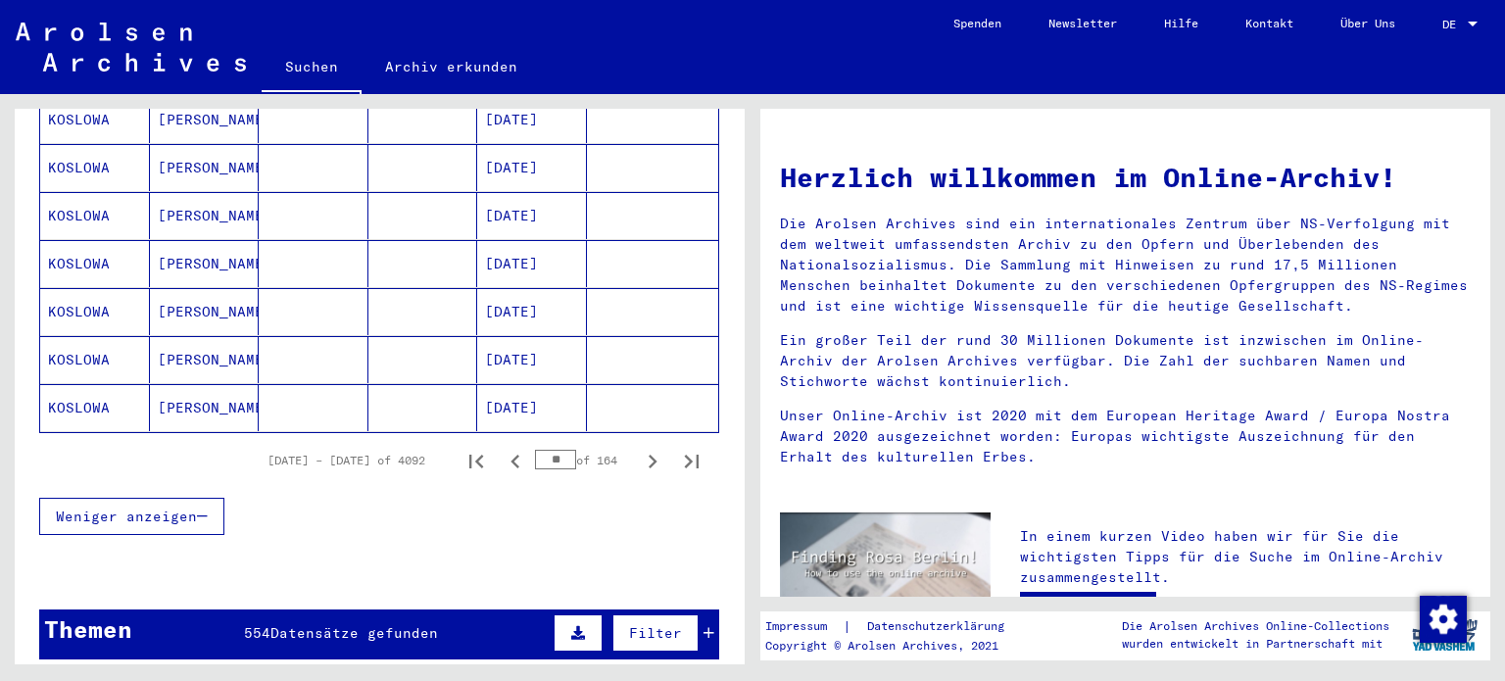
scroll to position [1187, 0]
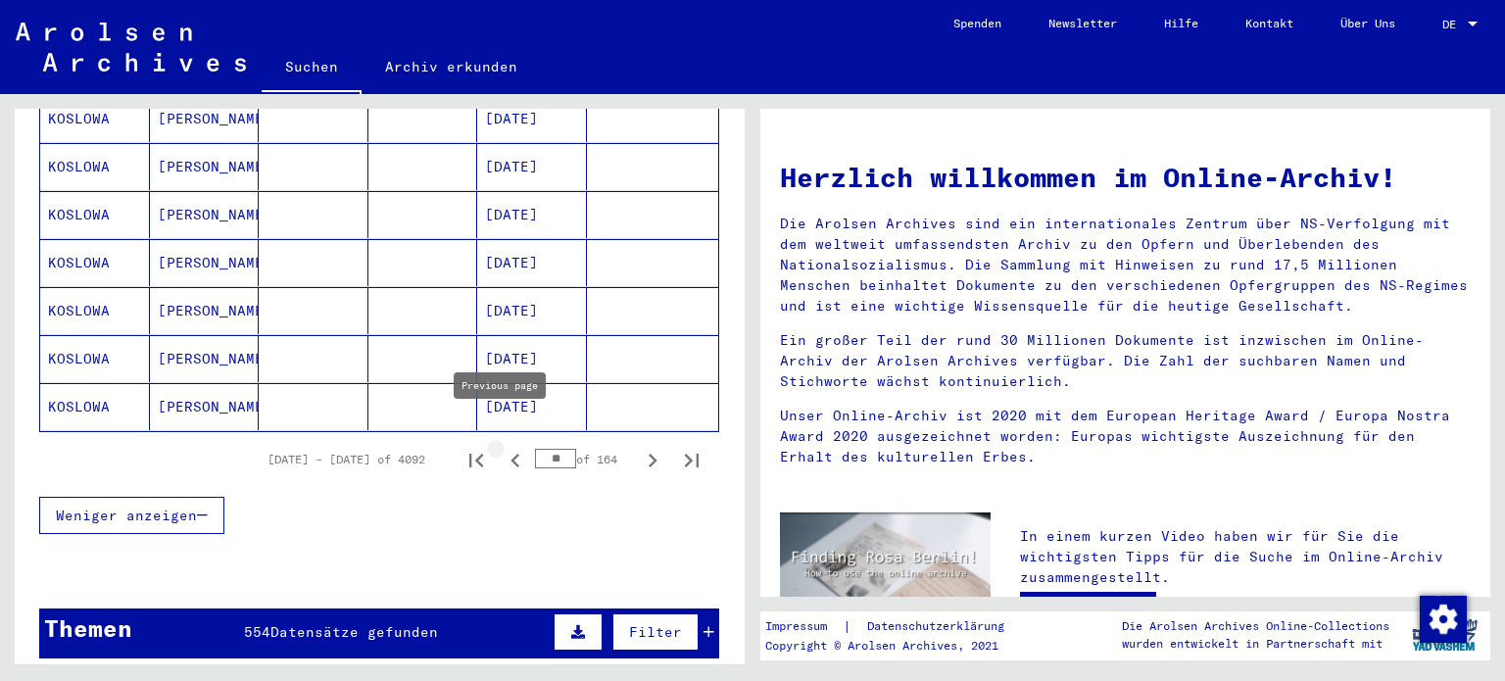
click at [510, 454] on icon "Previous page" at bounding box center [514, 461] width 9 height 14
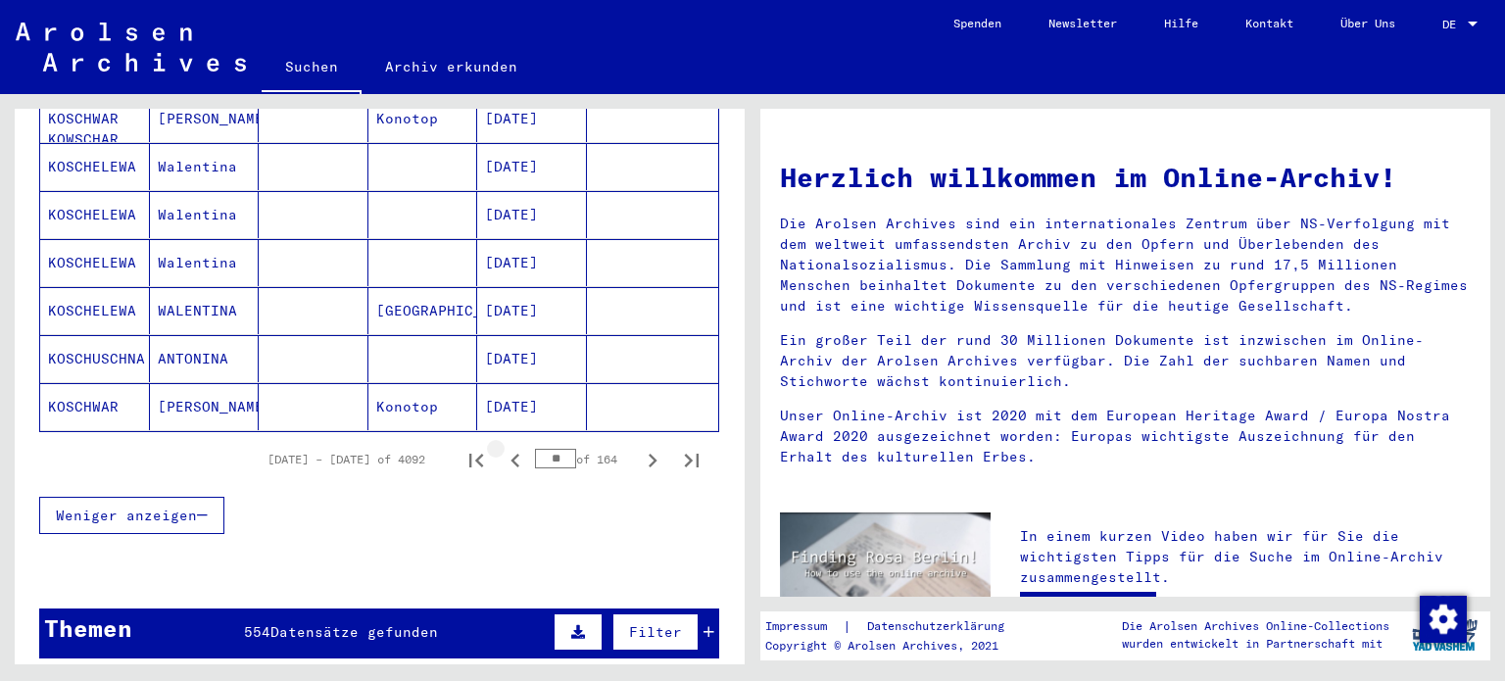
click at [510, 454] on icon "Previous page" at bounding box center [514, 461] width 9 height 14
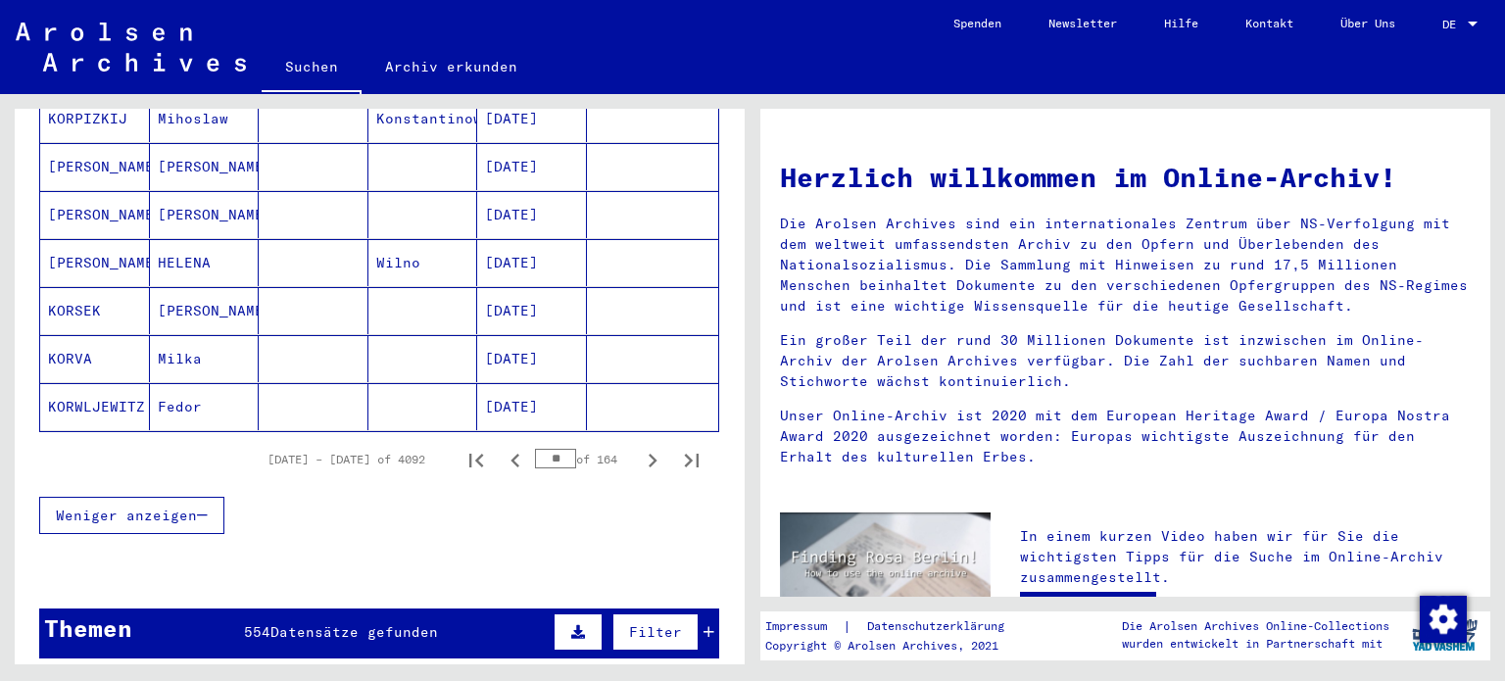
click at [510, 454] on icon "Previous page" at bounding box center [514, 461] width 9 height 14
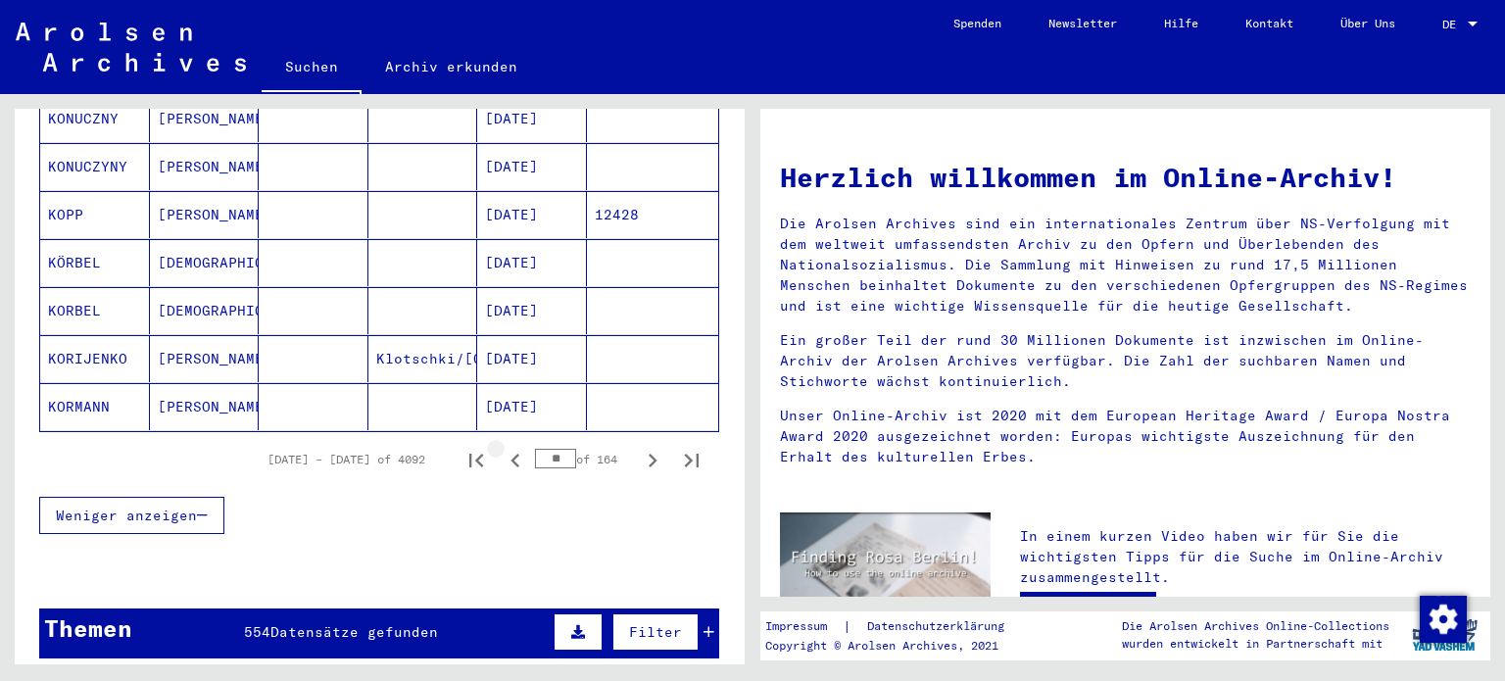
click at [510, 454] on icon "Previous page" at bounding box center [514, 461] width 9 height 14
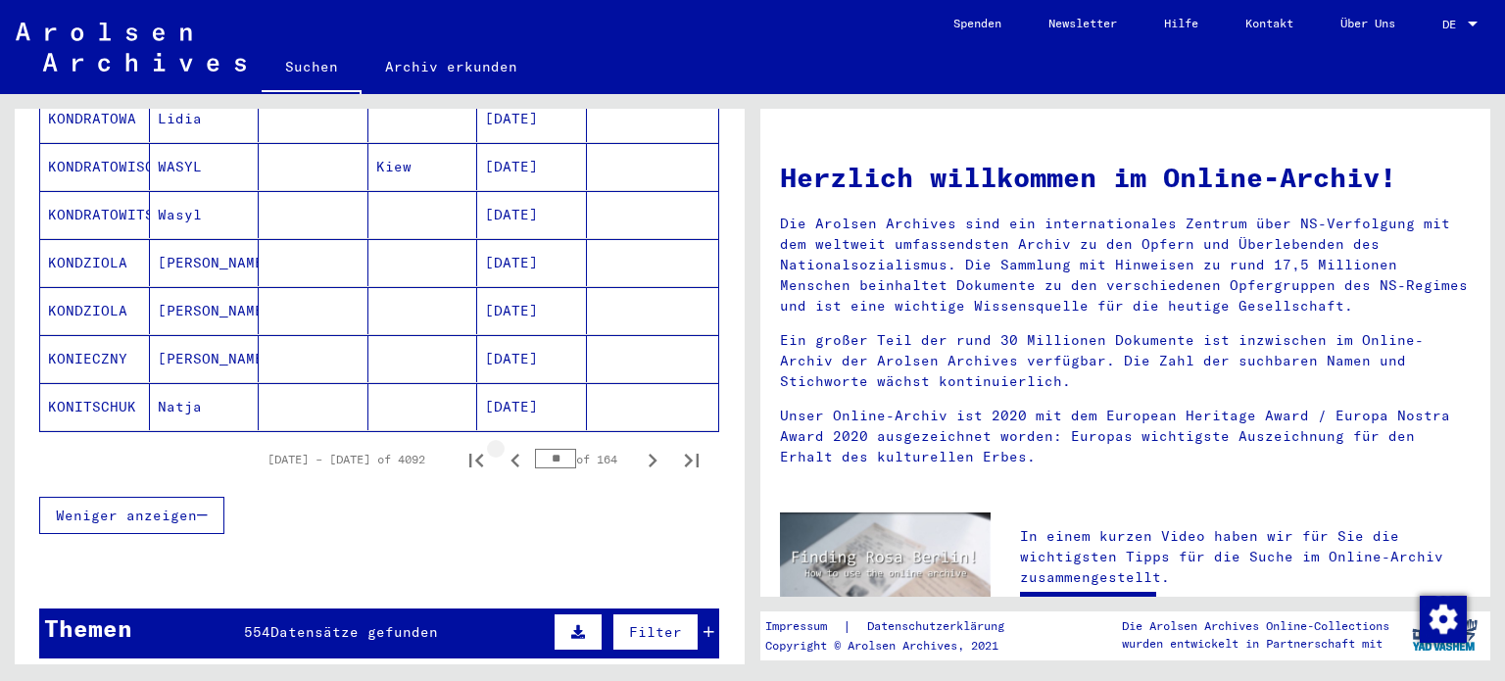
click at [510, 454] on icon "Previous page" at bounding box center [514, 461] width 9 height 14
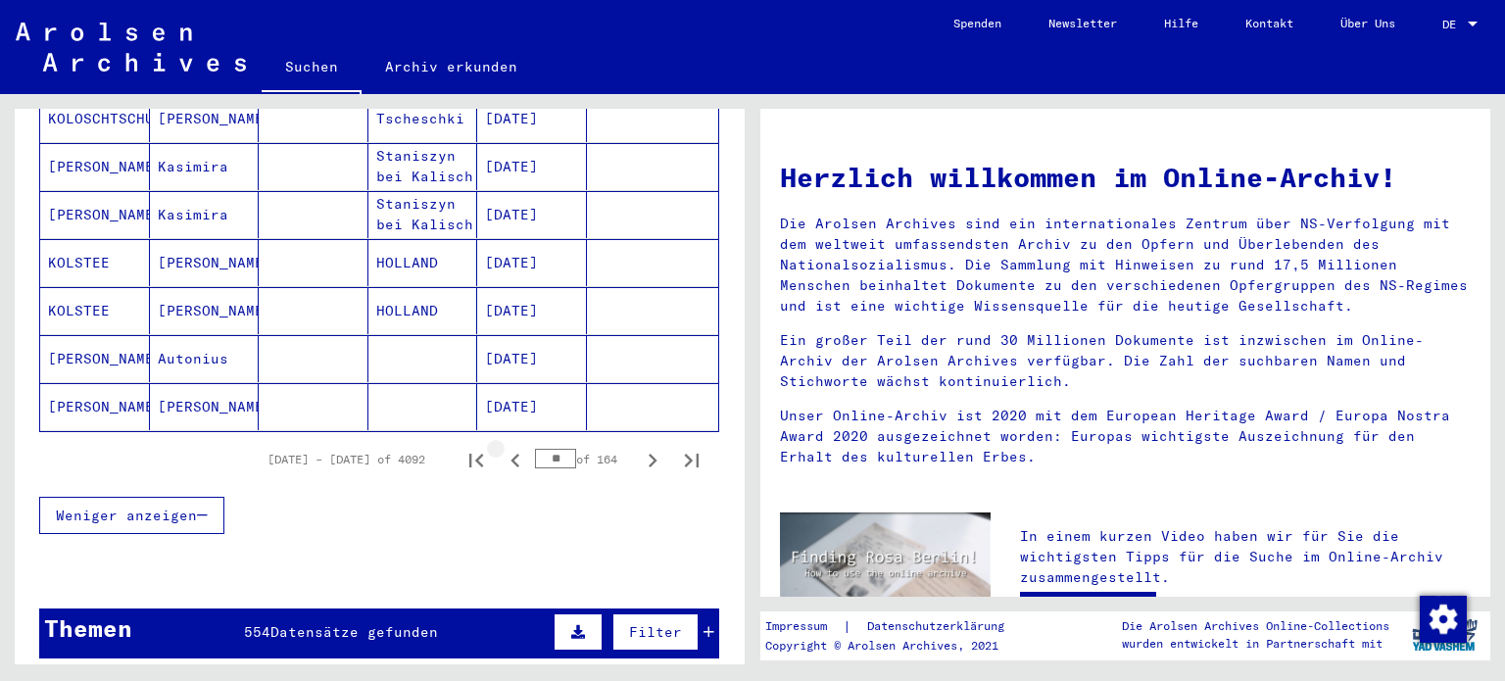
click at [510, 454] on icon "Previous page" at bounding box center [514, 461] width 9 height 14
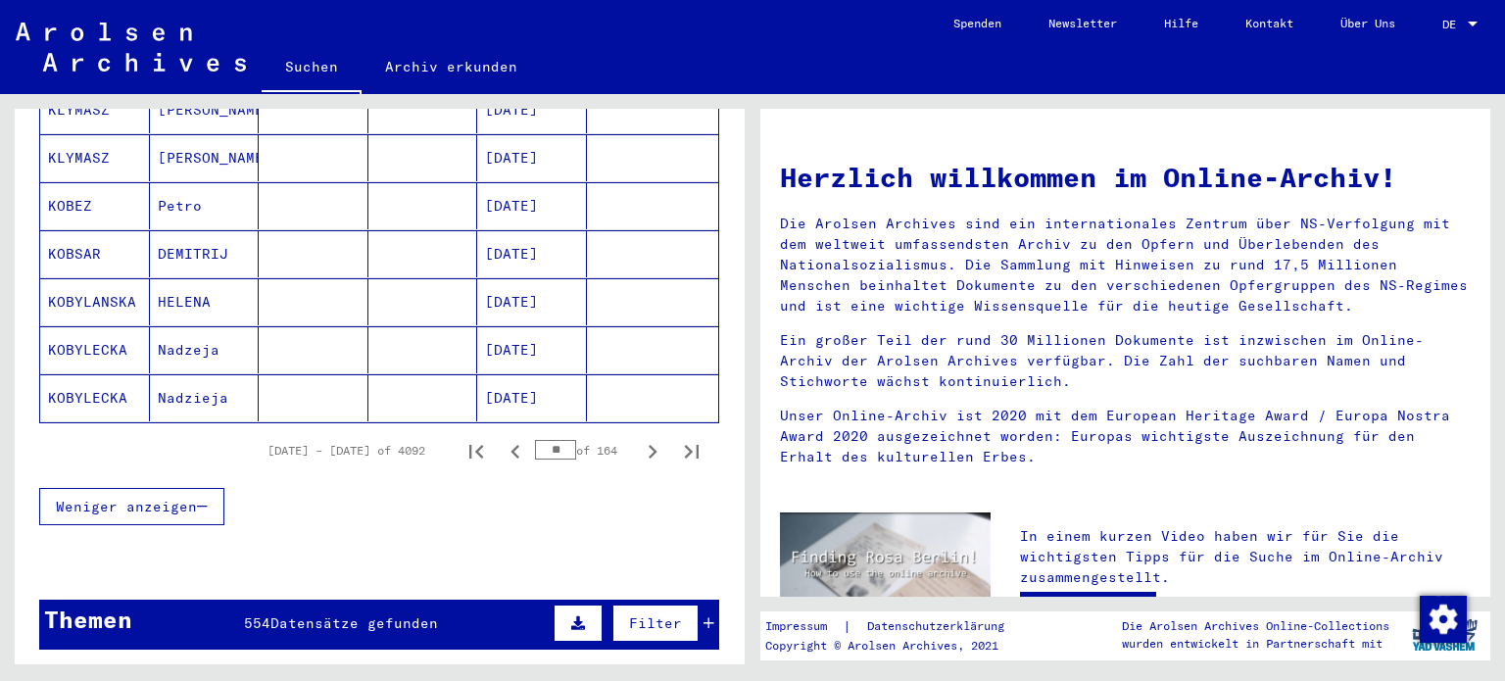
scroll to position [1195, 0]
click at [106, 278] on mat-cell "KOBYLANSKA" at bounding box center [95, 301] width 110 height 47
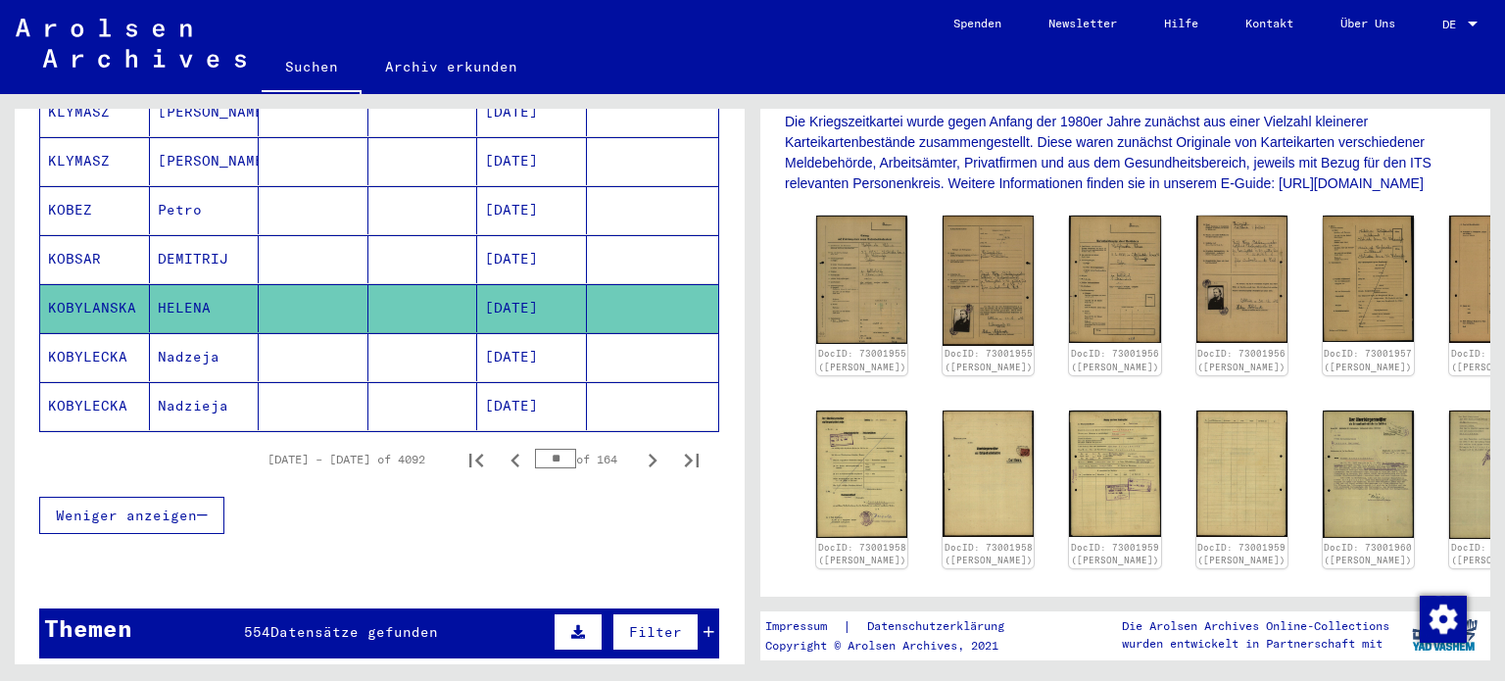
scroll to position [403, 0]
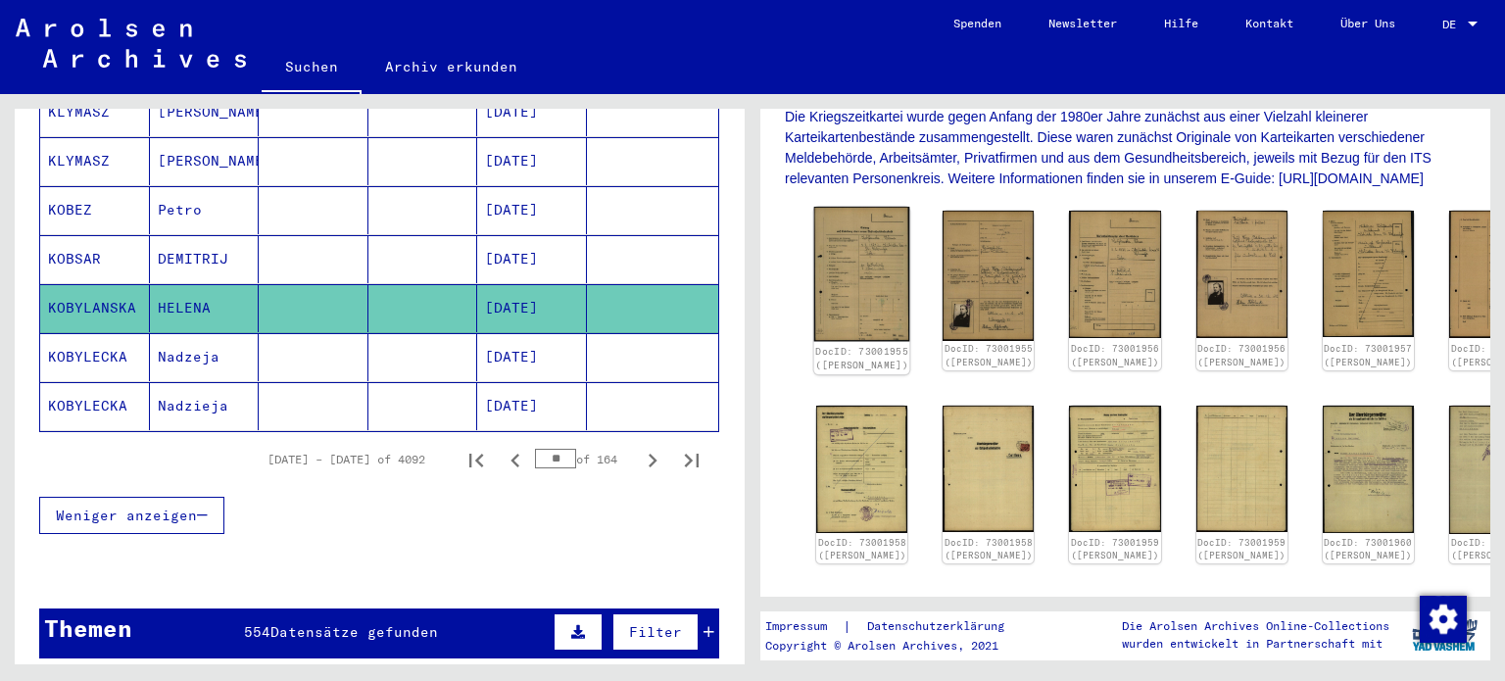
click at [836, 281] on img at bounding box center [862, 274] width 96 height 134
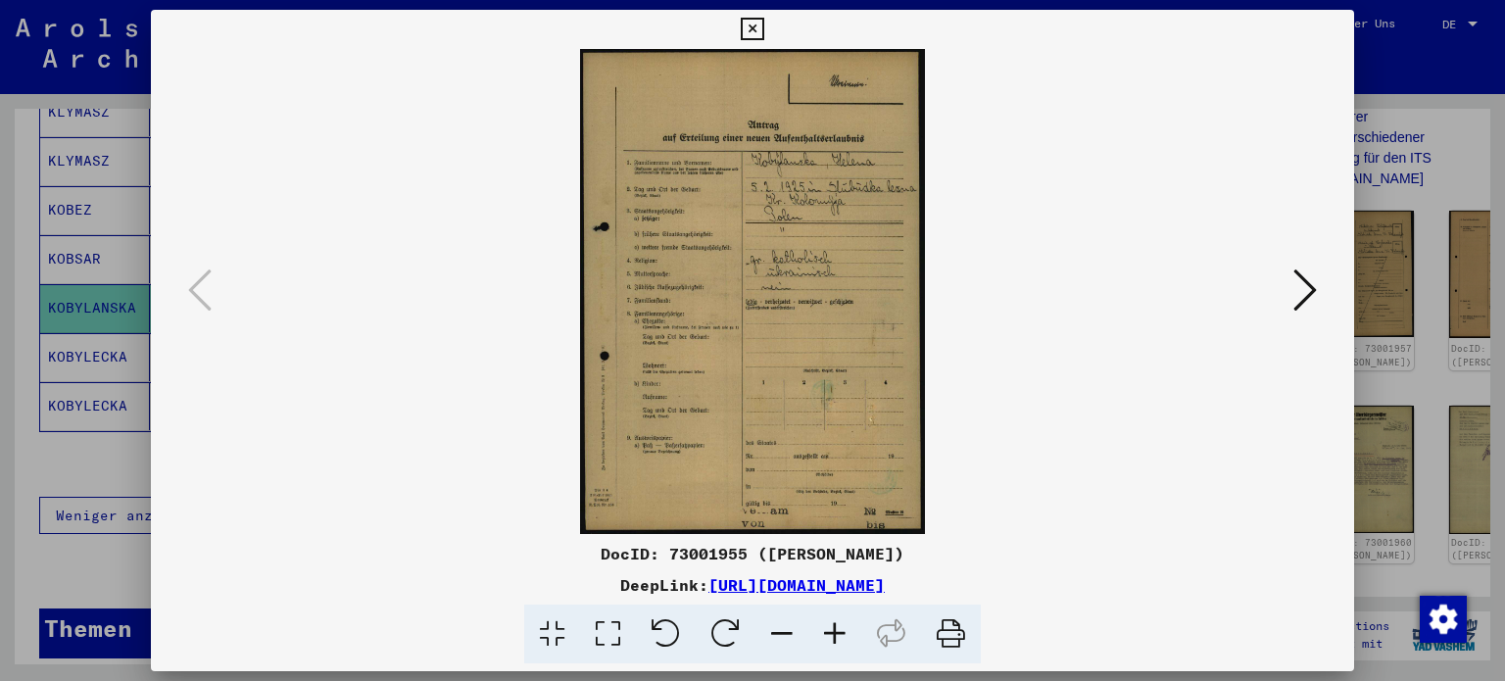
click at [835, 629] on icon at bounding box center [834, 635] width 53 height 60
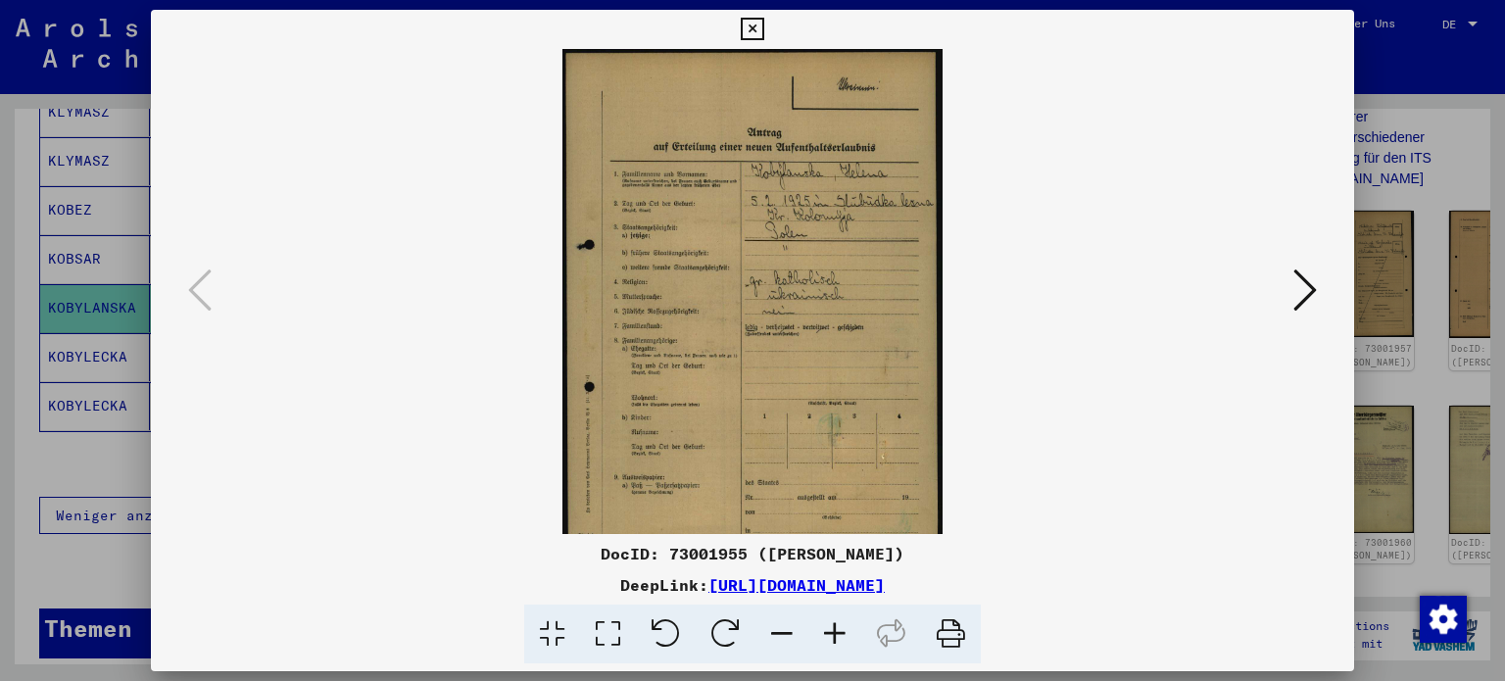
click at [835, 629] on icon at bounding box center [834, 635] width 53 height 60
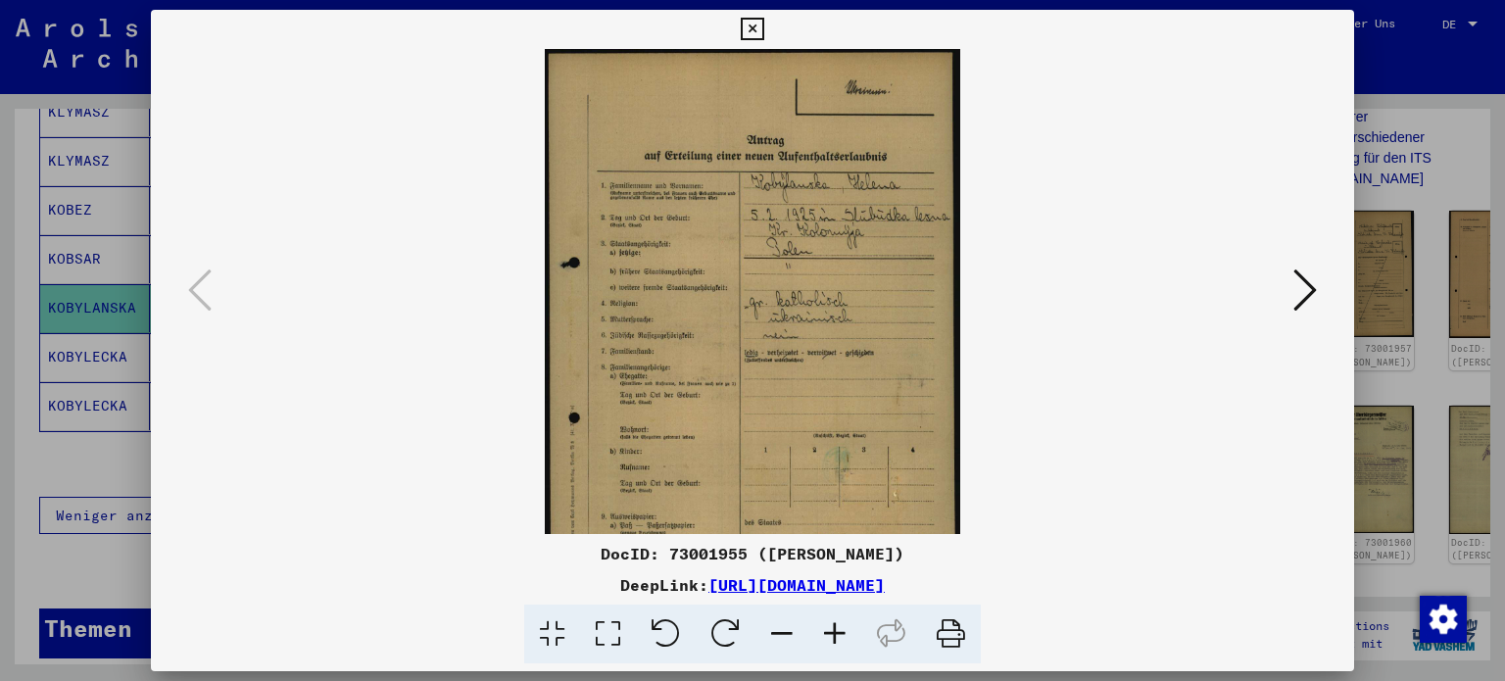
click at [835, 629] on icon at bounding box center [834, 635] width 53 height 60
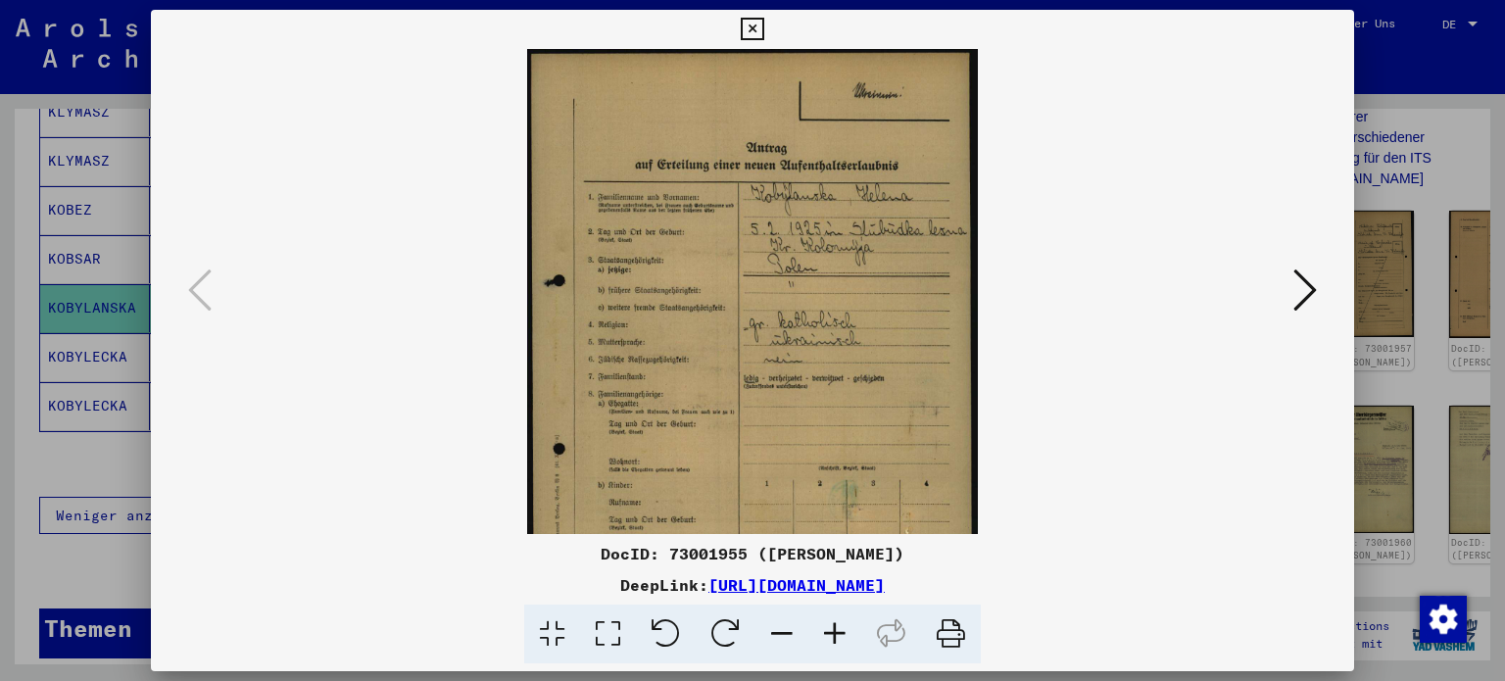
click at [835, 629] on icon at bounding box center [834, 635] width 53 height 60
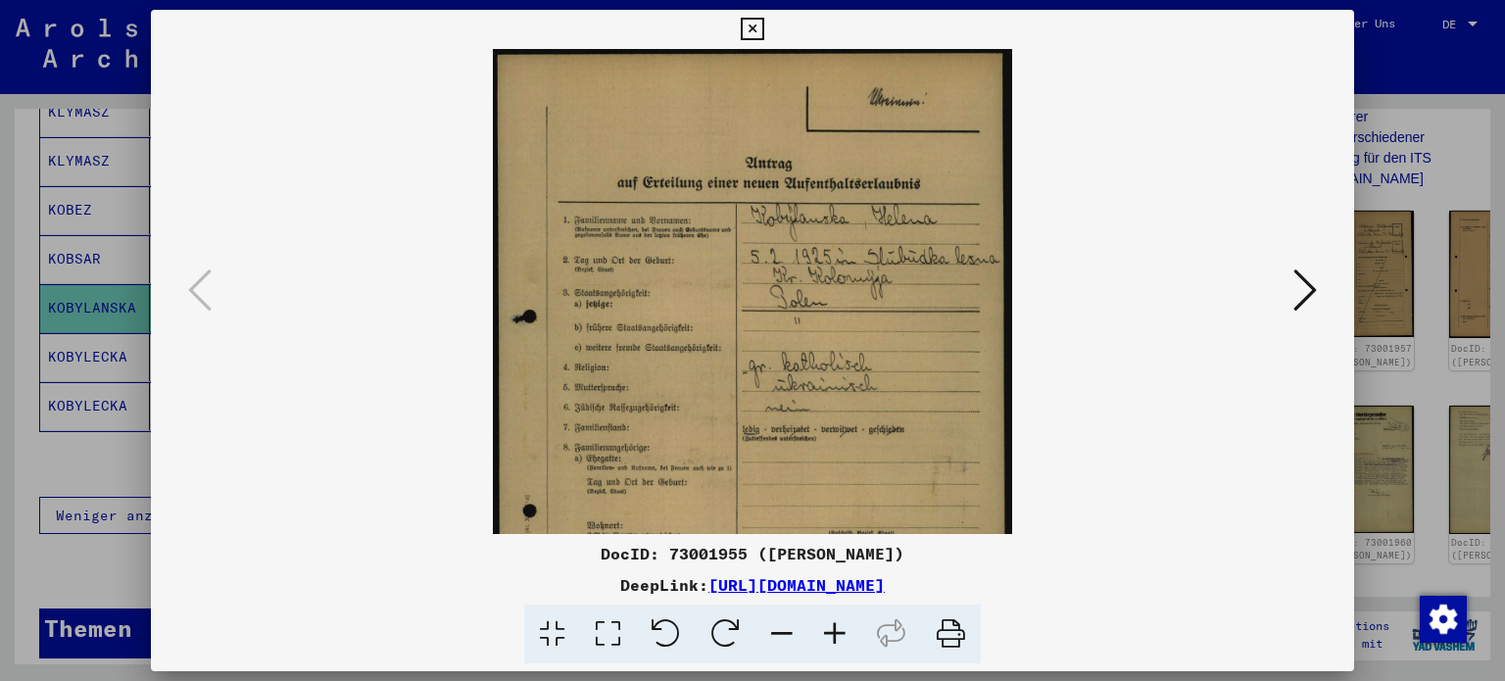
click at [835, 629] on icon at bounding box center [834, 635] width 53 height 60
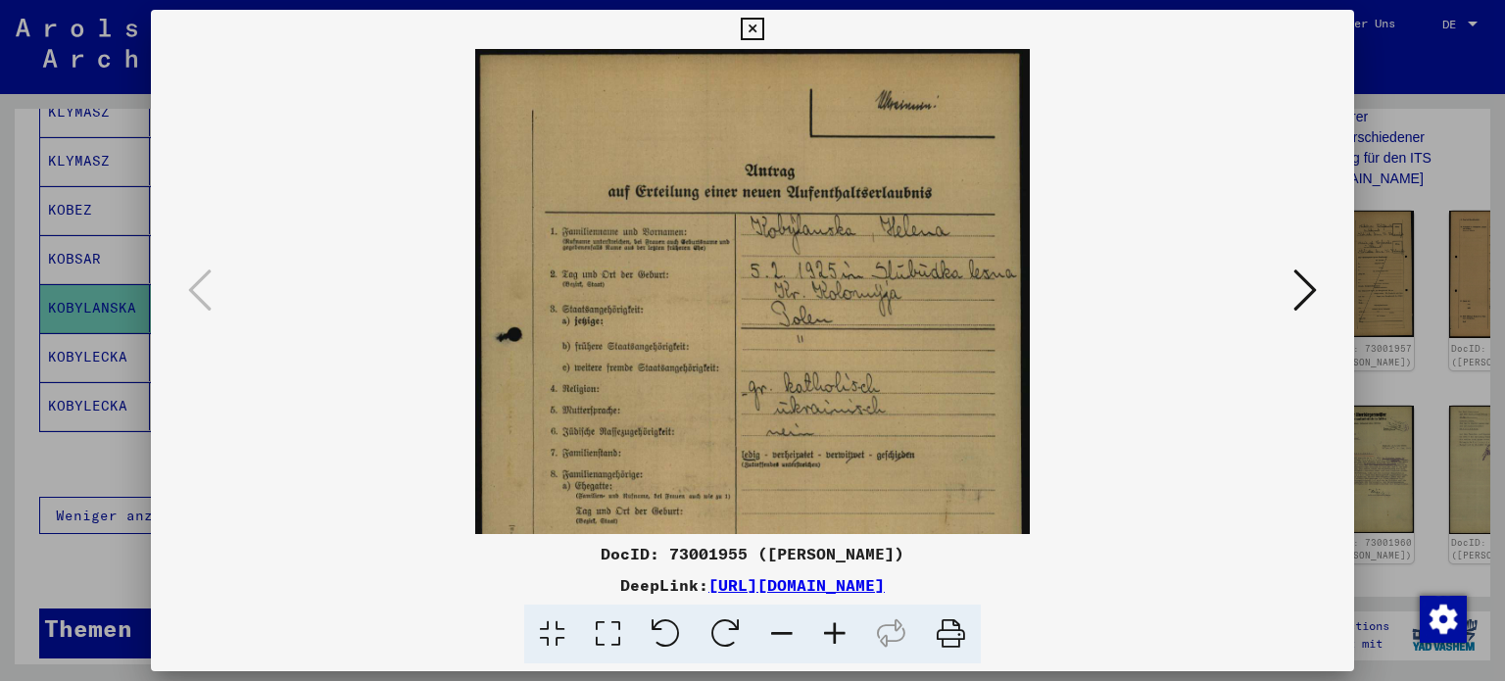
click at [835, 629] on icon at bounding box center [834, 635] width 53 height 60
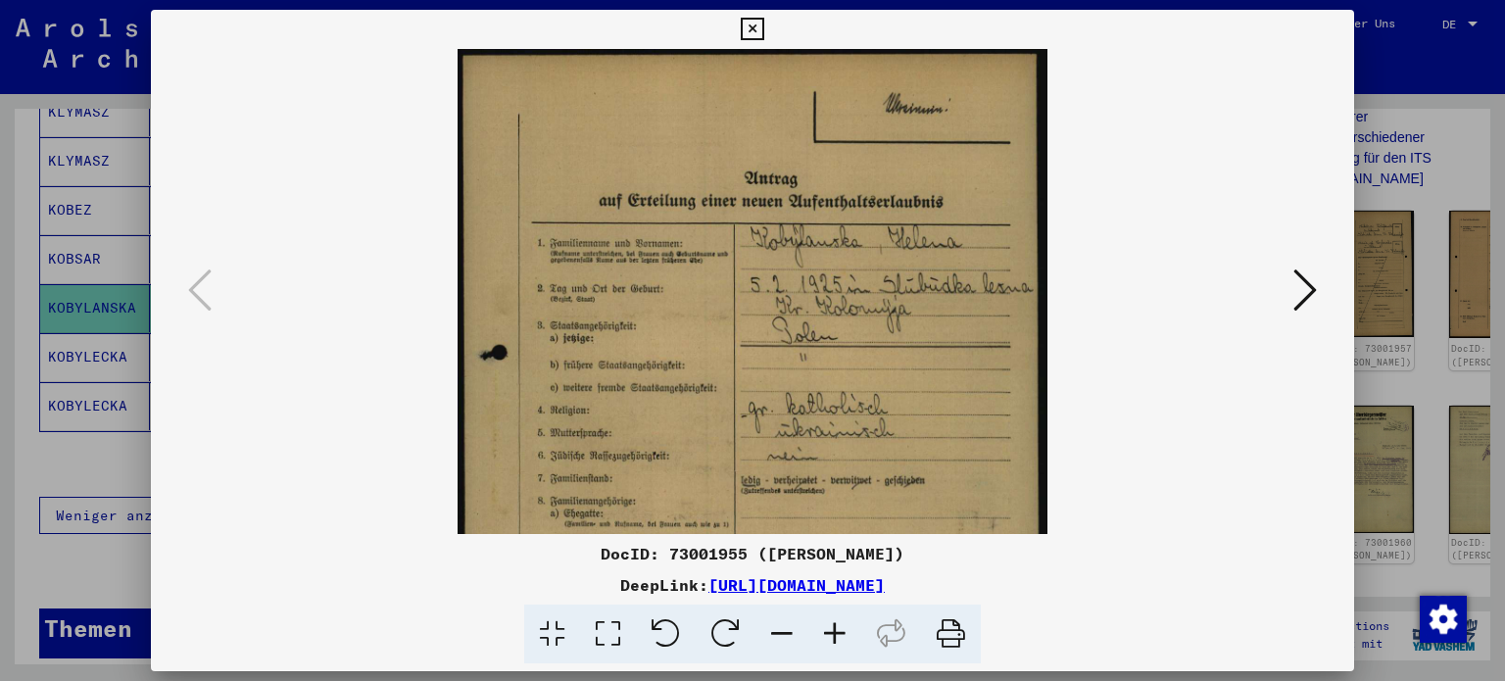
click at [835, 629] on icon at bounding box center [834, 635] width 53 height 60
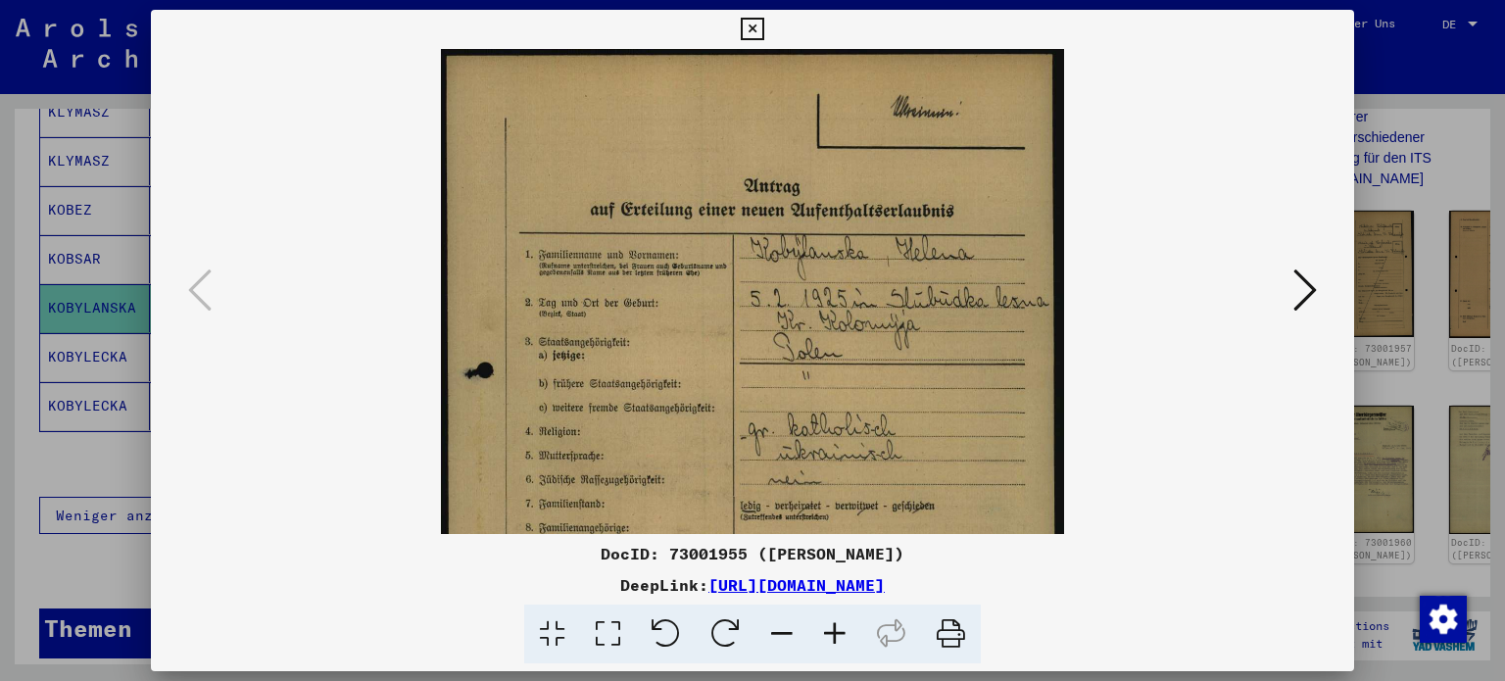
click at [835, 629] on icon at bounding box center [834, 635] width 53 height 60
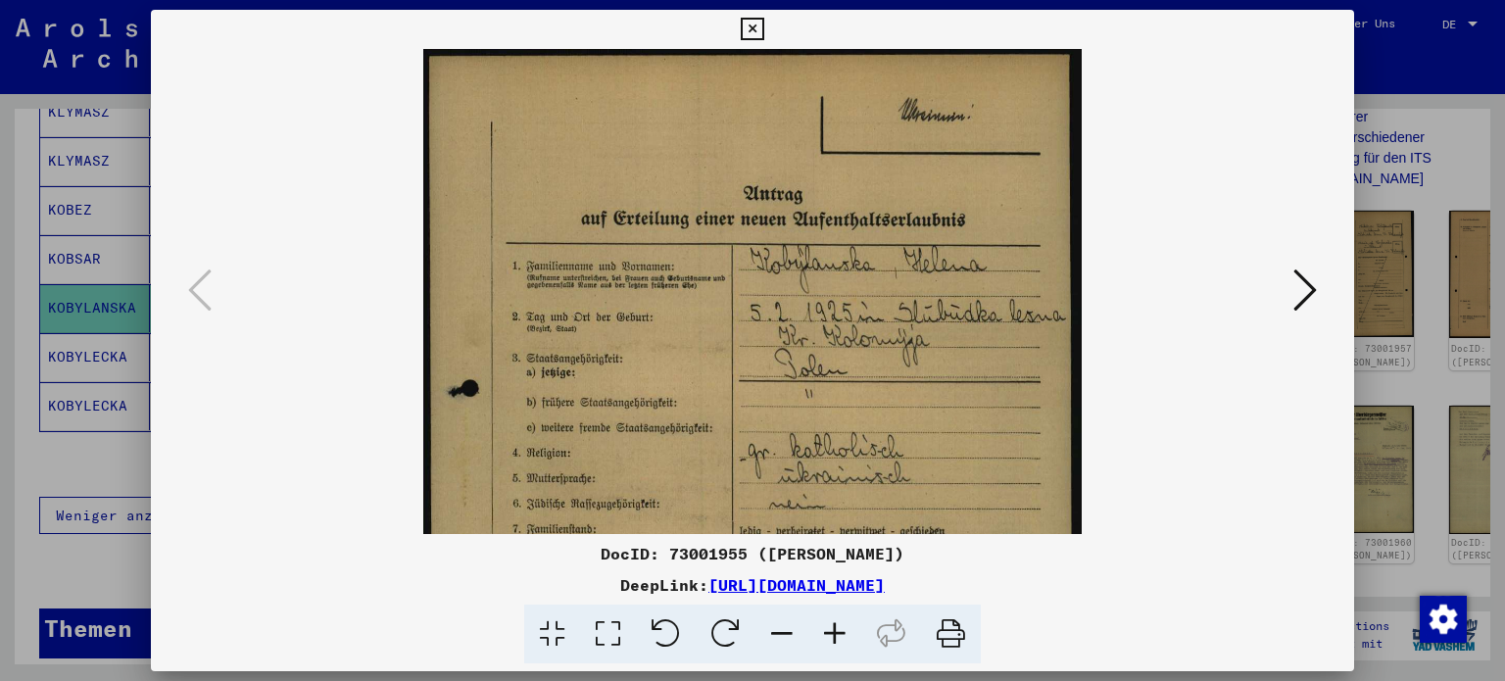
click at [1317, 283] on button at bounding box center [1304, 292] width 35 height 56
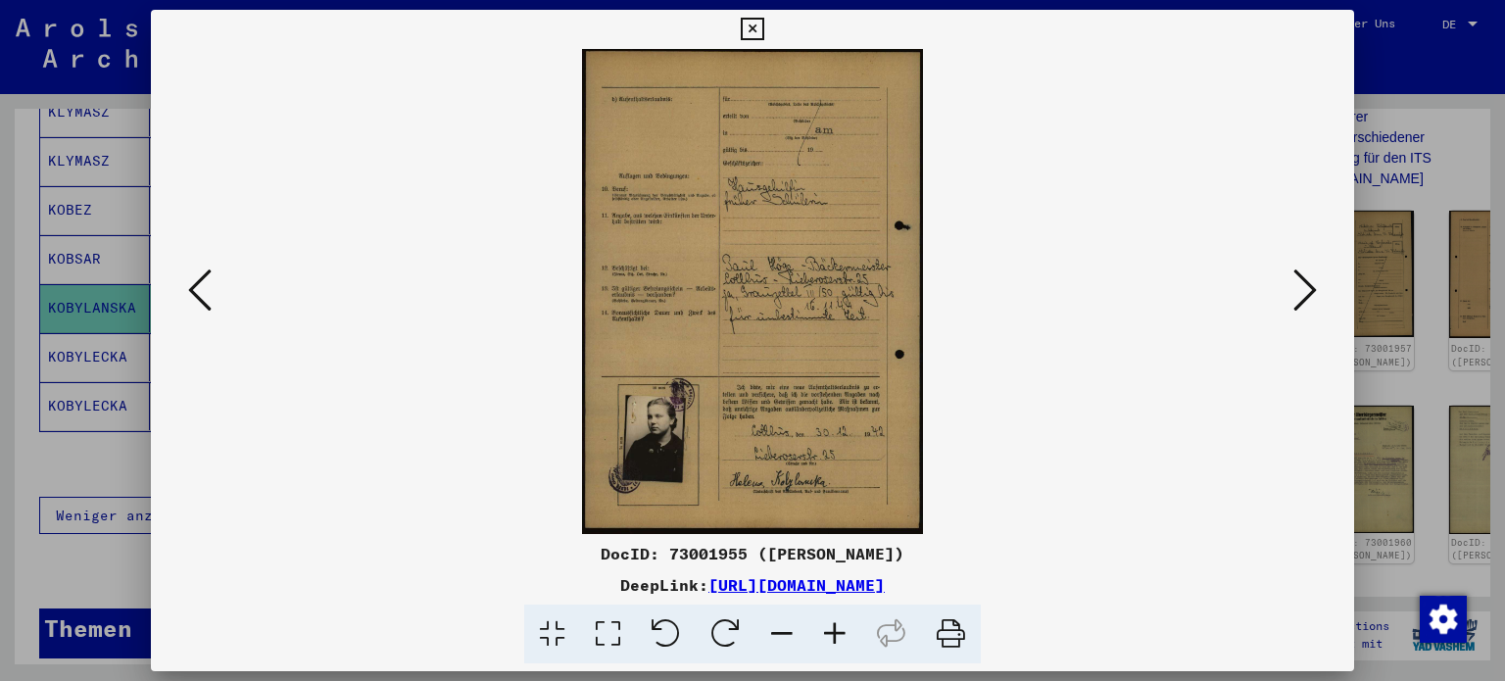
click at [1317, 283] on button at bounding box center [1304, 292] width 35 height 56
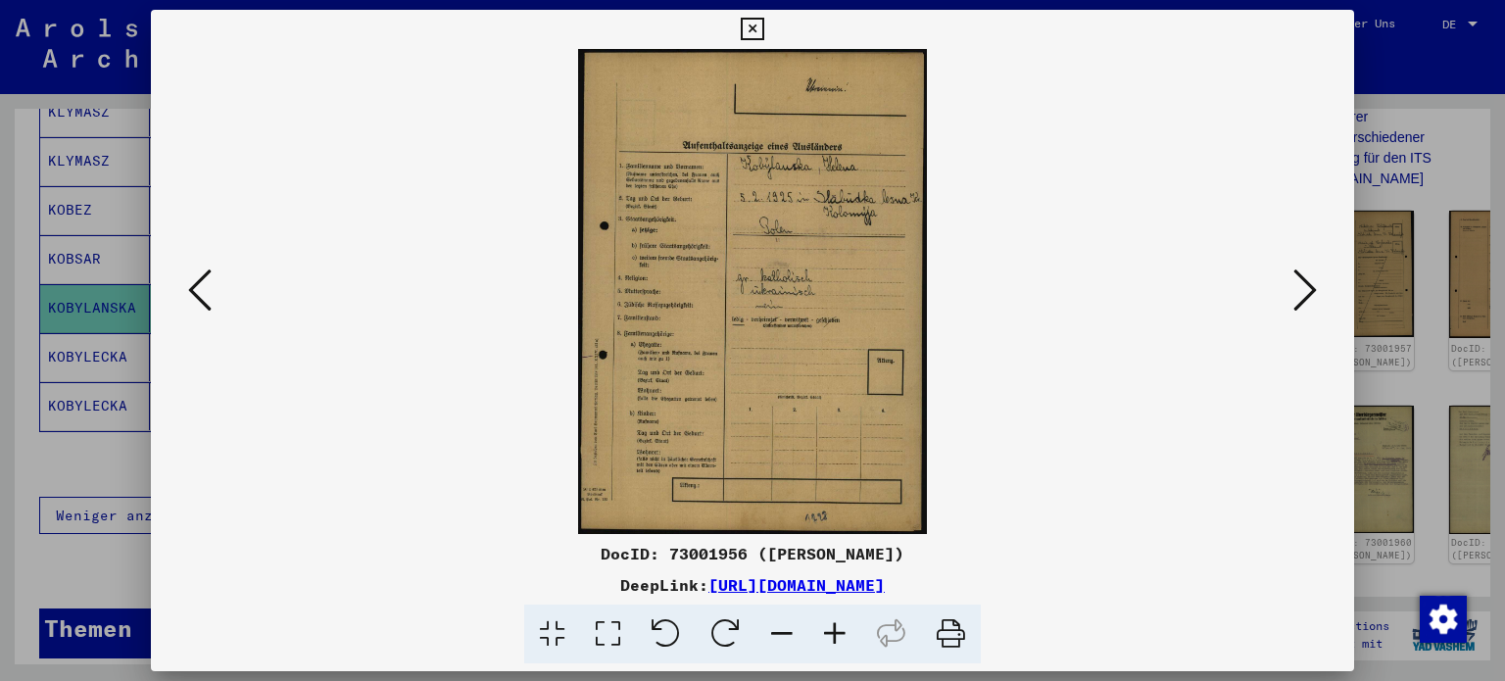
click at [1317, 283] on button at bounding box center [1304, 292] width 35 height 56
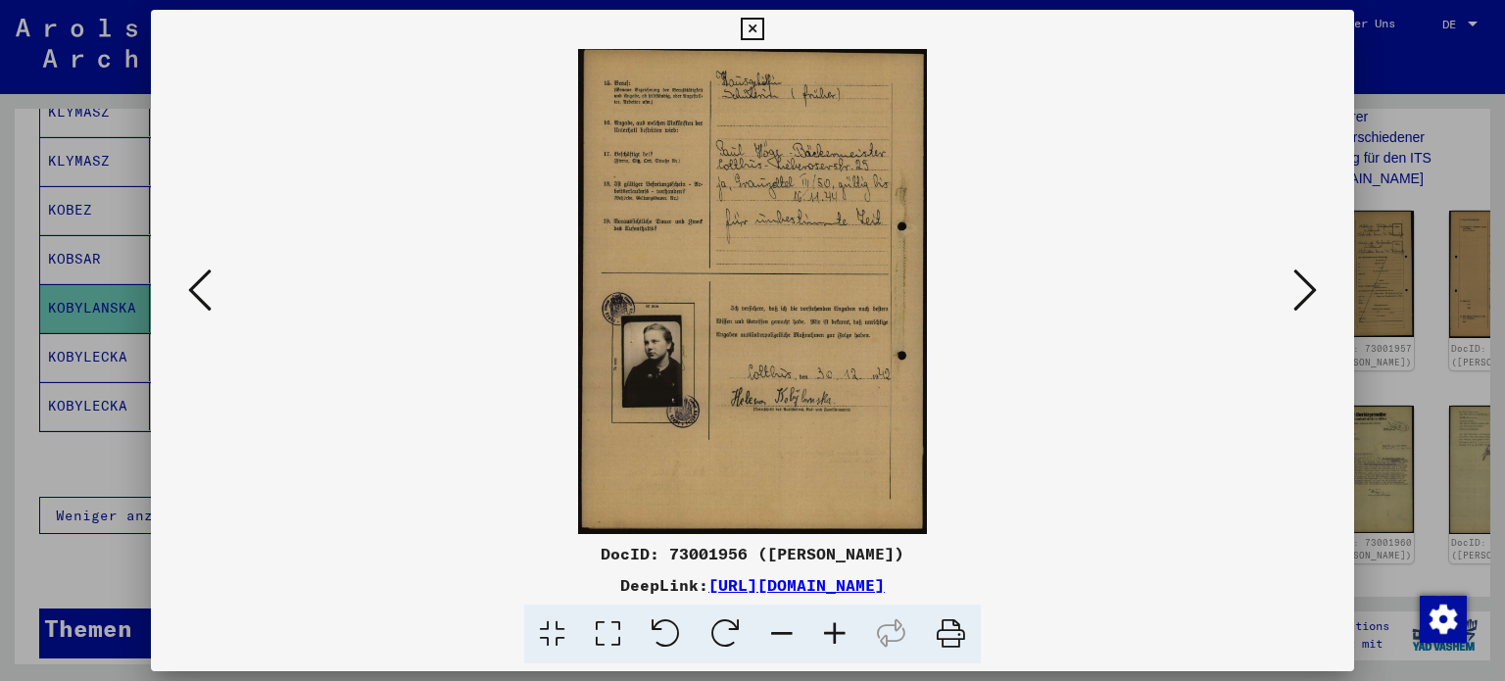
click at [1317, 283] on button at bounding box center [1304, 292] width 35 height 56
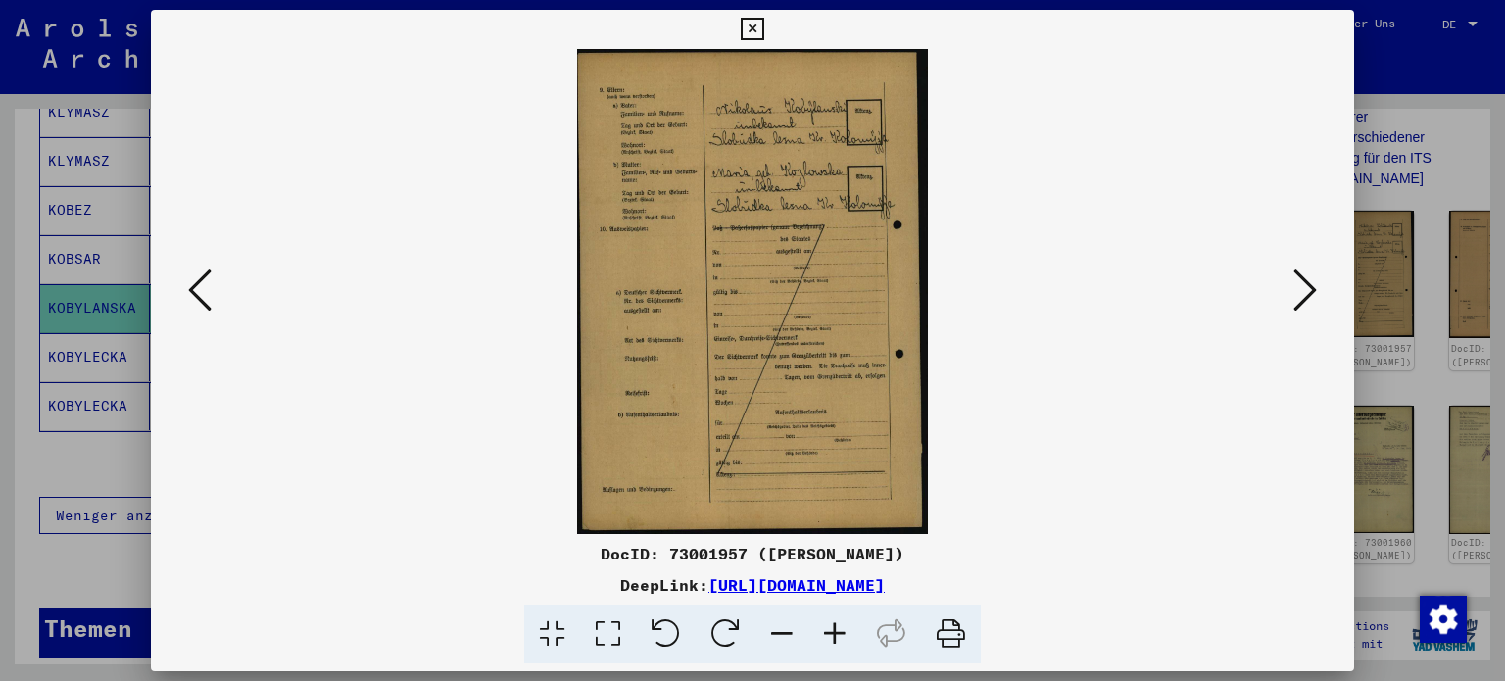
click at [1317, 283] on button at bounding box center [1304, 292] width 35 height 56
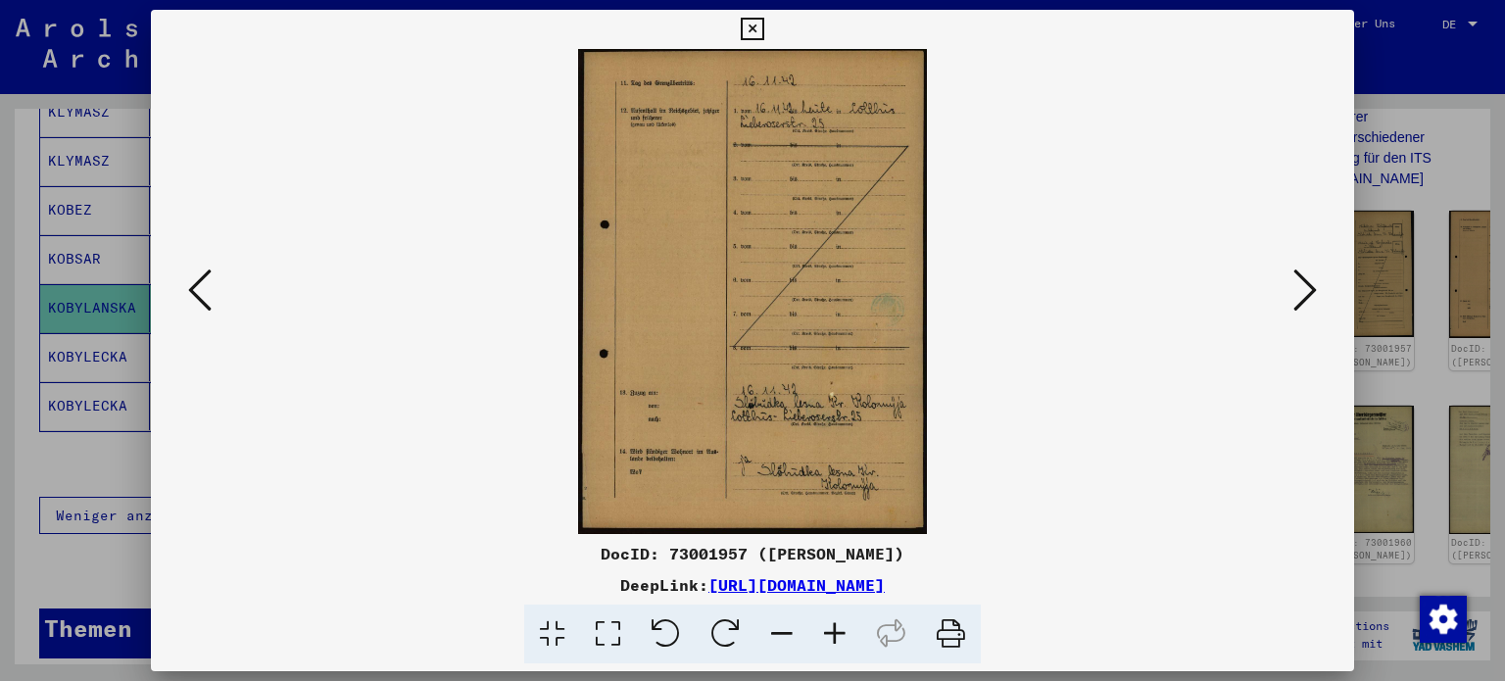
click at [752, 23] on icon at bounding box center [752, 30] width 23 height 24
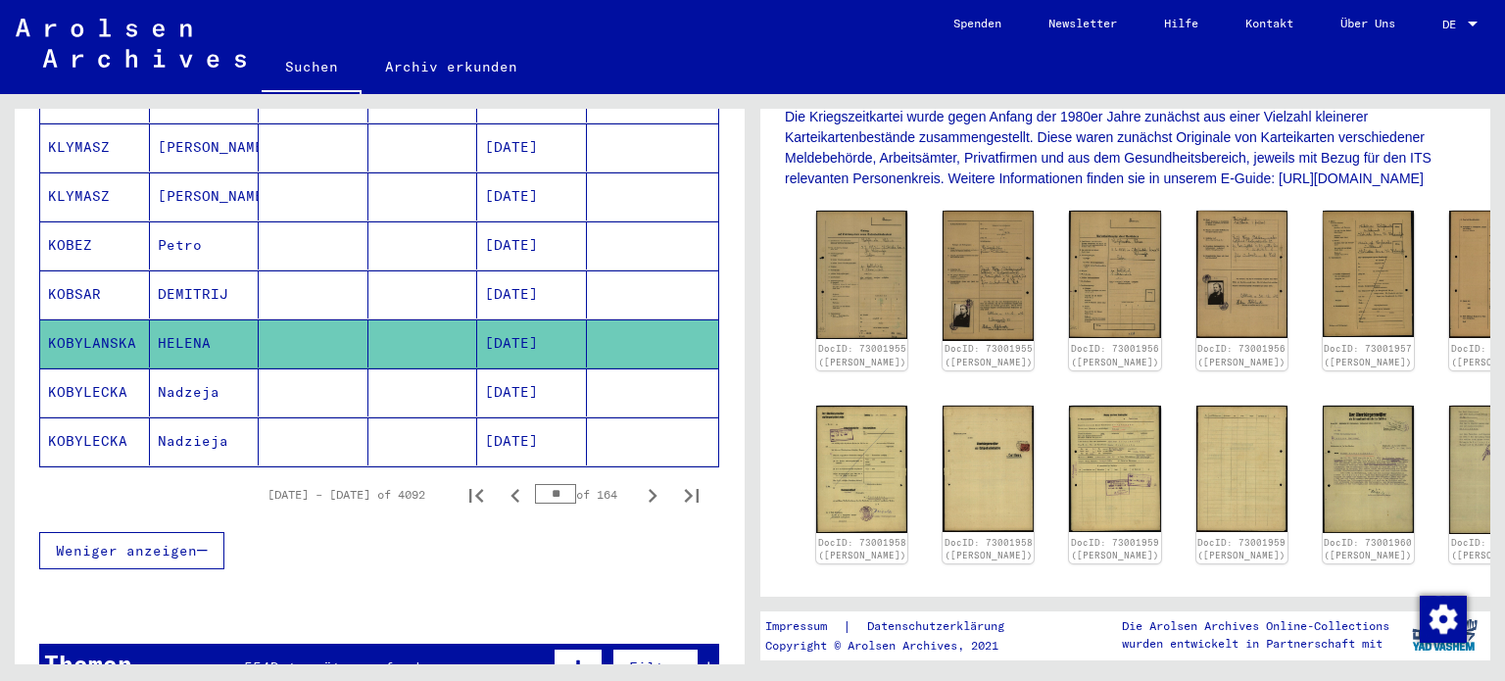
scroll to position [1178, 0]
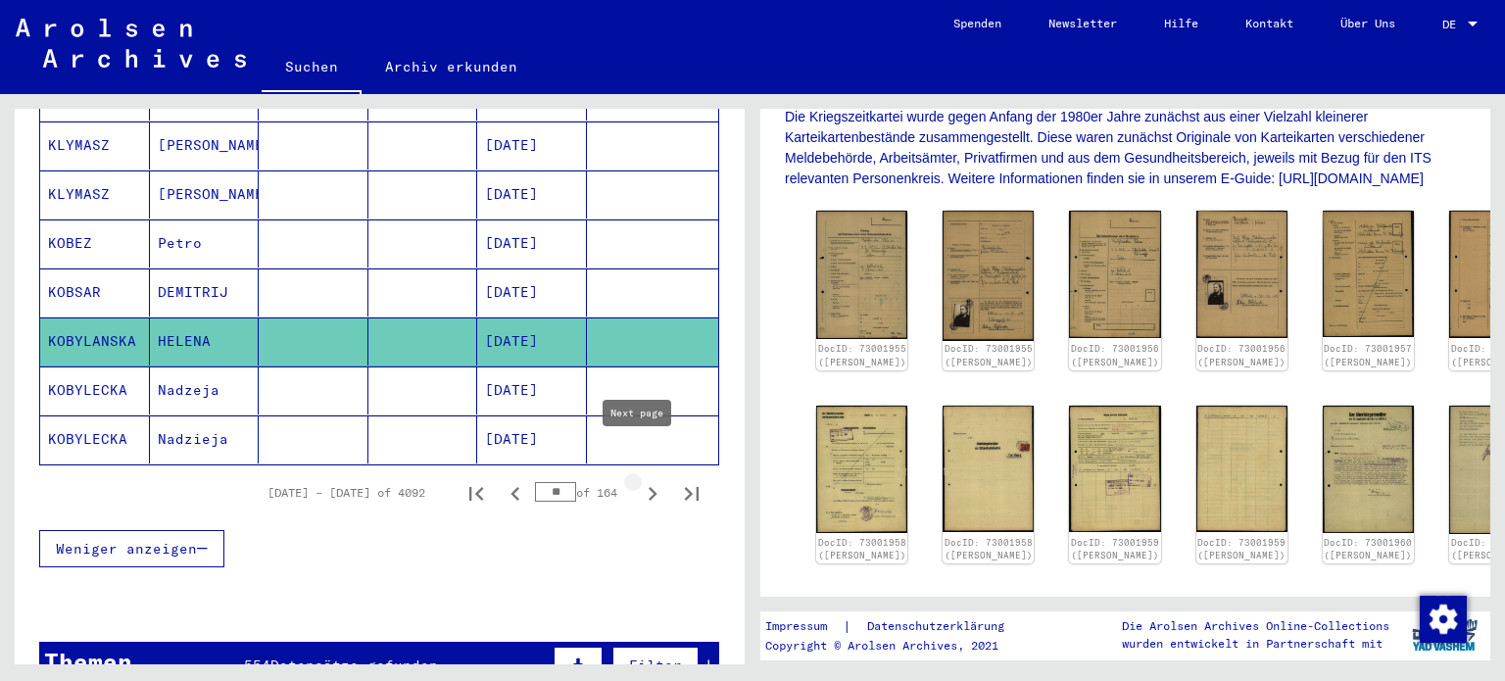
click at [649, 487] on icon "Next page" at bounding box center [653, 494] width 9 height 14
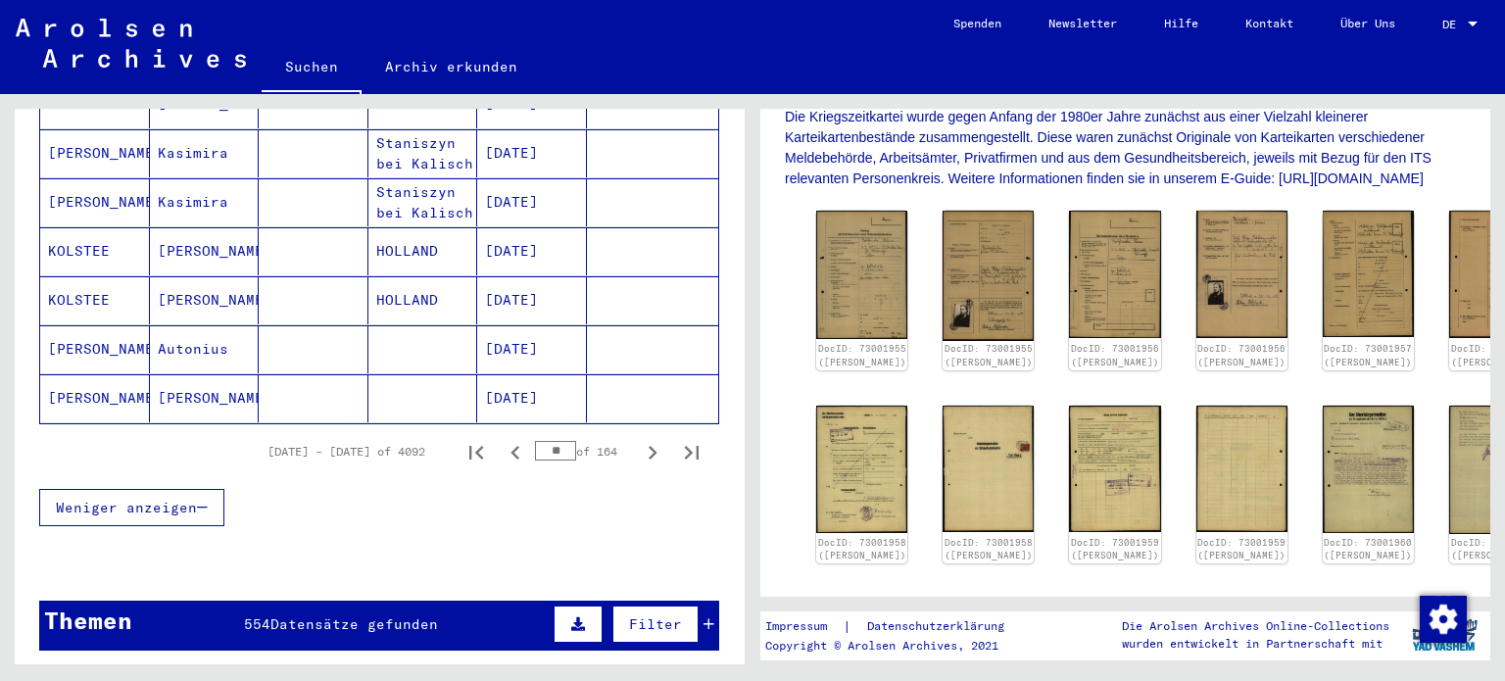
scroll to position [1218, 0]
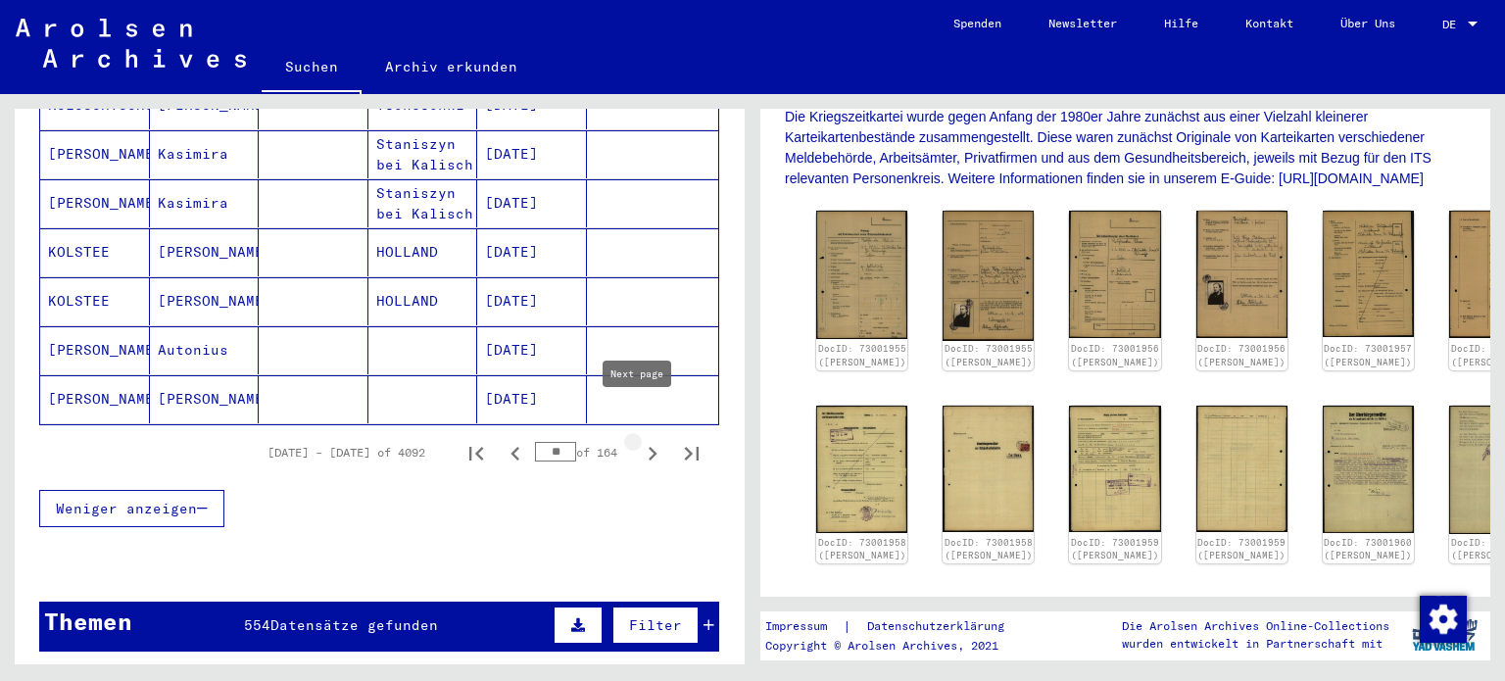
click at [649, 447] on icon "Next page" at bounding box center [653, 454] width 9 height 14
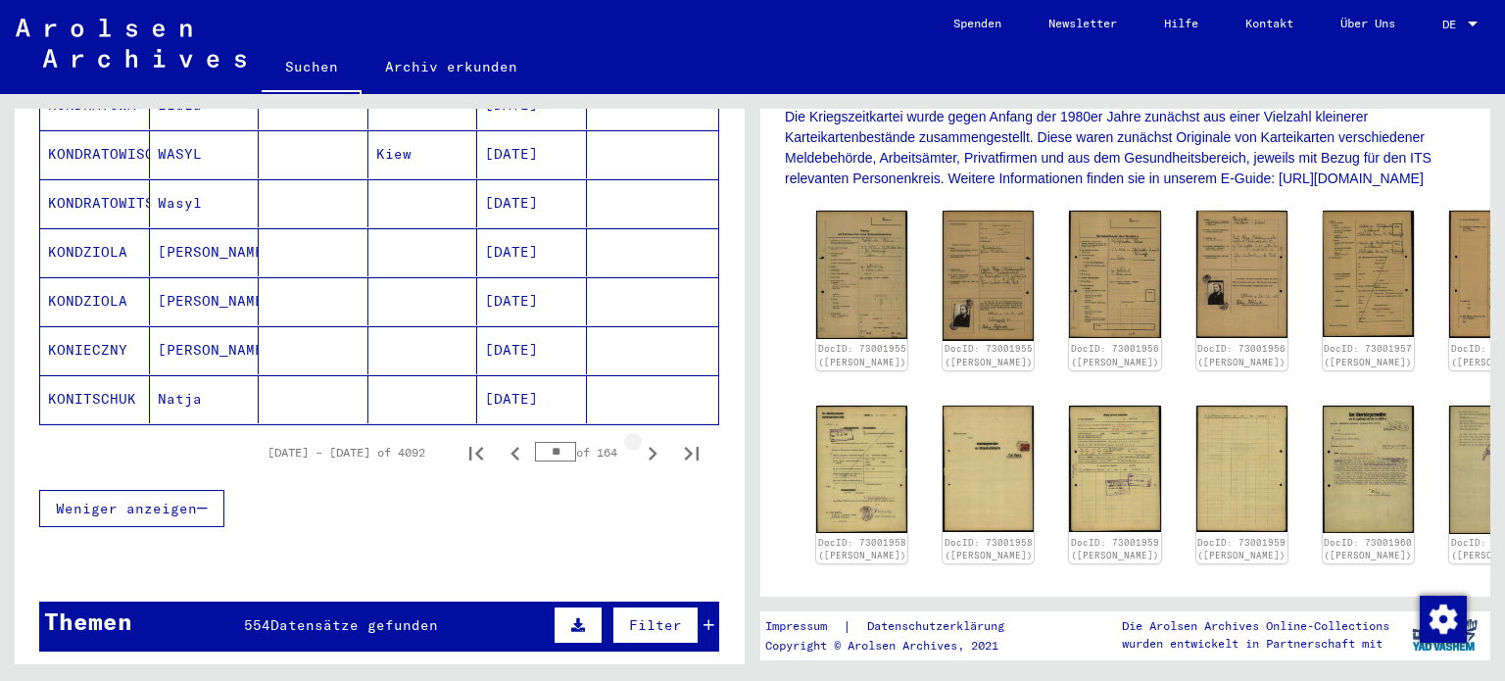
click at [649, 447] on icon "Next page" at bounding box center [653, 454] width 9 height 14
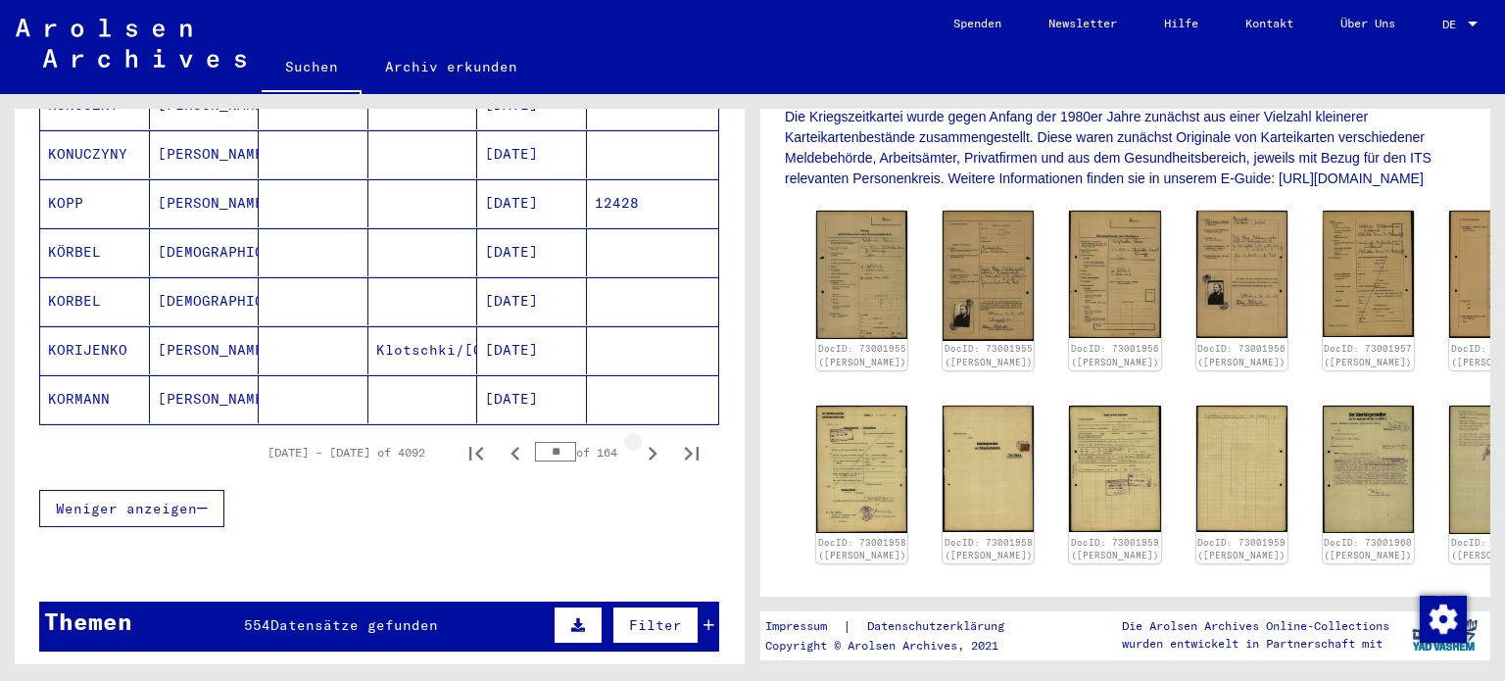
click at [649, 447] on icon "Next page" at bounding box center [653, 454] width 9 height 14
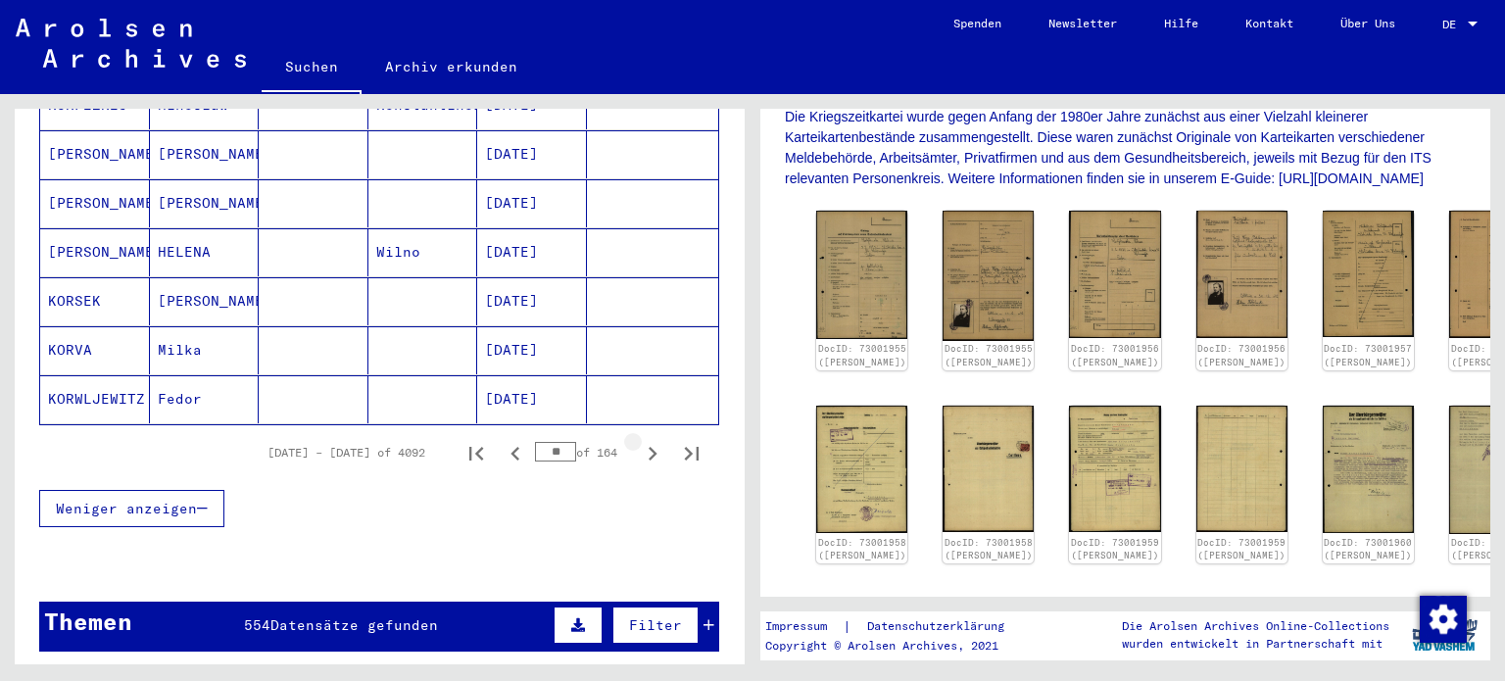
click at [649, 447] on icon "Next page" at bounding box center [653, 454] width 9 height 14
type input "**"
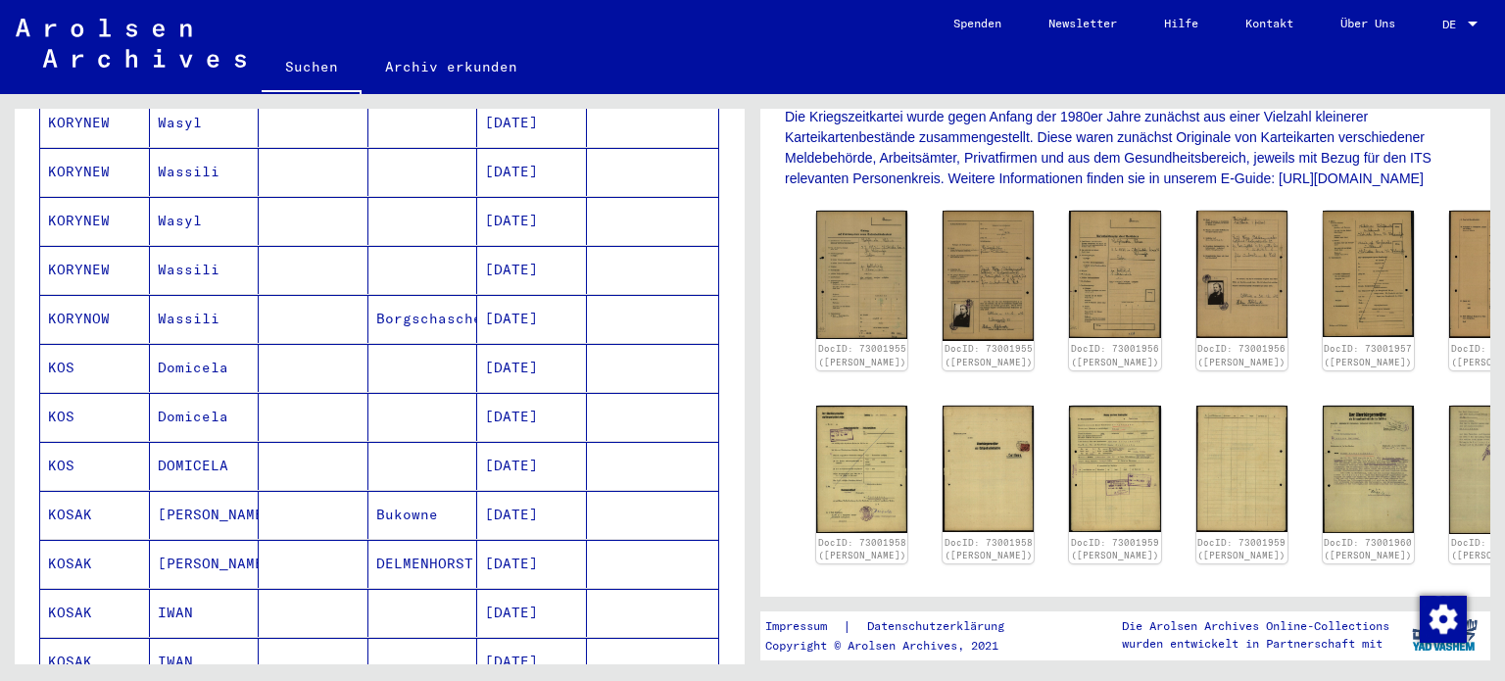
scroll to position [0, 0]
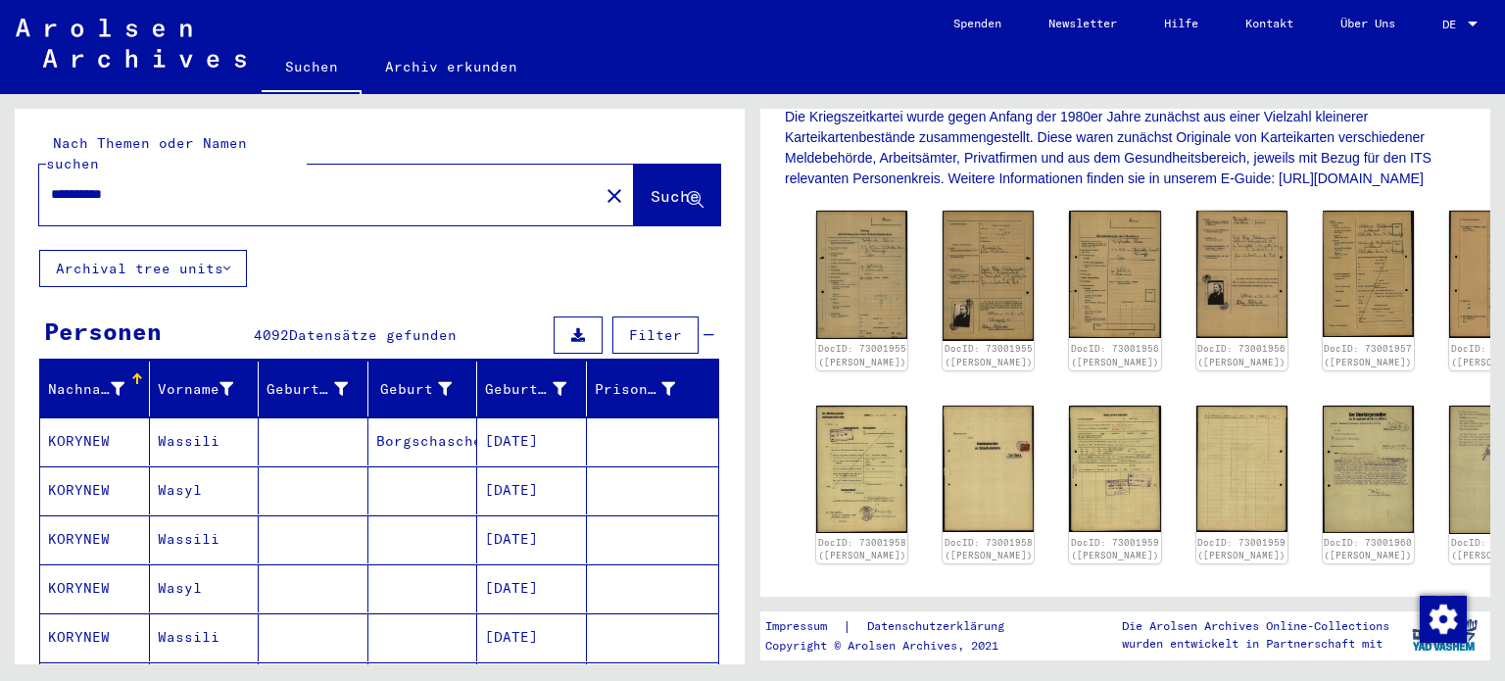
click at [235, 184] on input "**********" at bounding box center [319, 194] width 536 height 21
click at [651, 186] on span "Suche" at bounding box center [675, 196] width 49 height 20
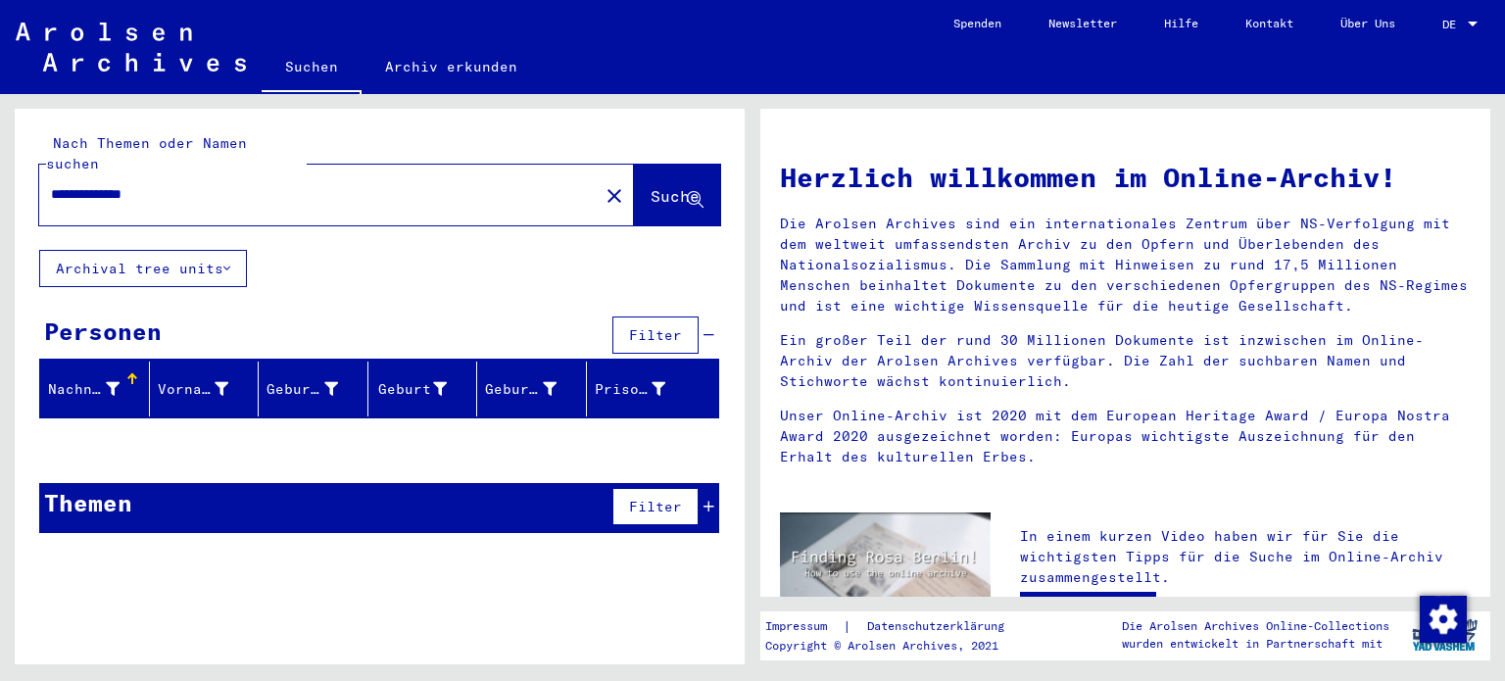
click at [212, 184] on input "**********" at bounding box center [313, 194] width 524 height 21
click at [651, 186] on span "Suche" at bounding box center [675, 196] width 49 height 20
click at [140, 184] on input "**********" at bounding box center [313, 194] width 524 height 21
click at [157, 184] on input "**********" at bounding box center [313, 194] width 524 height 21
type input "**********"
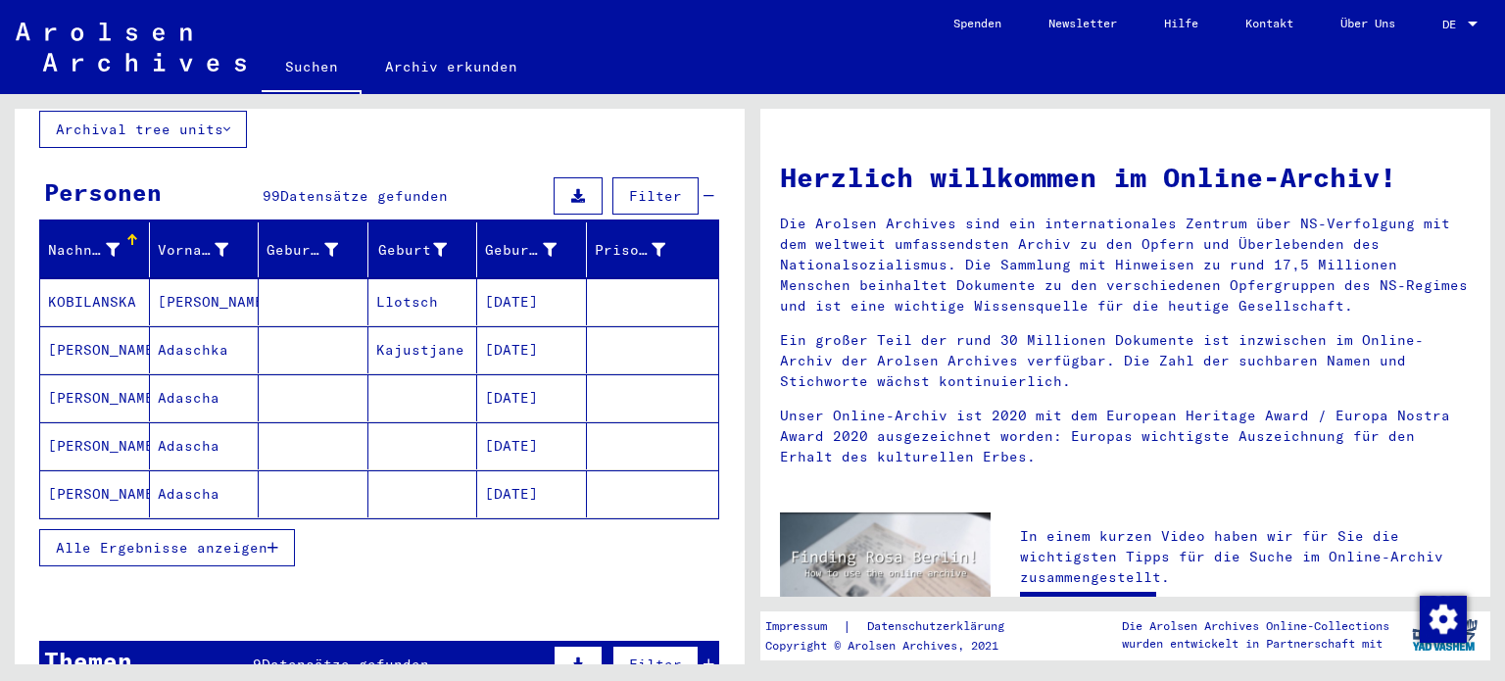
scroll to position [140, 0]
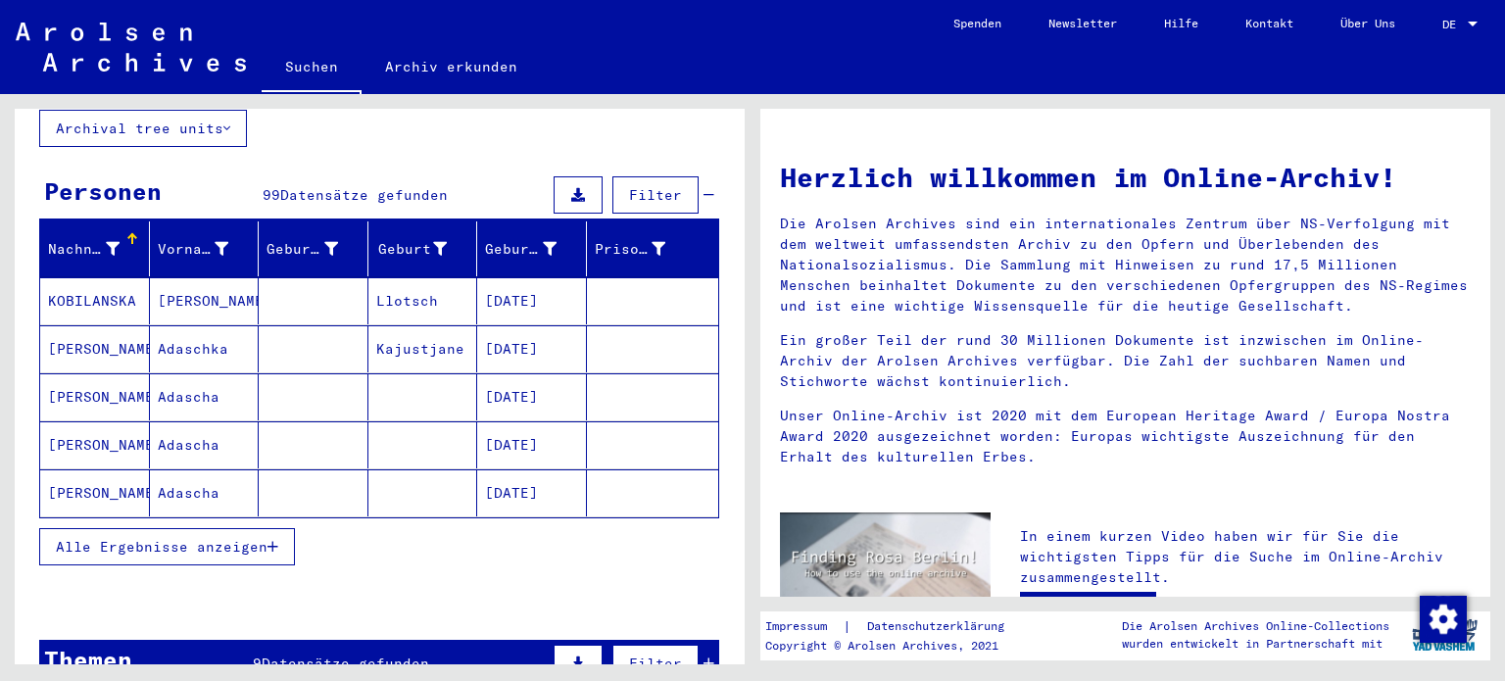
click at [216, 538] on span "Alle Ergebnisse anzeigen" at bounding box center [162, 547] width 212 height 18
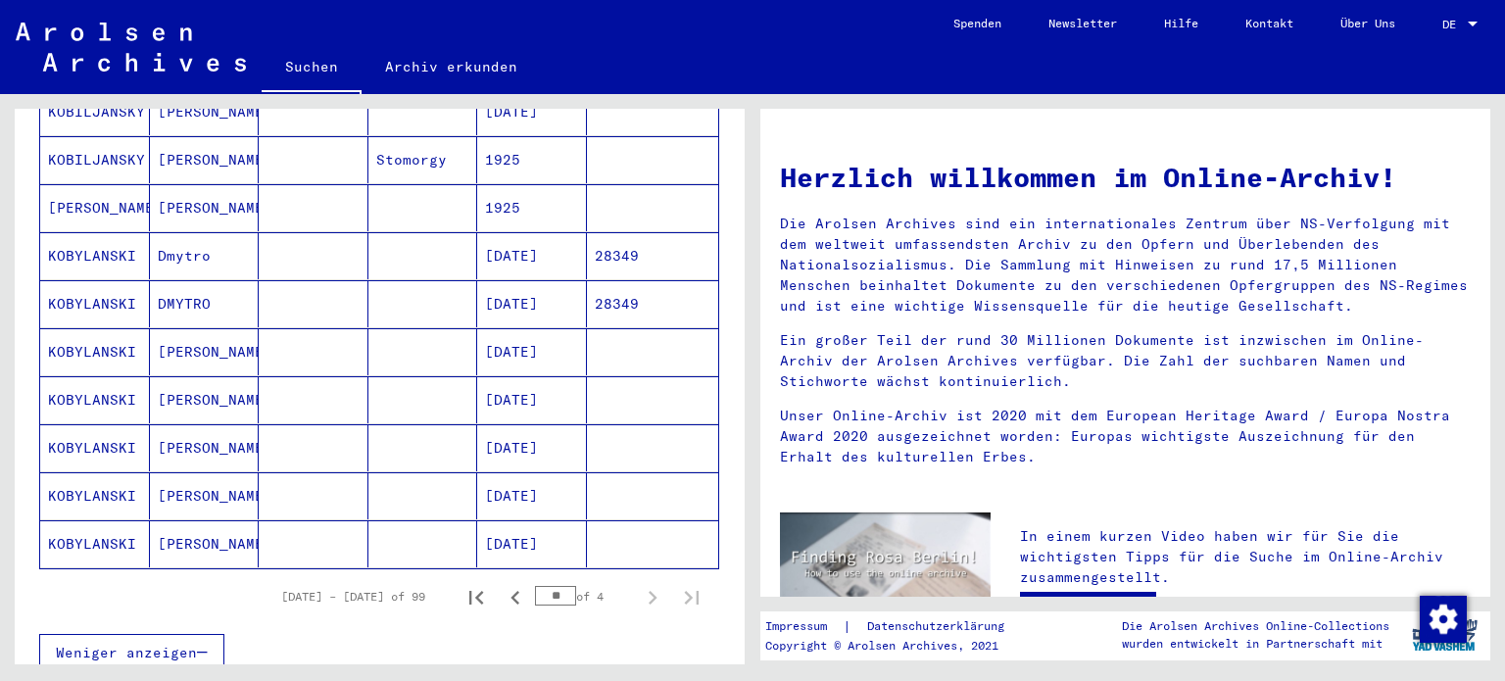
scroll to position [1052, 0]
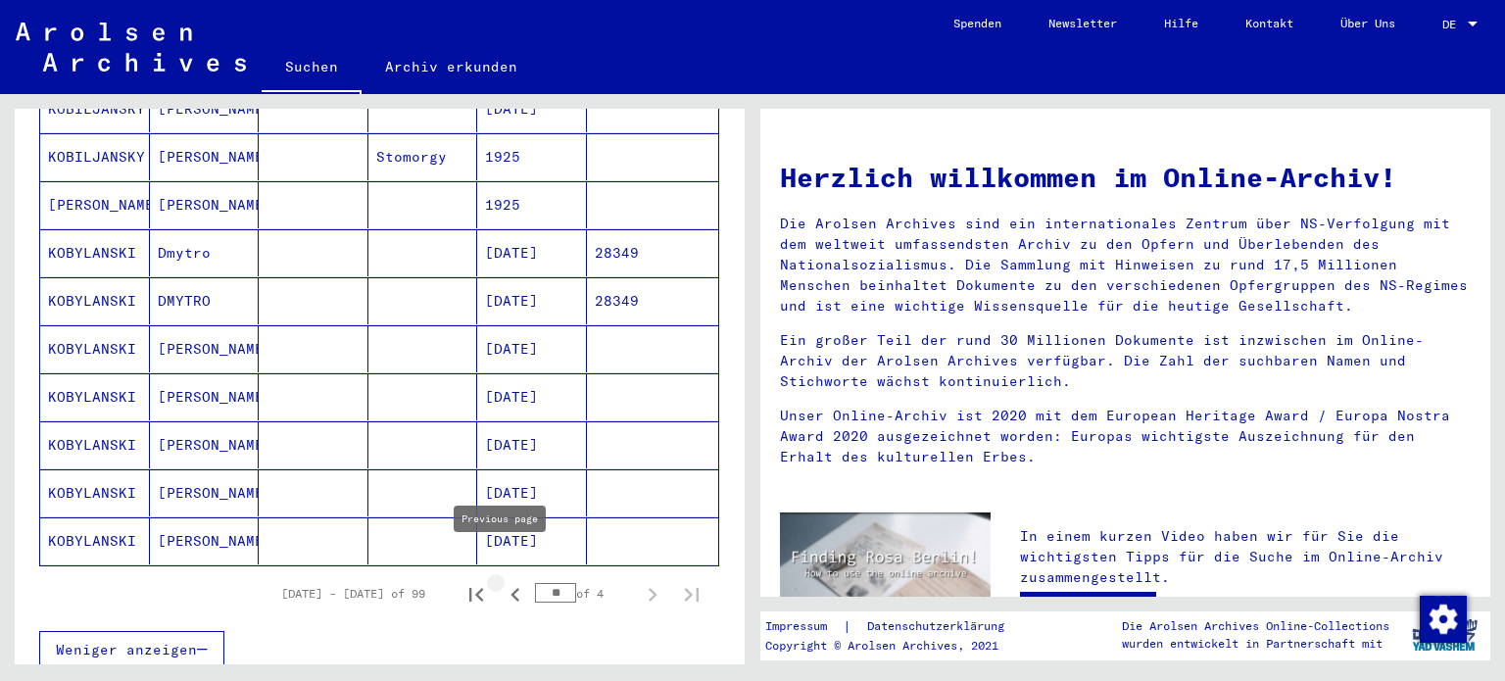
click at [510, 588] on icon "Previous page" at bounding box center [514, 595] width 9 height 14
type input "**"
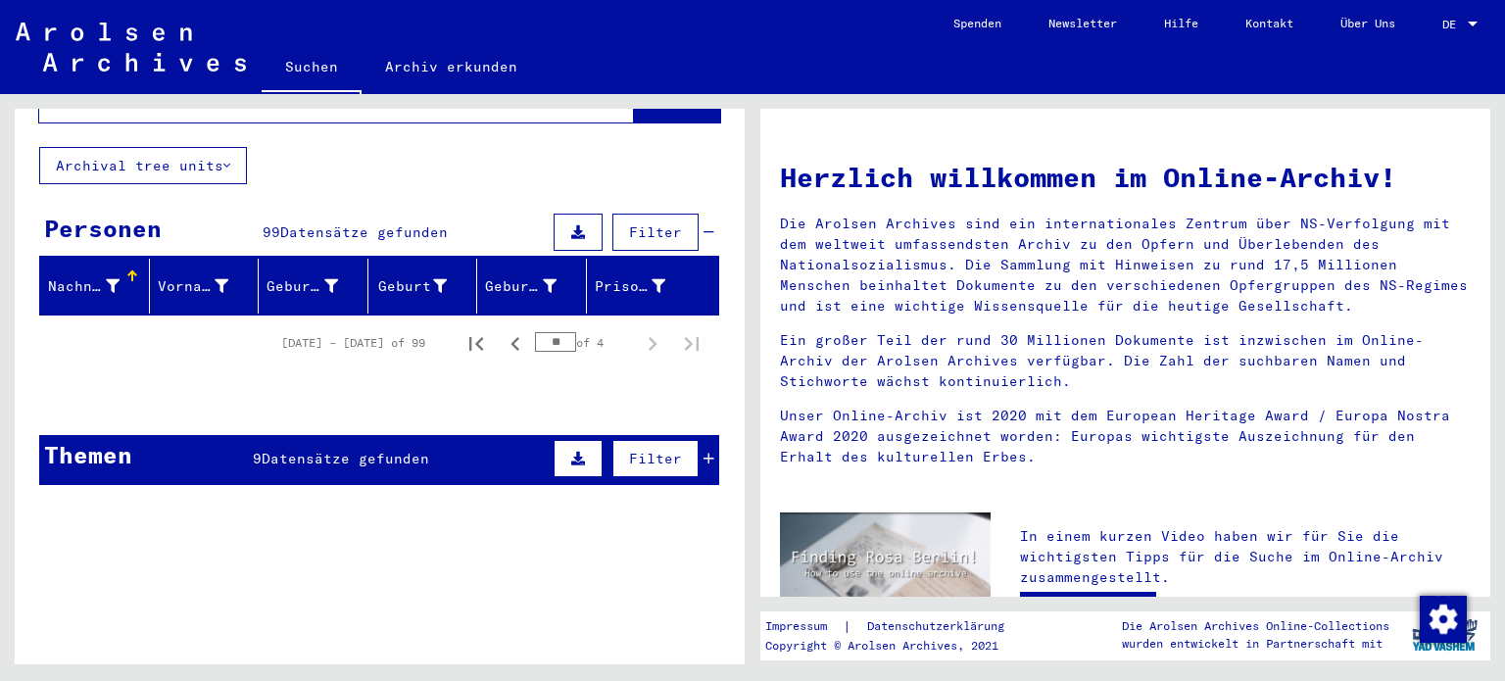
scroll to position [0, 0]
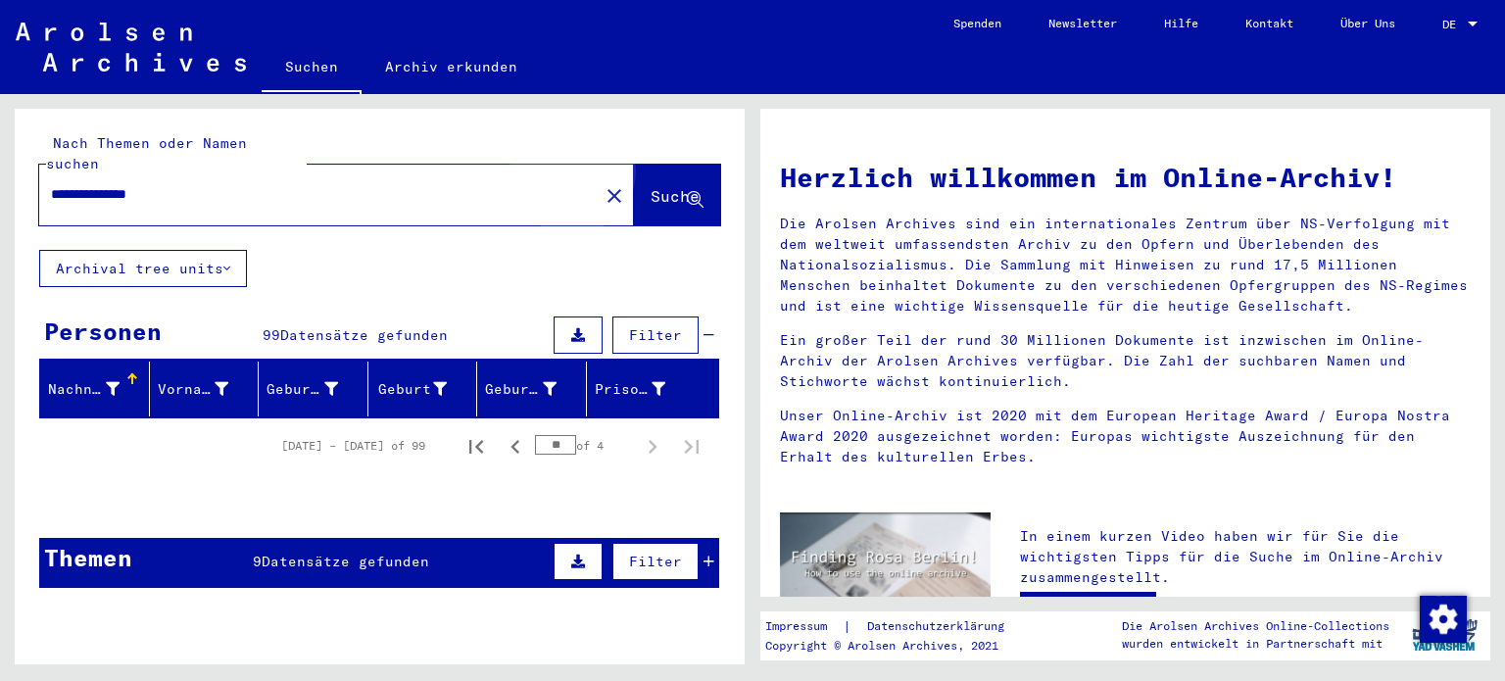
click at [651, 186] on span "Suche" at bounding box center [675, 196] width 49 height 20
click at [355, 553] on span "Datensätze gefunden" at bounding box center [346, 562] width 168 height 18
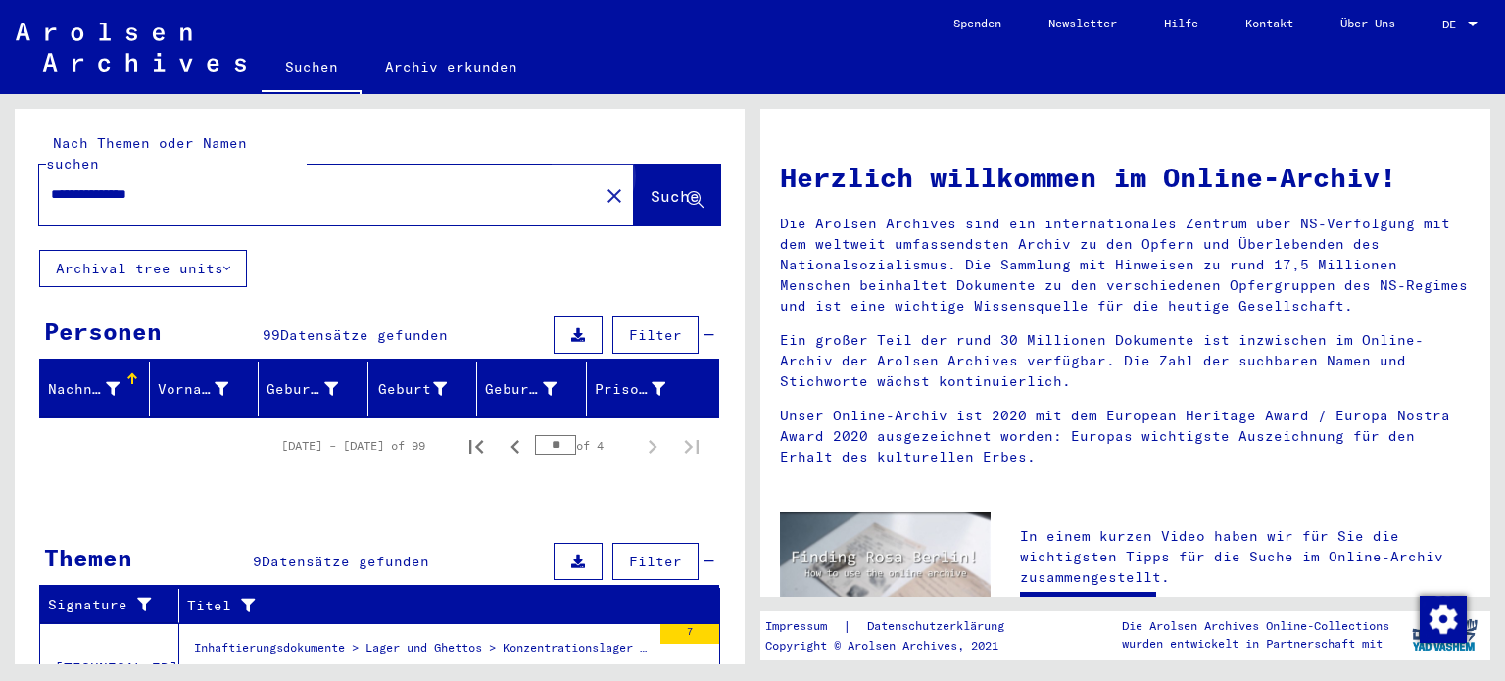
click at [651, 186] on span "Suche" at bounding box center [675, 196] width 49 height 20
click at [208, 184] on input "**********" at bounding box center [313, 194] width 524 height 21
type input "**********"
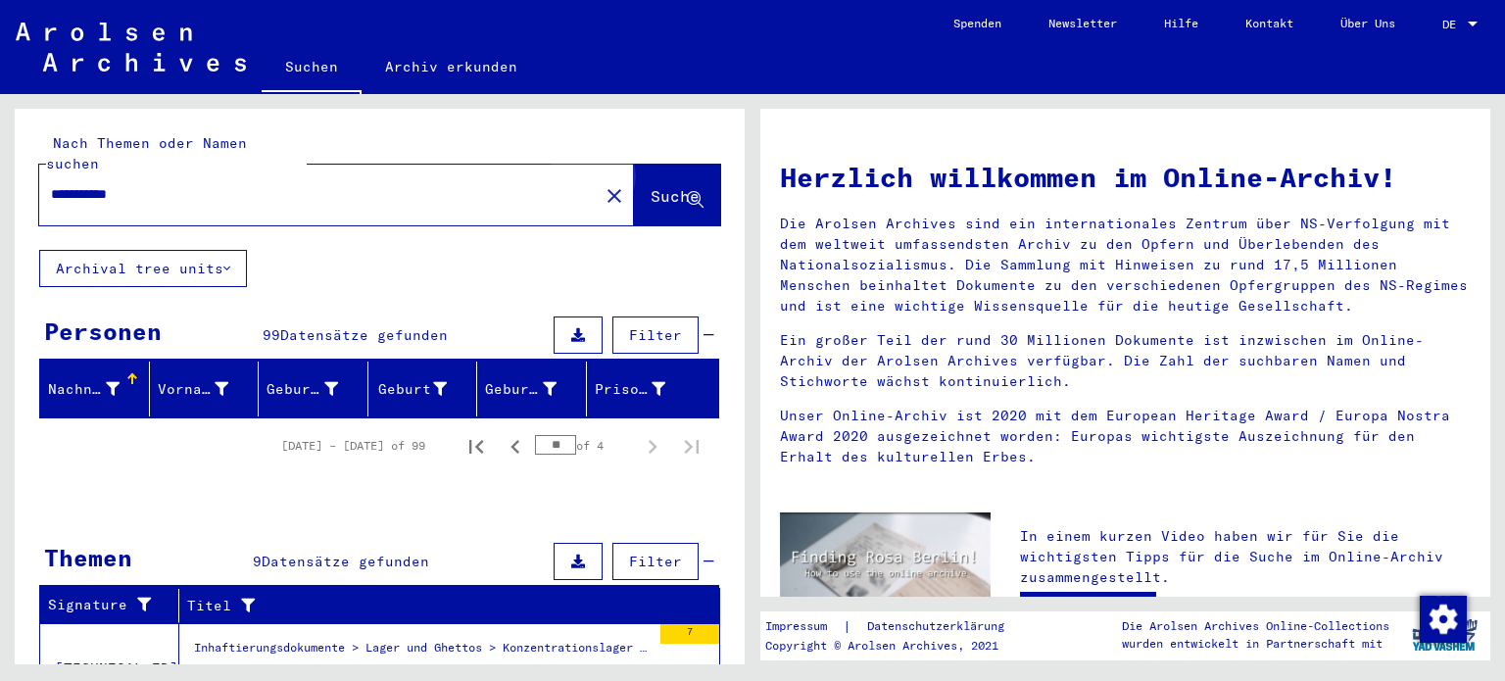
click at [651, 186] on span "Suche" at bounding box center [675, 196] width 49 height 20
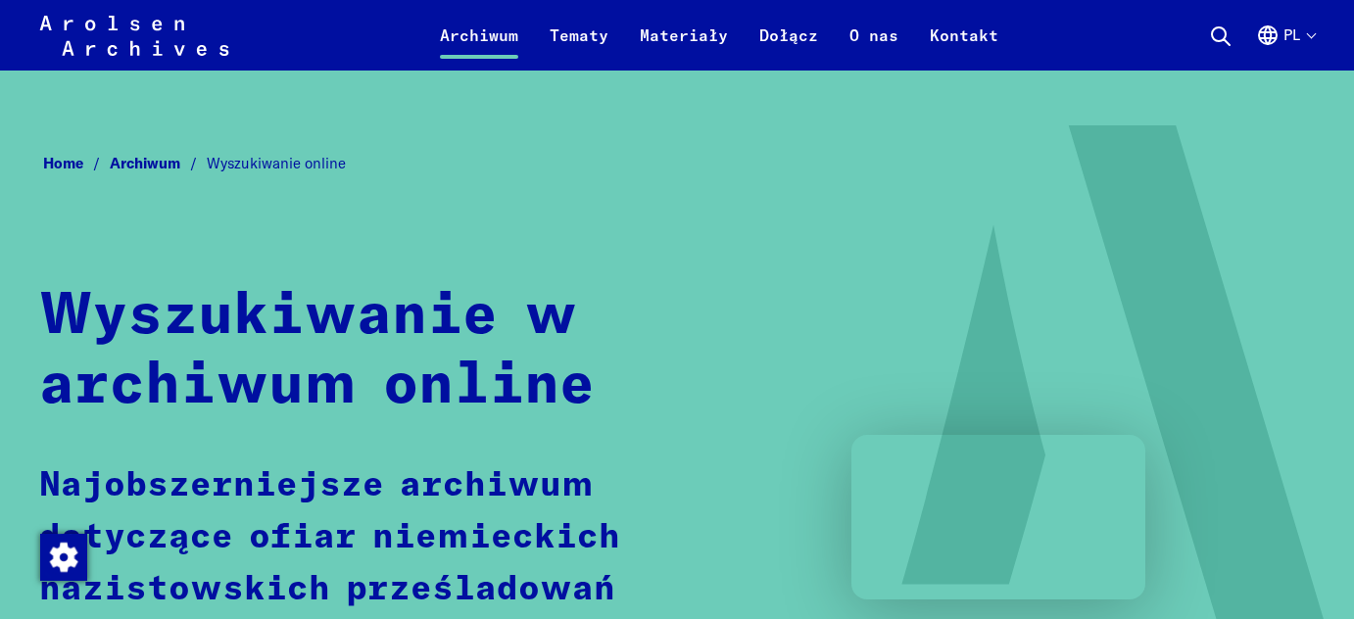
scroll to position [1243, 0]
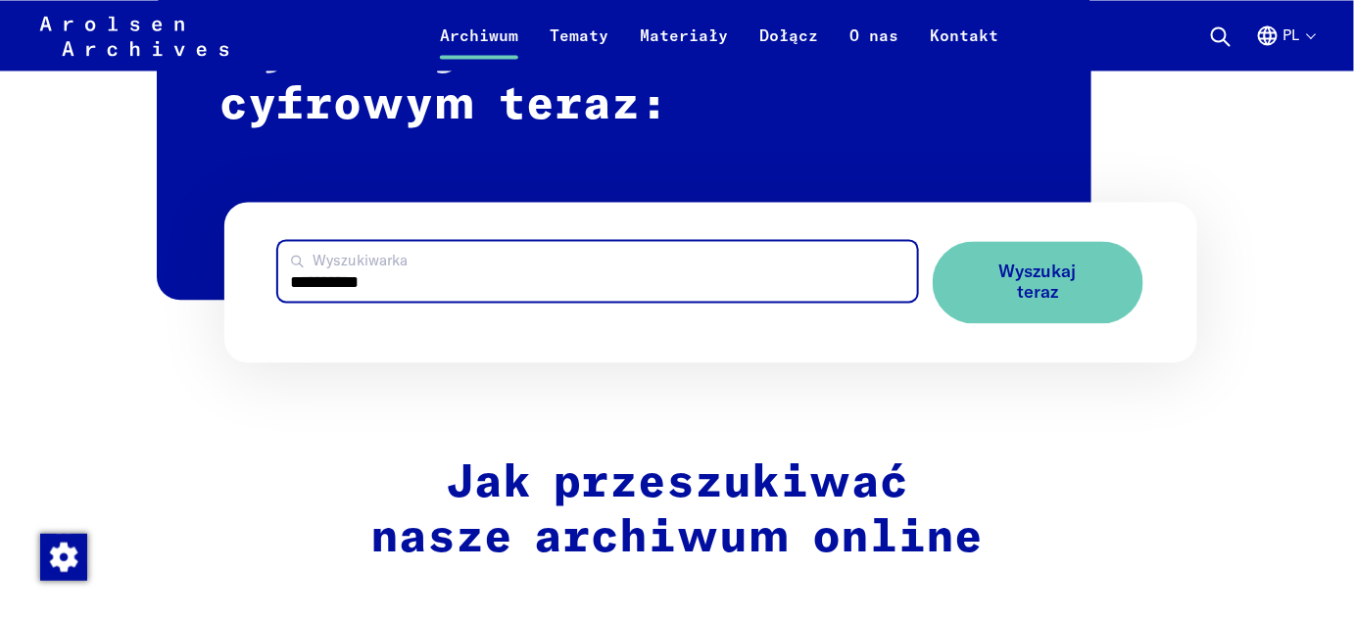
click at [435, 280] on input "**********" at bounding box center [597, 271] width 638 height 60
type input "*"
paste input "**********"
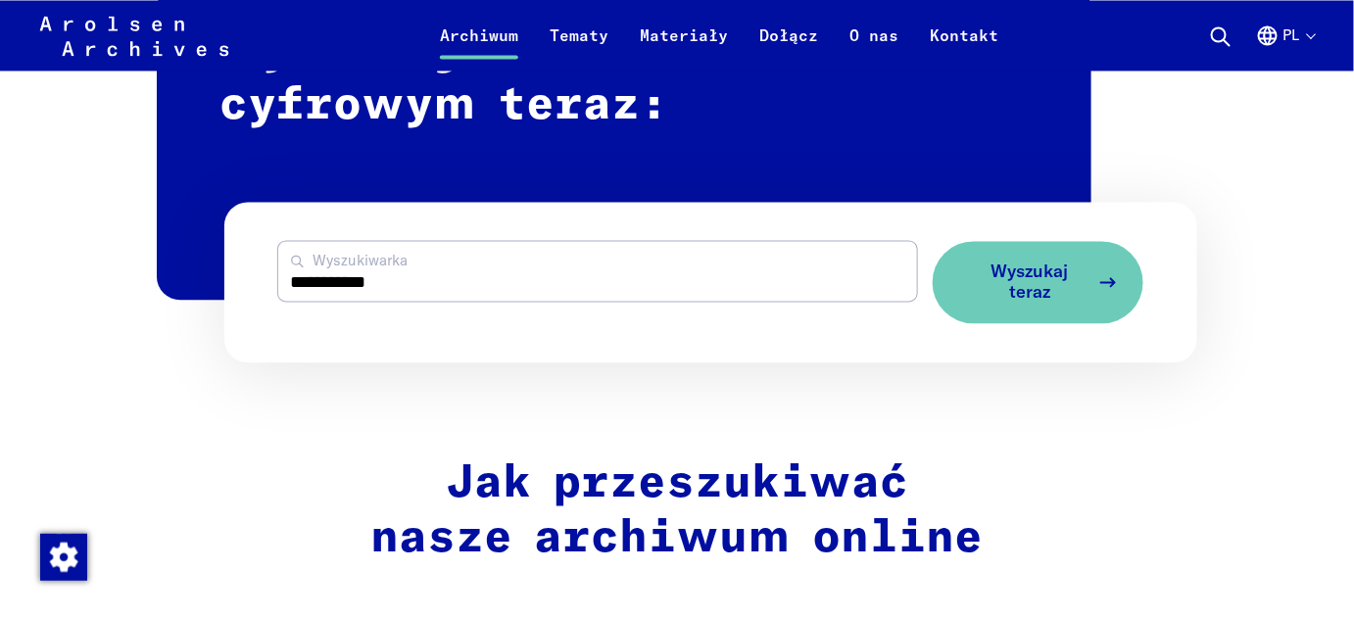
click at [1044, 276] on span "Wyszukaj teraz" at bounding box center [1030, 282] width 117 height 40
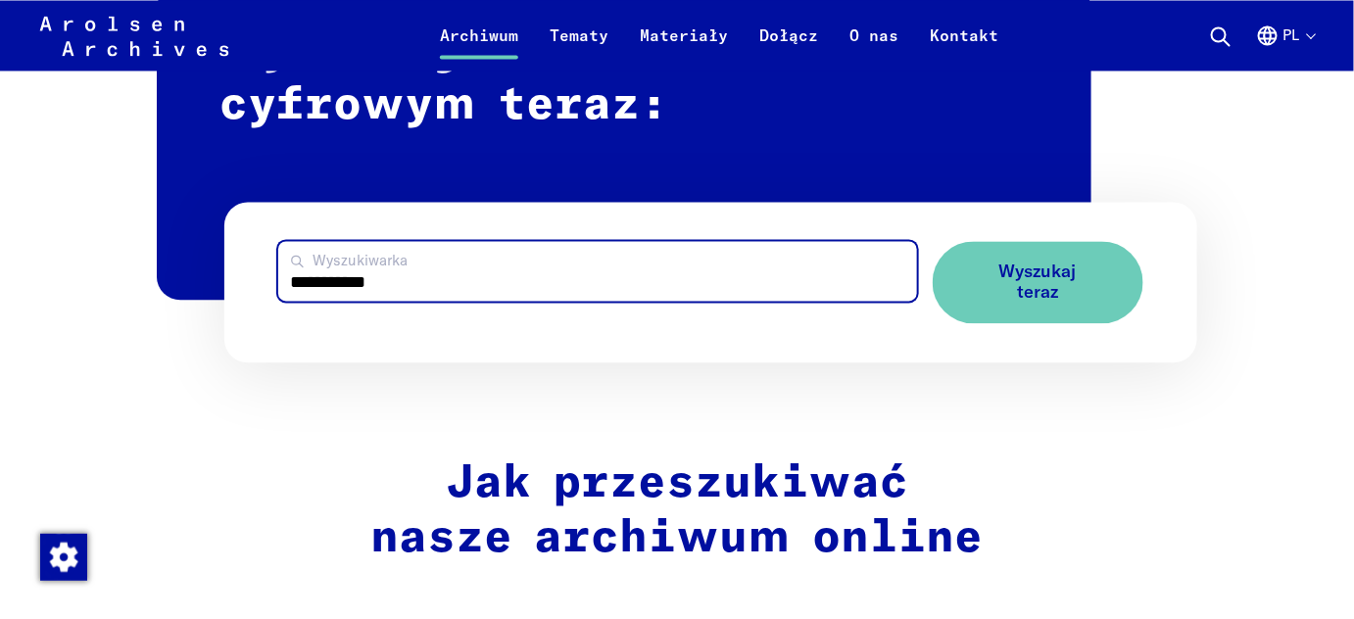
click at [426, 286] on input "**********" at bounding box center [597, 271] width 638 height 60
type input "*"
type input "*******"
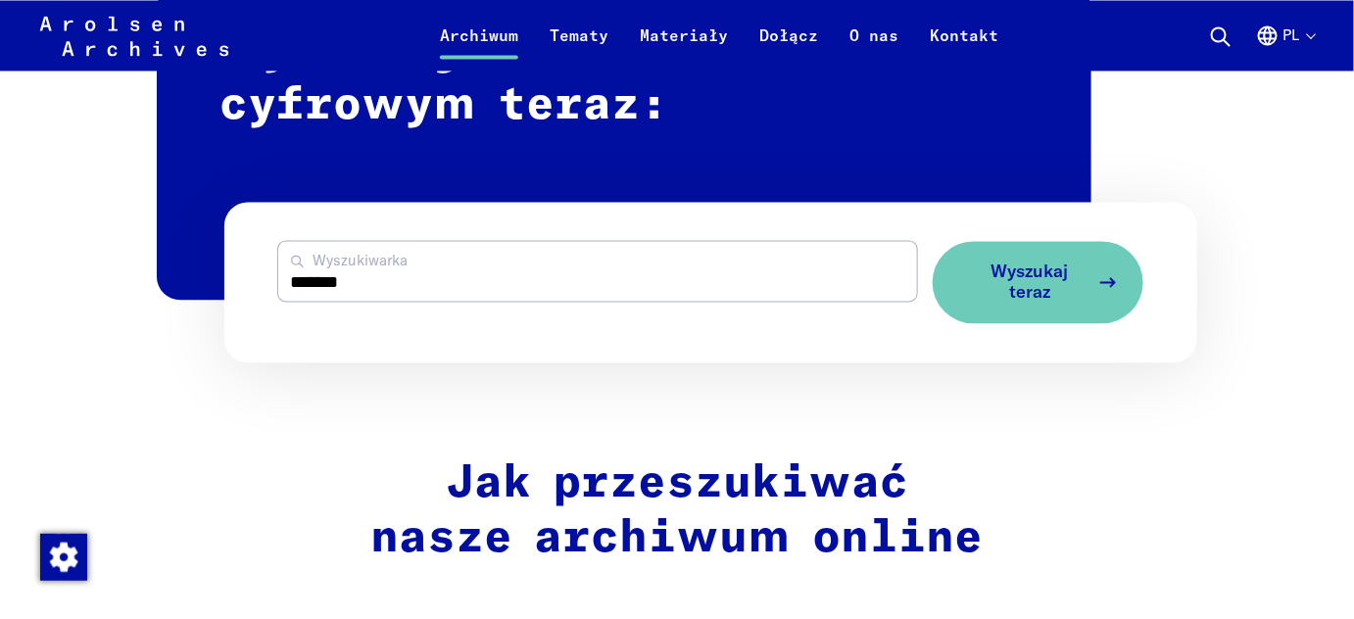
click at [1019, 280] on span "Wyszukaj teraz" at bounding box center [1030, 282] width 117 height 40
